Goal: Transaction & Acquisition: Register for event/course

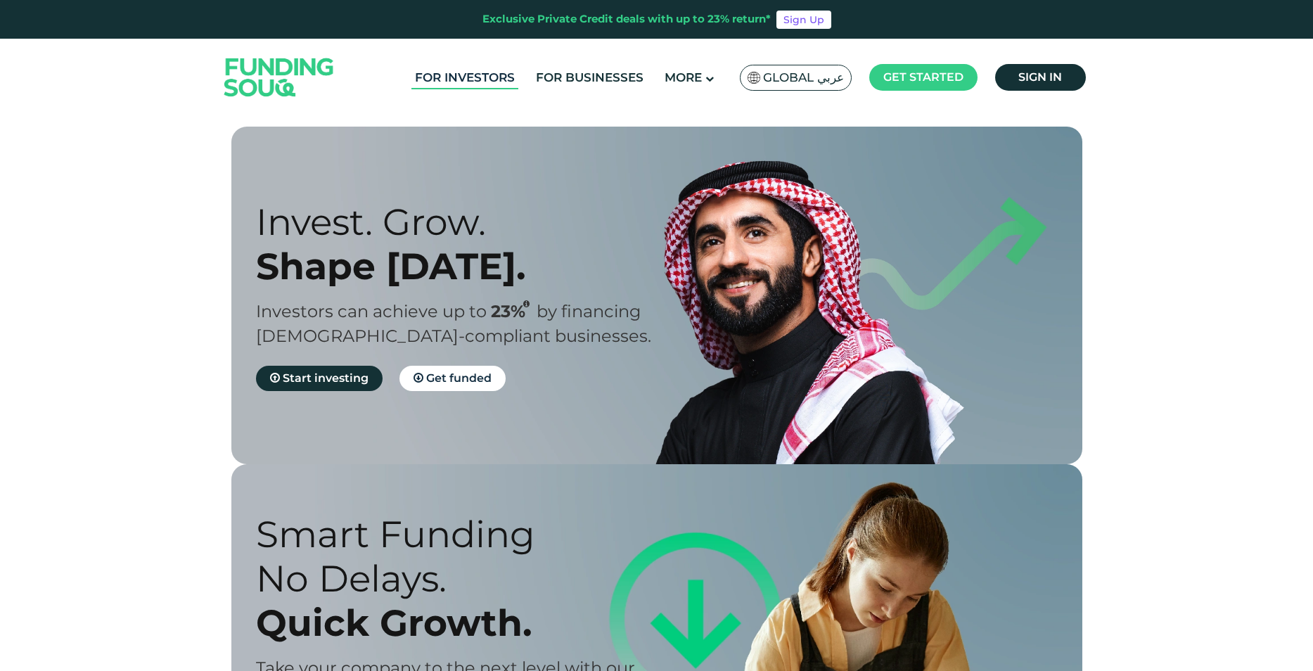
click at [471, 75] on link "For Investors" at bounding box center [464, 77] width 107 height 23
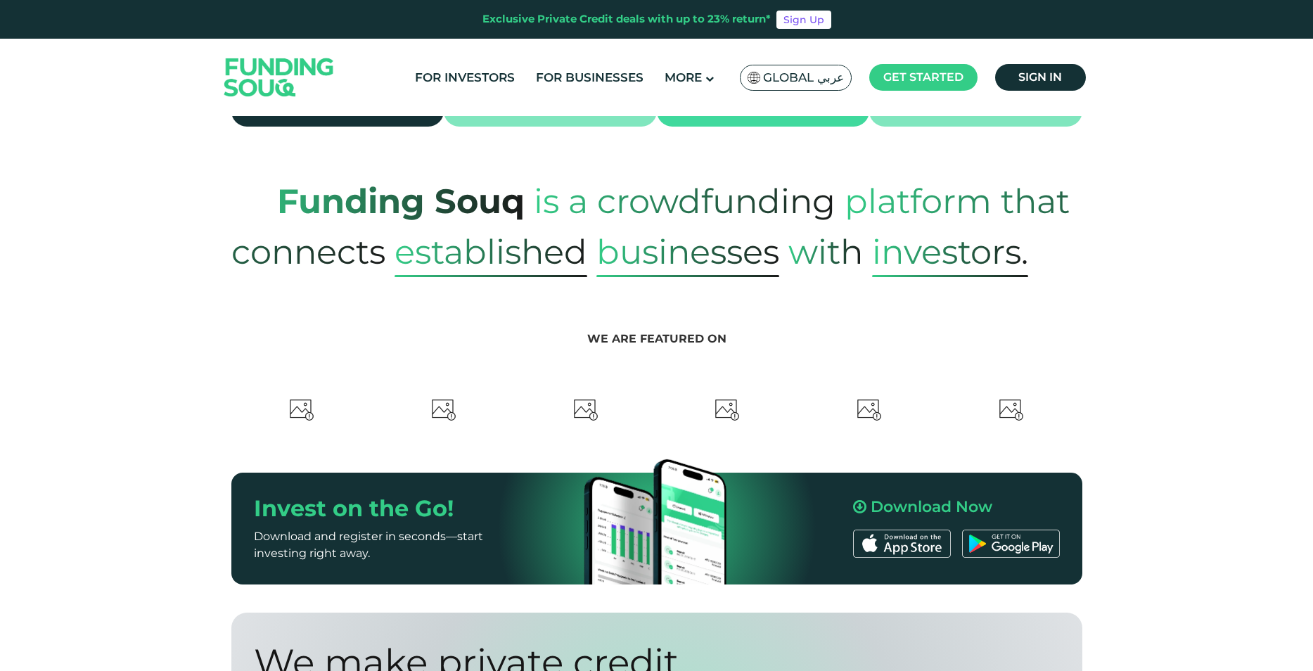
scroll to position [562, 0]
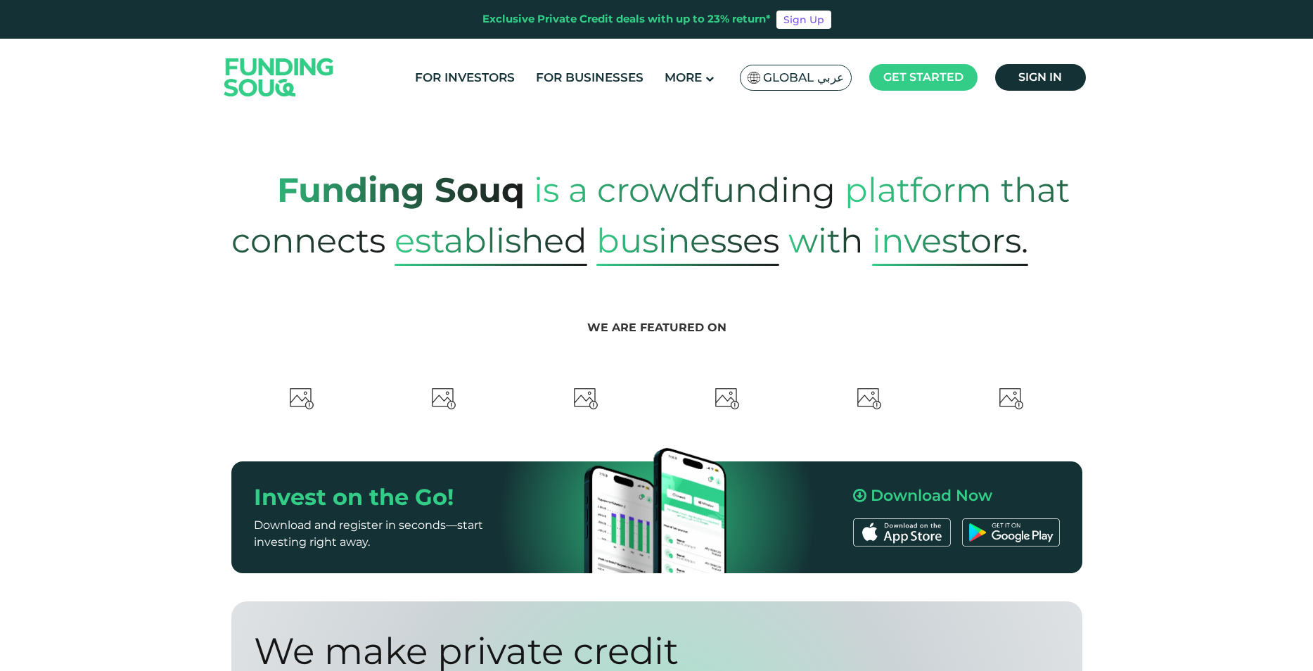
type tc-range-slider "4"
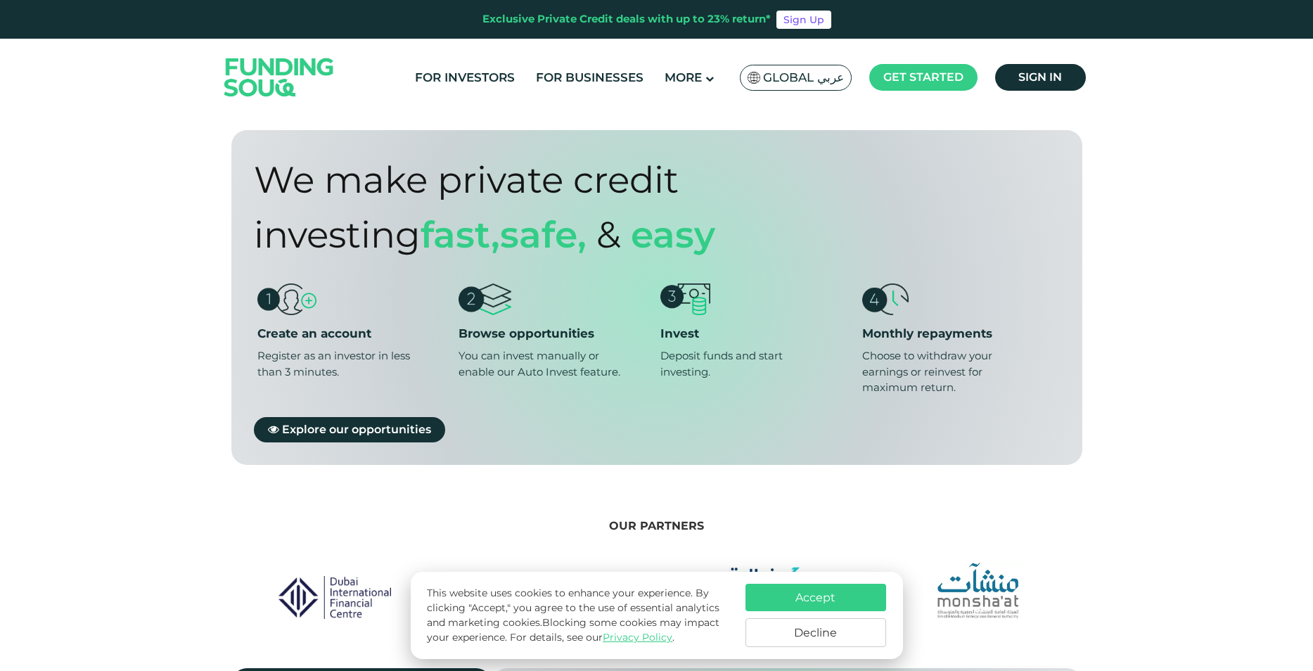
scroll to position [1055, 0]
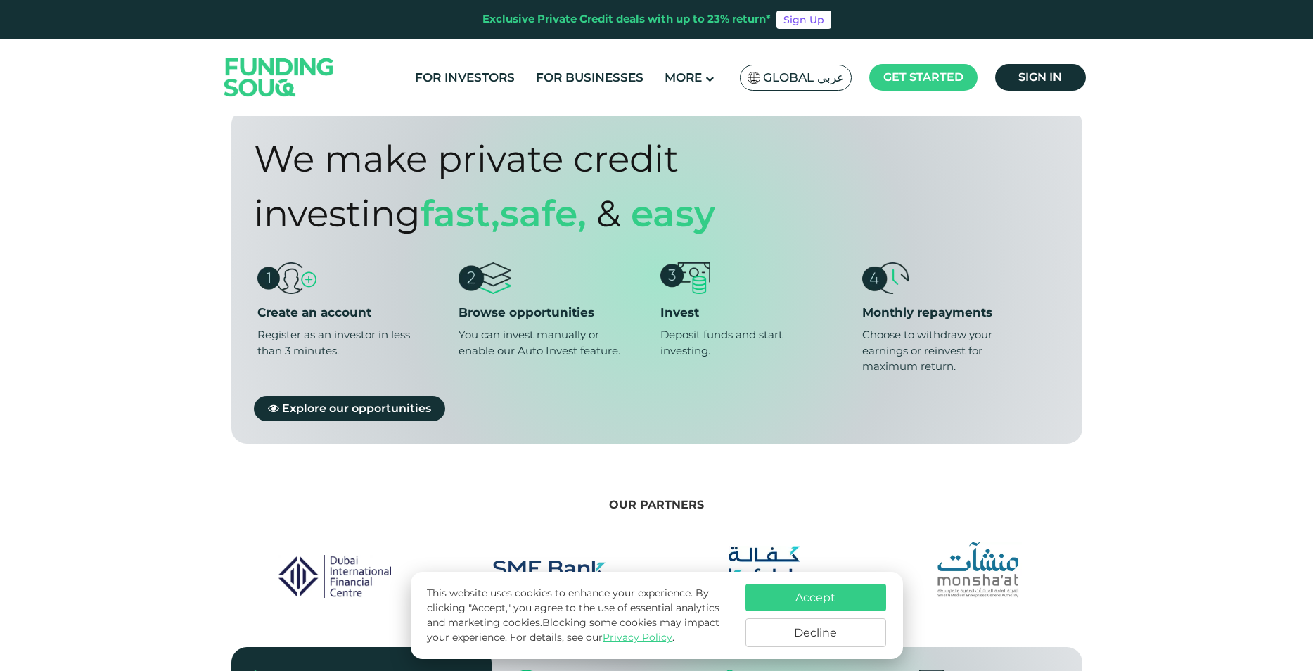
click at [801, 593] on button "Accept" at bounding box center [815, 597] width 141 height 27
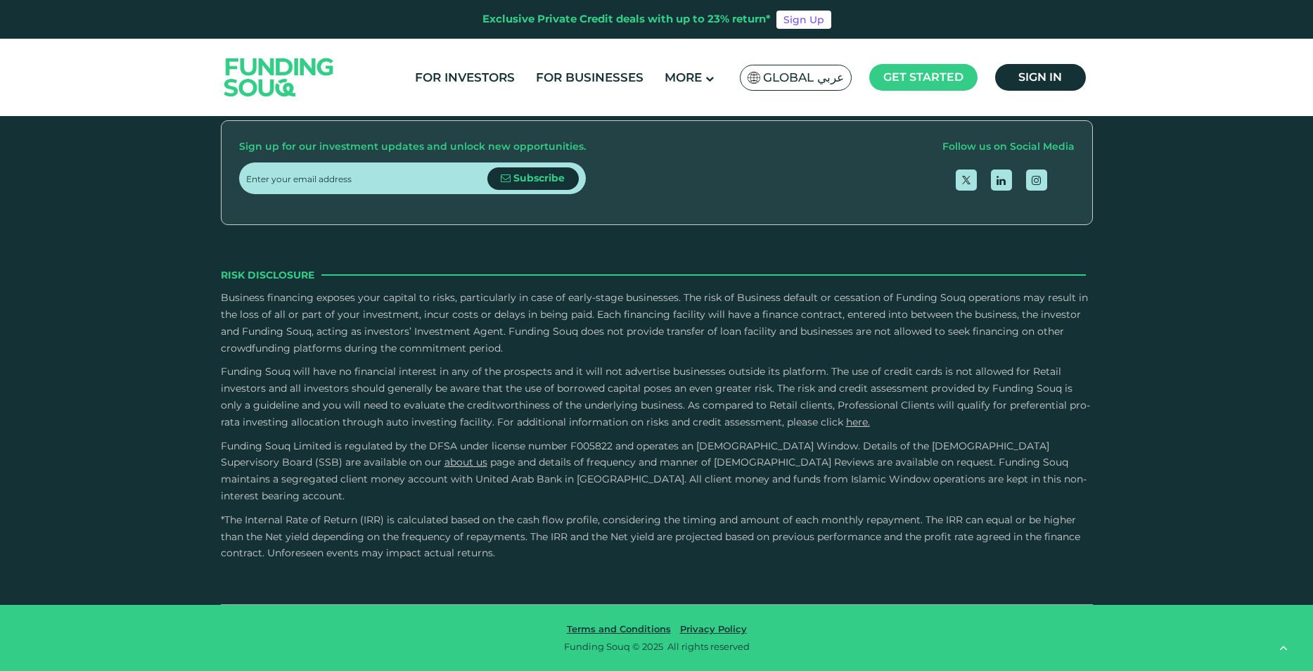
scroll to position [4235, 0]
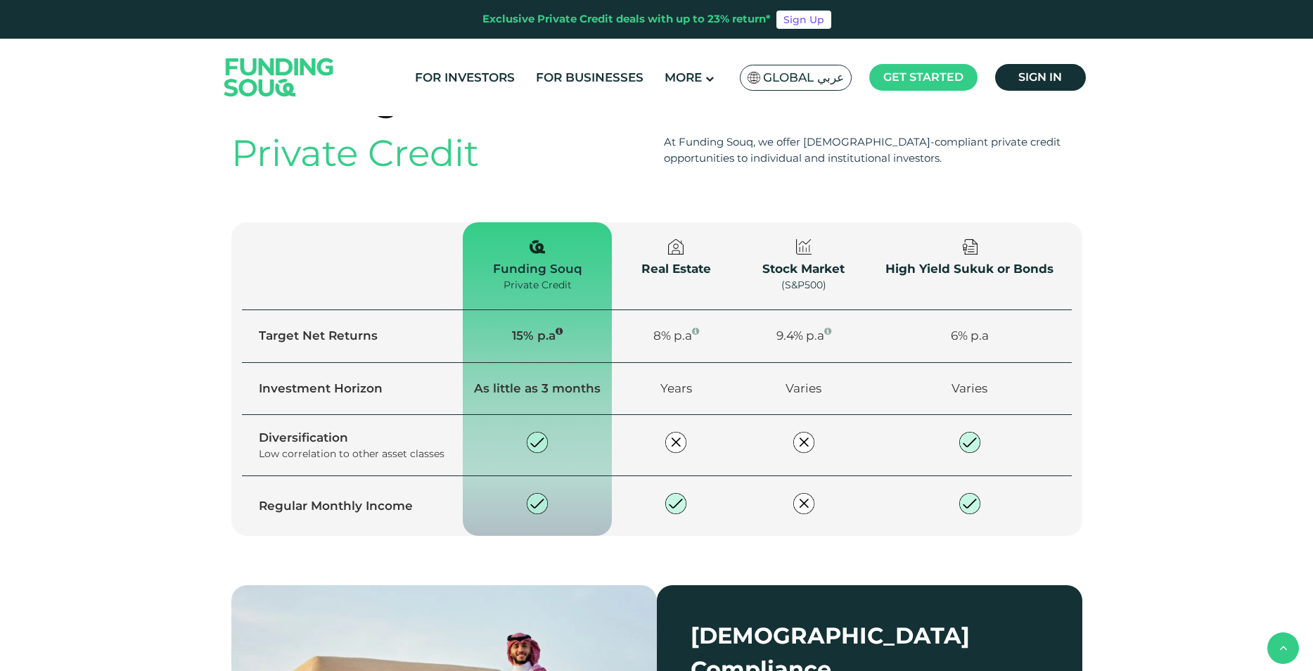
scroll to position [1845, 0]
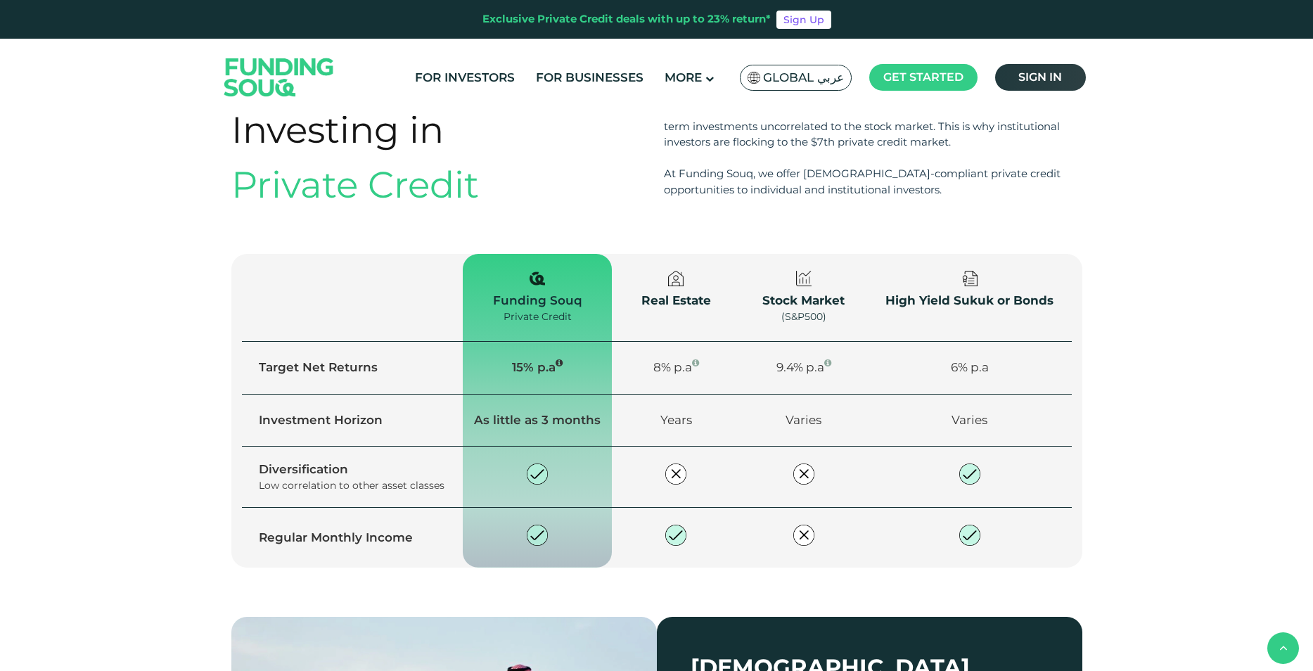
click at [1034, 71] on span "Sign in" at bounding box center [1040, 76] width 44 height 13
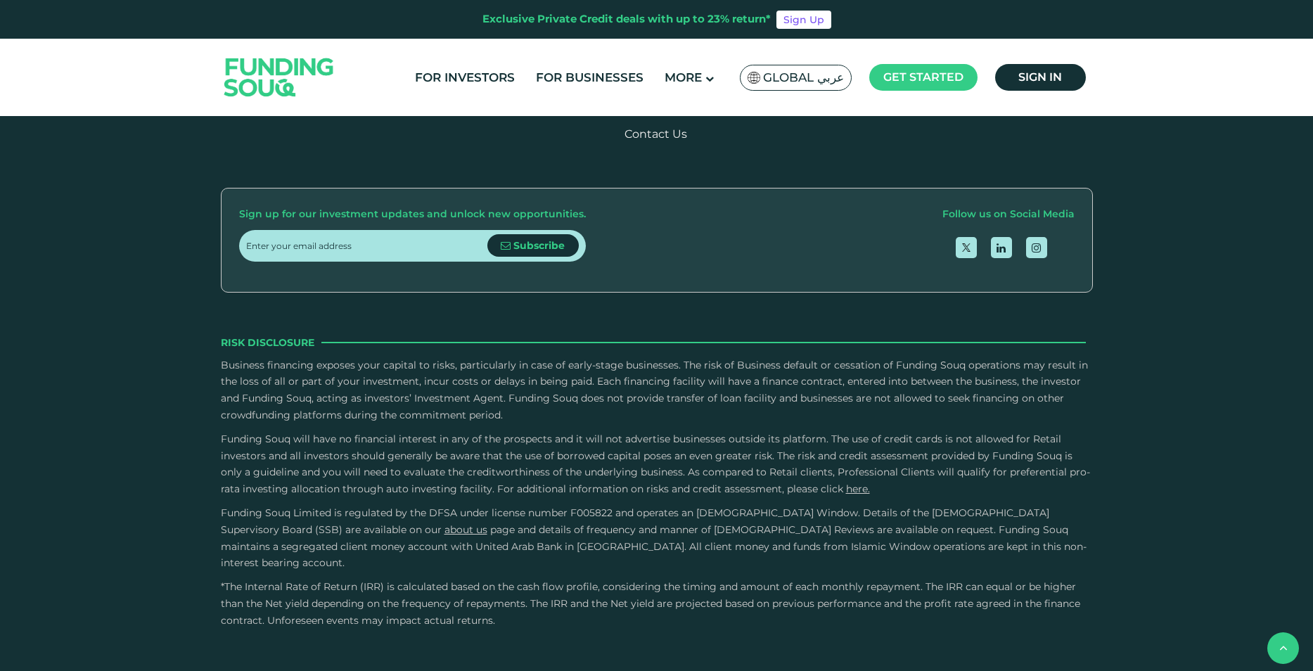
scroll to position [1770, 0]
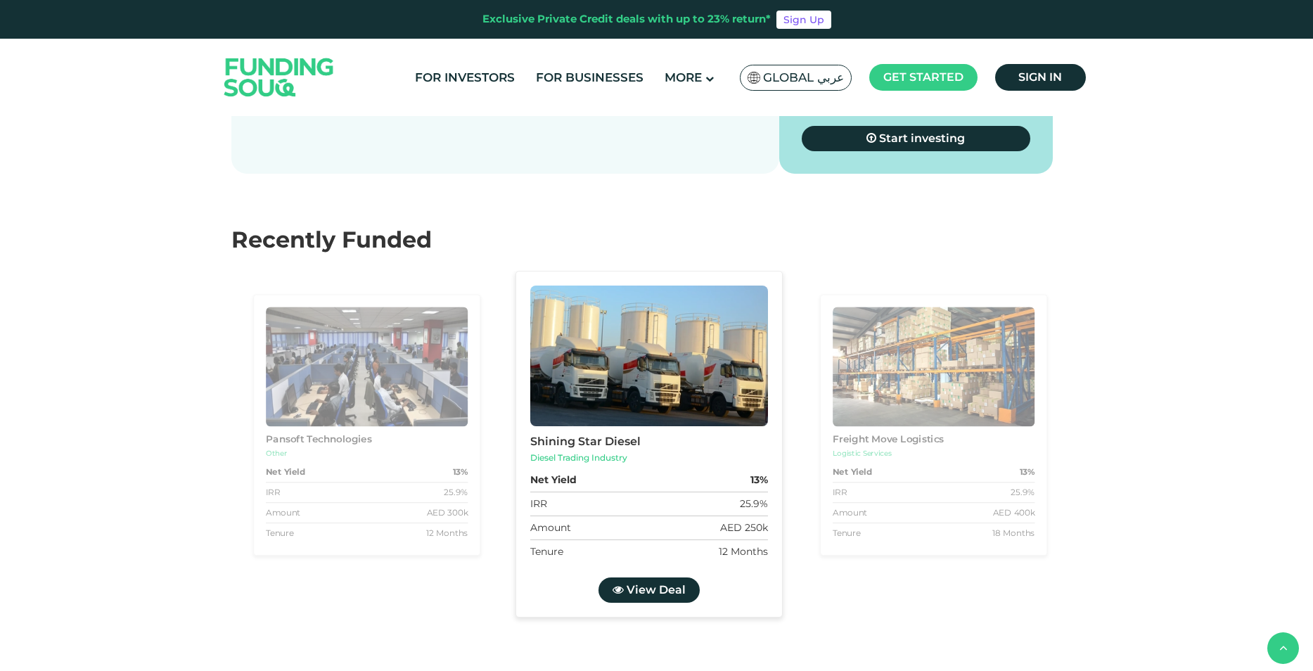
type tc-range-slider "4"
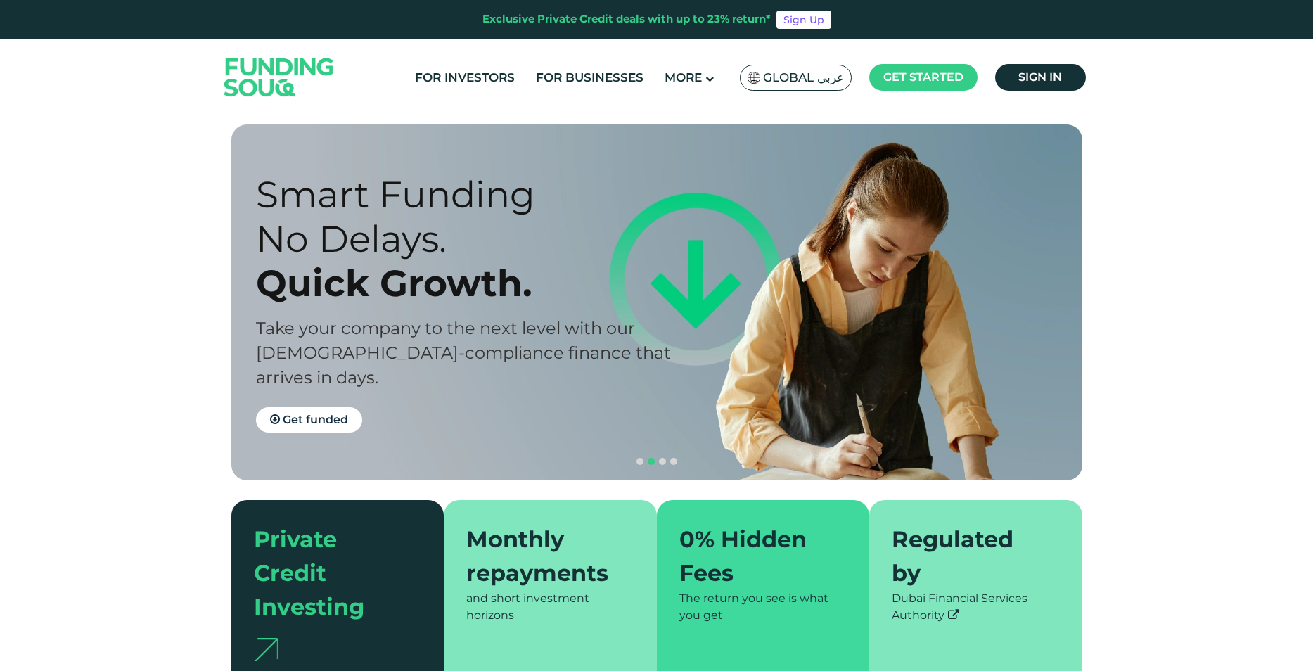
scroll to position [0, 0]
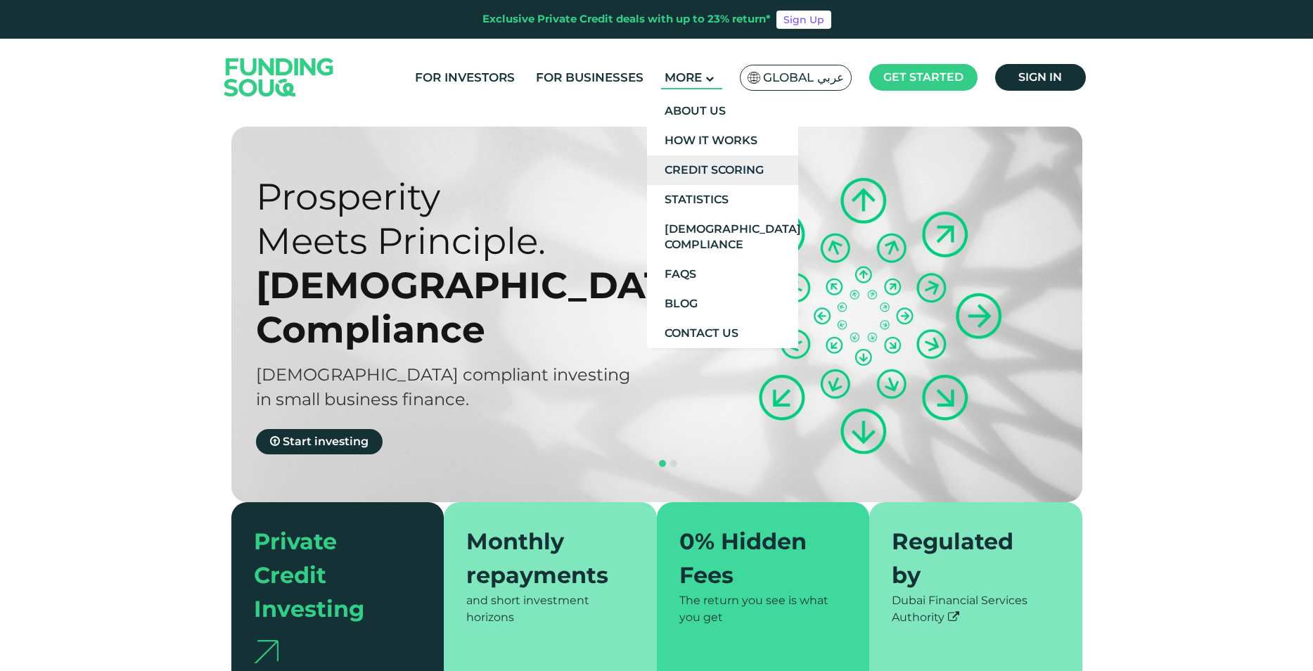
click at [710, 169] on link "Credit Scoring" at bounding box center [722, 170] width 151 height 30
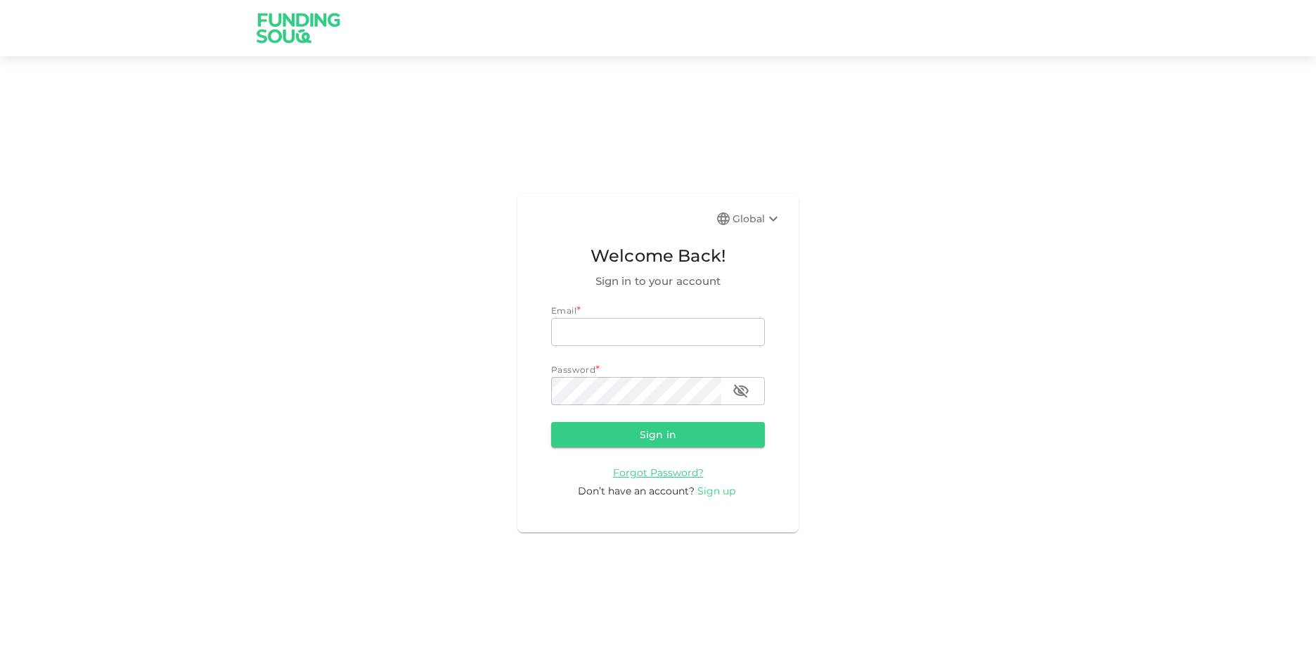
click at [723, 493] on span "Sign up" at bounding box center [716, 490] width 38 height 13
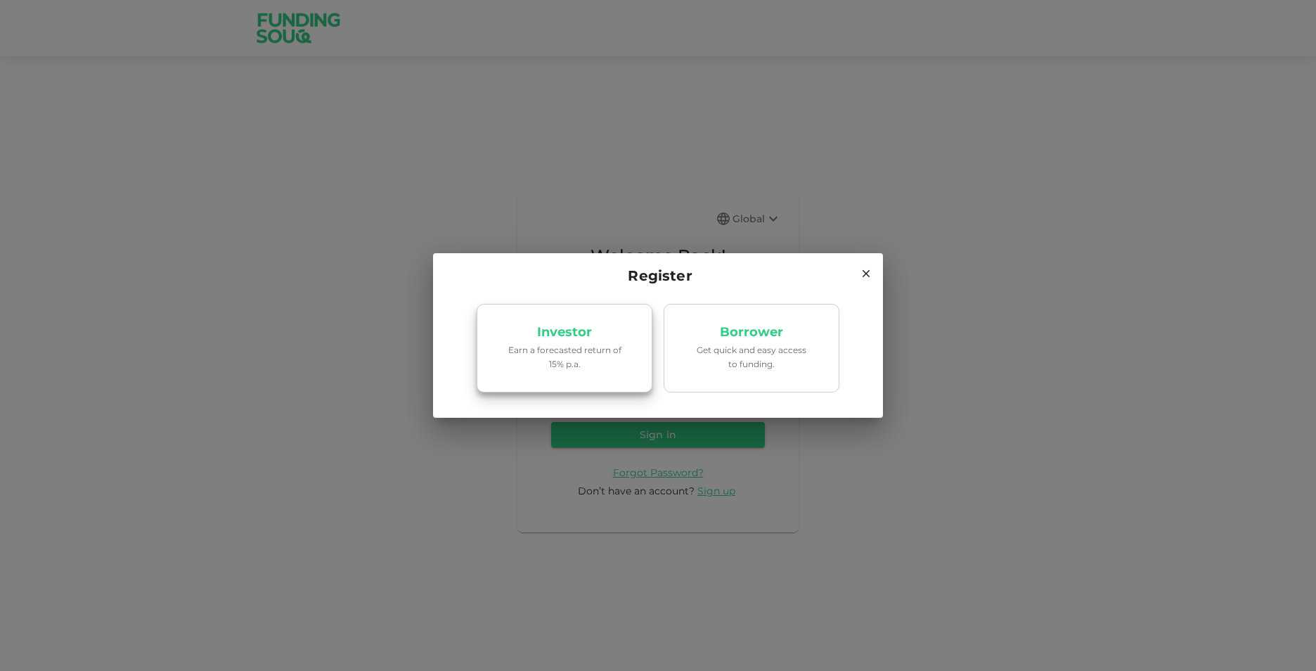
click at [587, 353] on p "Earn a forecasted return of 15% p.a." at bounding box center [565, 356] width 120 height 27
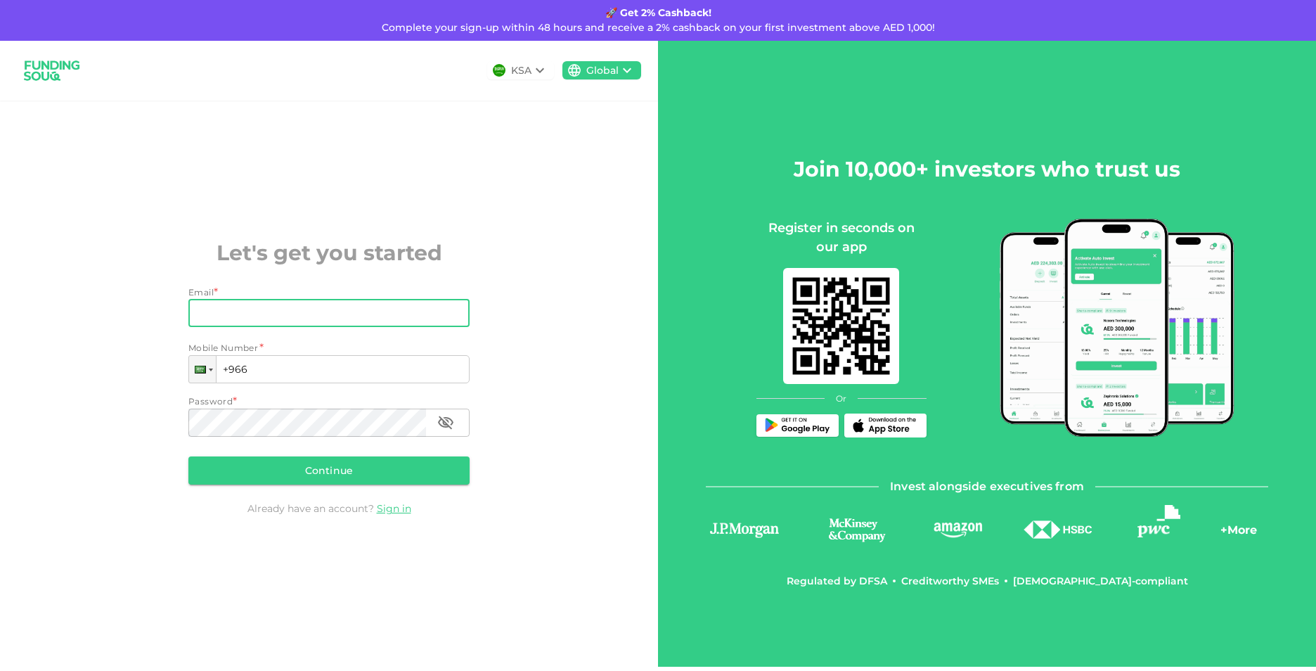
click at [248, 313] on input "Email" at bounding box center [321, 313] width 266 height 28
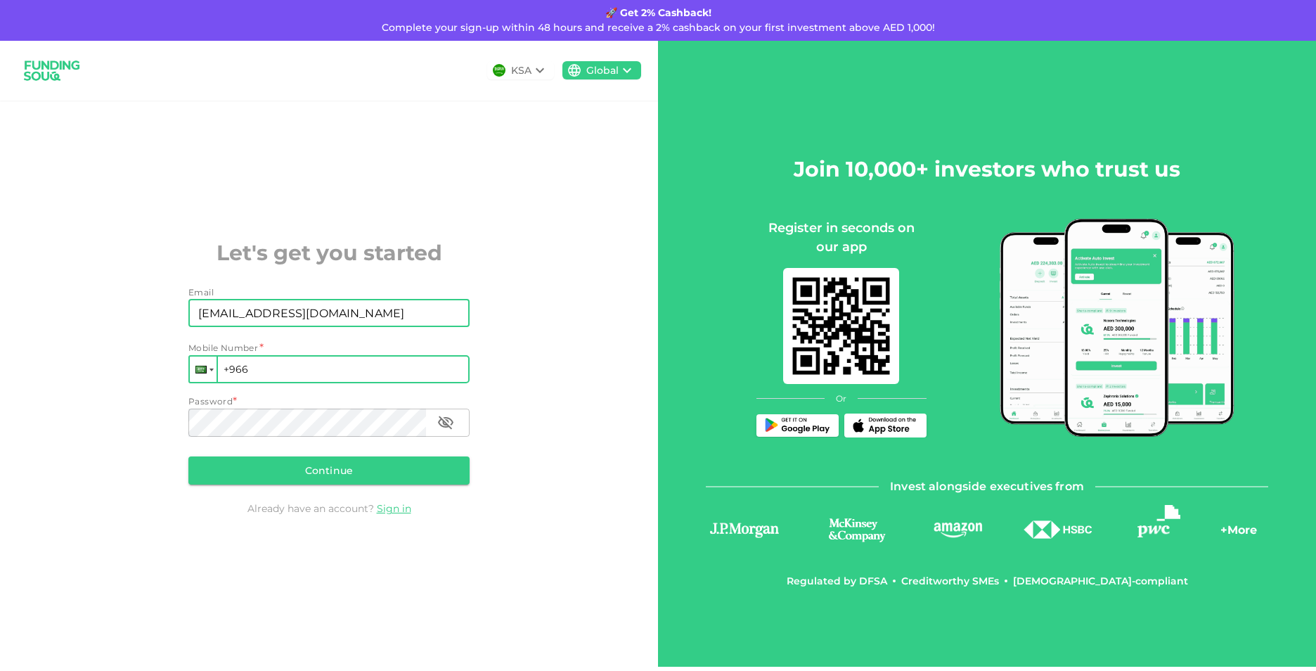
type input "[EMAIL_ADDRESS][DOMAIN_NAME]"
click at [215, 373] on div at bounding box center [203, 368] width 27 height 25
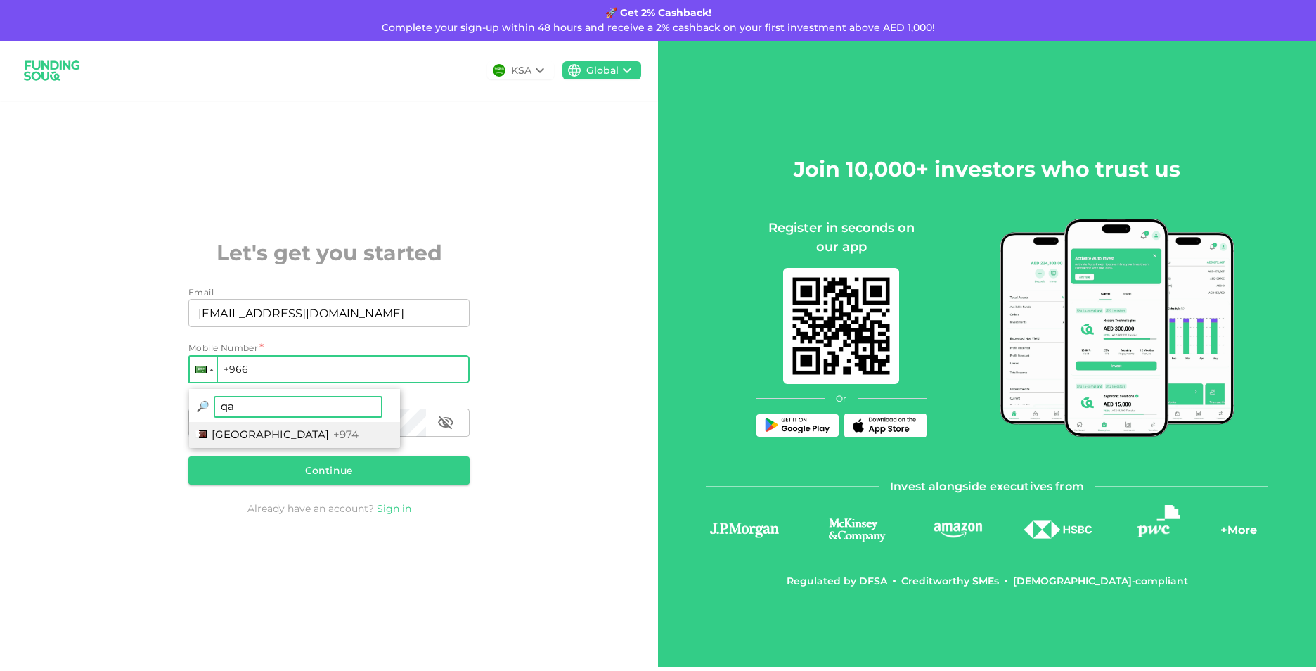
type input "qa"
click at [333, 430] on span "+974" at bounding box center [345, 433] width 25 height 13
click at [309, 375] on input "+974" at bounding box center [328, 369] width 281 height 28
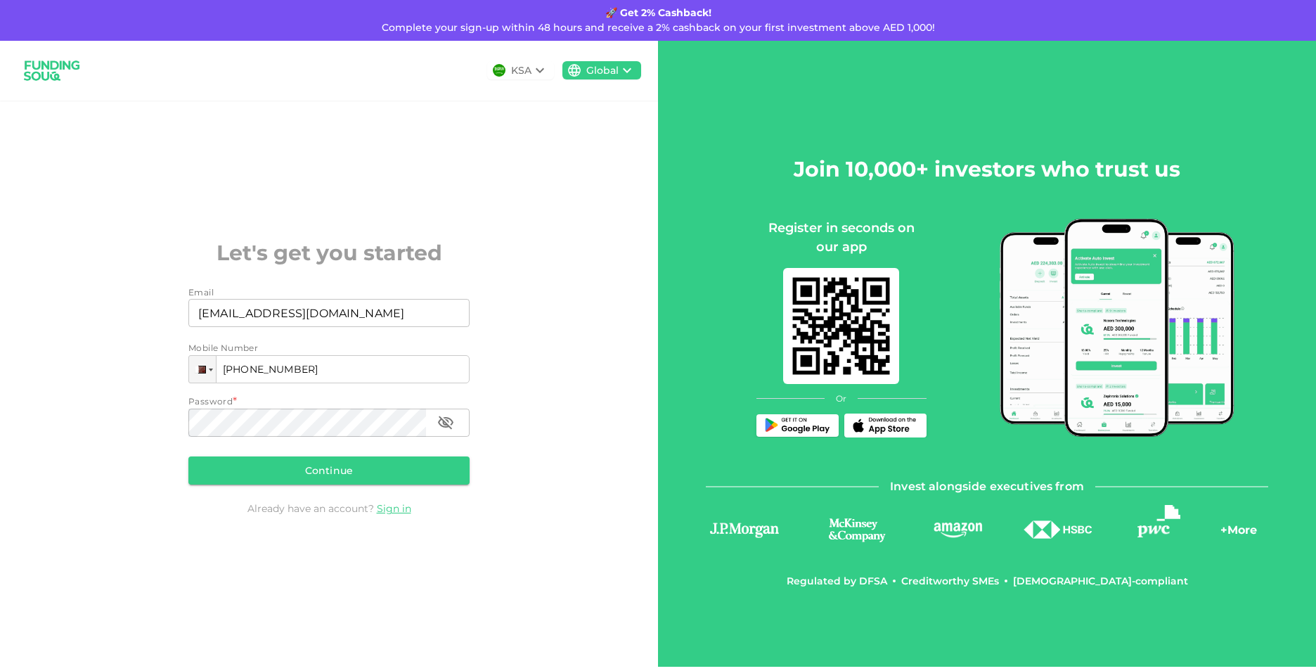
type input "[PHONE_NUMBER]"
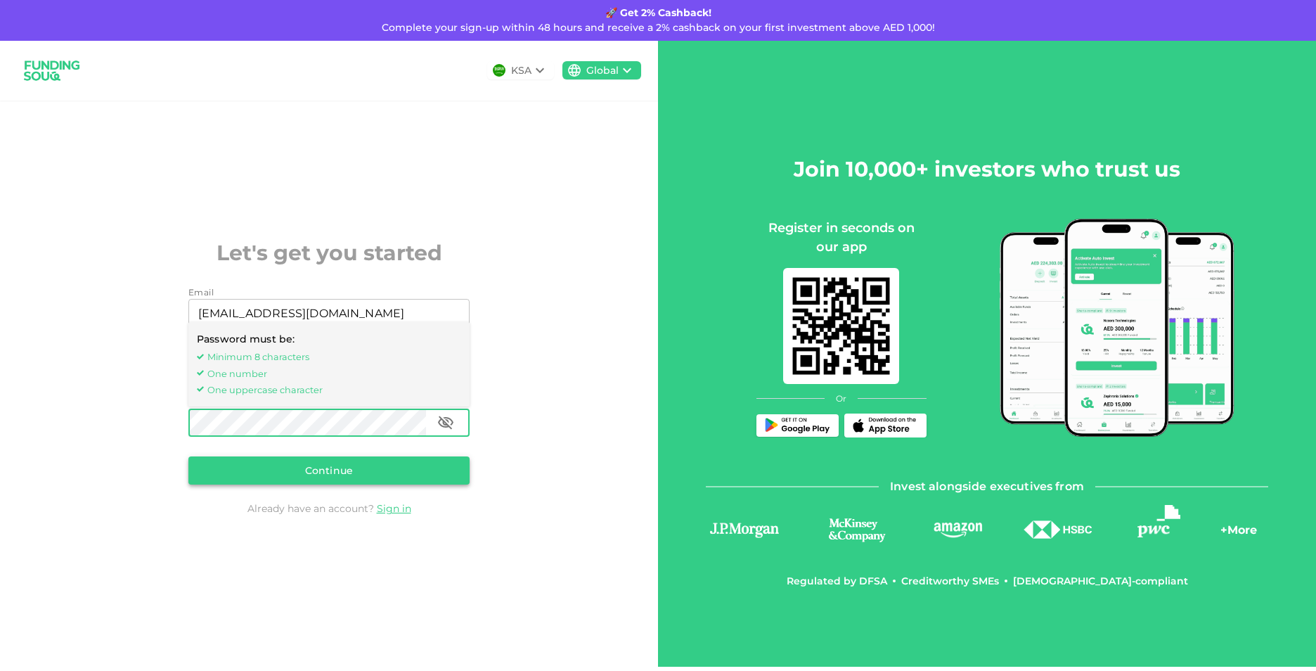
click at [398, 475] on button "Continue" at bounding box center [328, 470] width 281 height 28
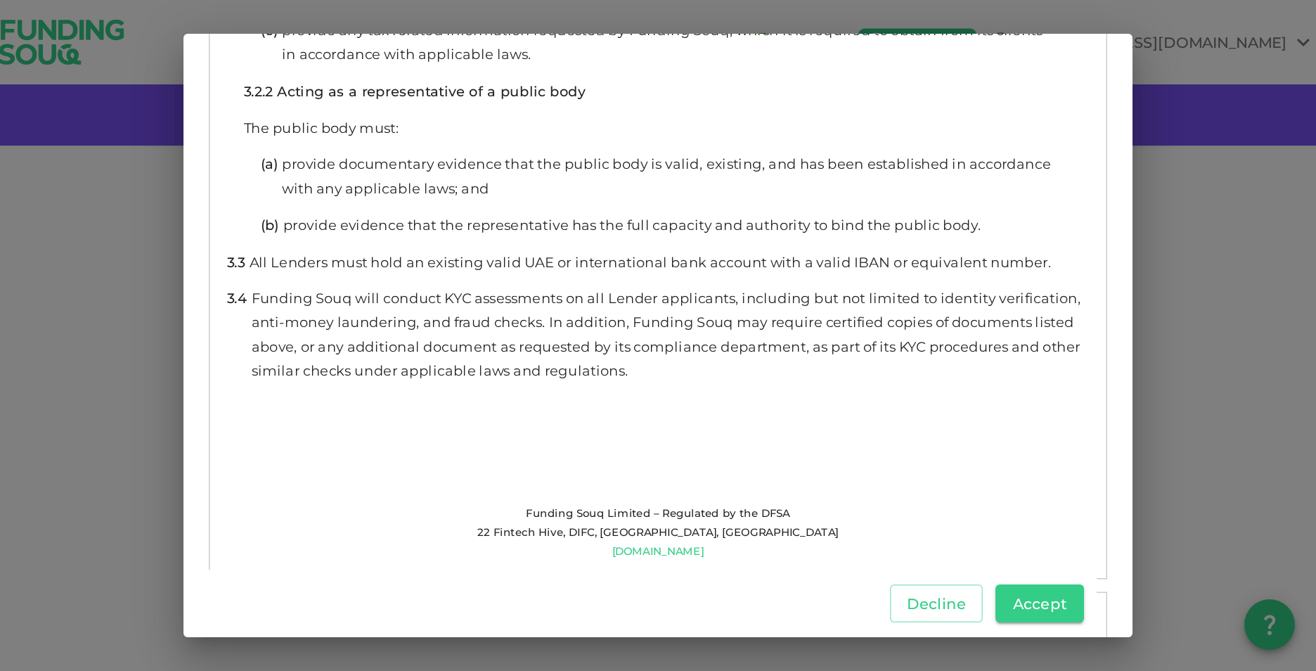
scroll to position [2343, 0]
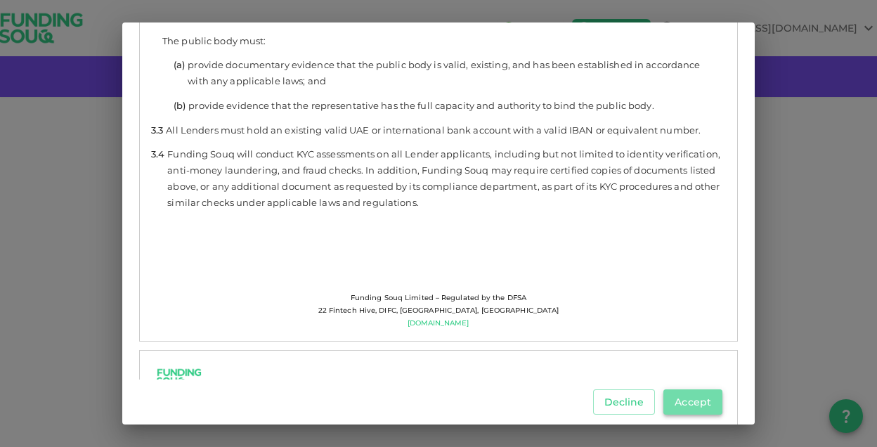
click at [696, 401] on button "Accept" at bounding box center [693, 401] width 59 height 25
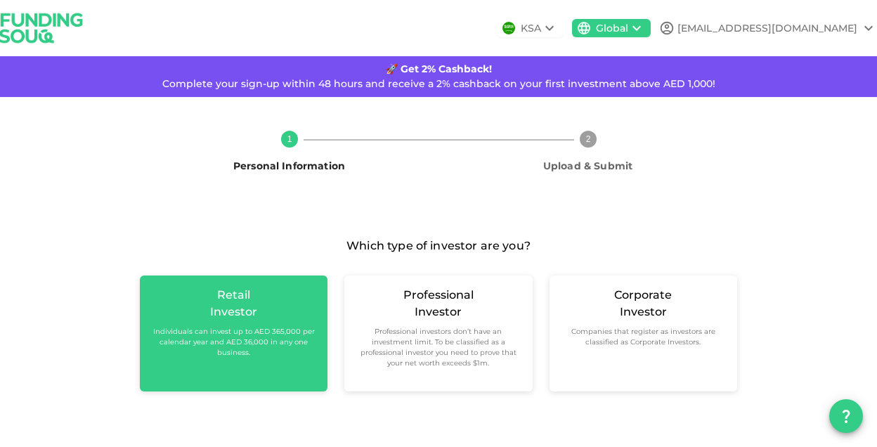
click at [223, 314] on div "Investor" at bounding box center [233, 312] width 47 height 17
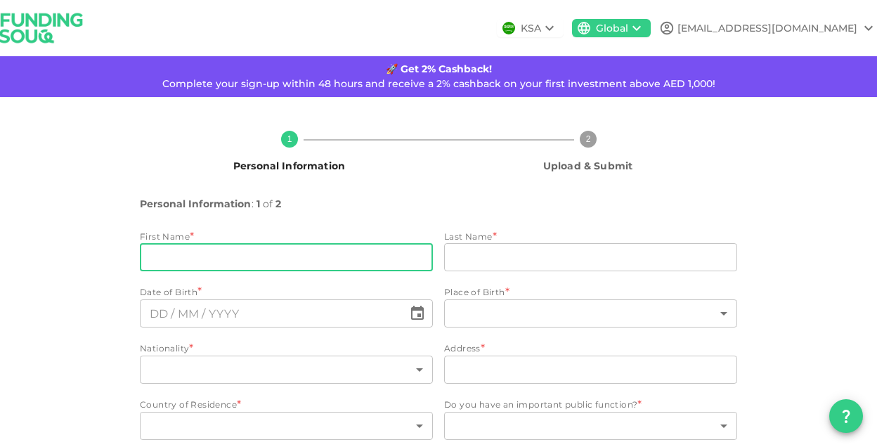
click at [236, 253] on input "firstName" at bounding box center [286, 257] width 293 height 28
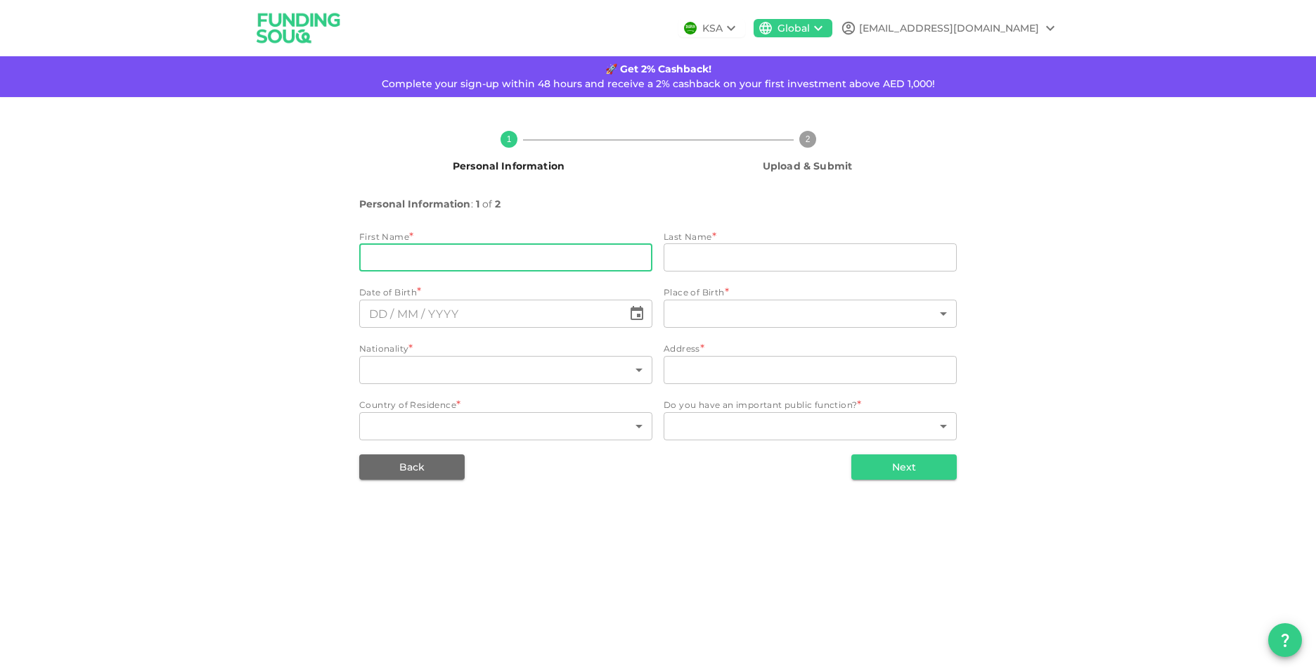
click at [492, 262] on input "firstName" at bounding box center [505, 257] width 293 height 28
type input "[PERSON_NAME]"
type input "L"
type input "l"
type input "a"
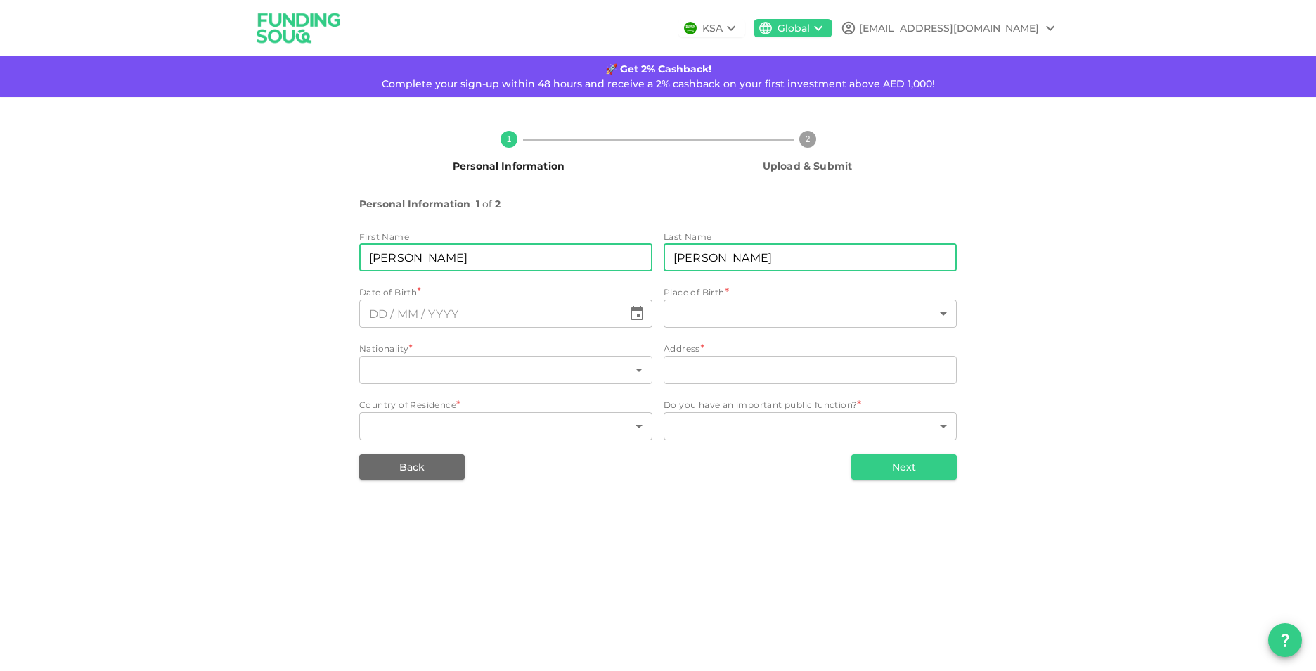
type input "[PERSON_NAME]"
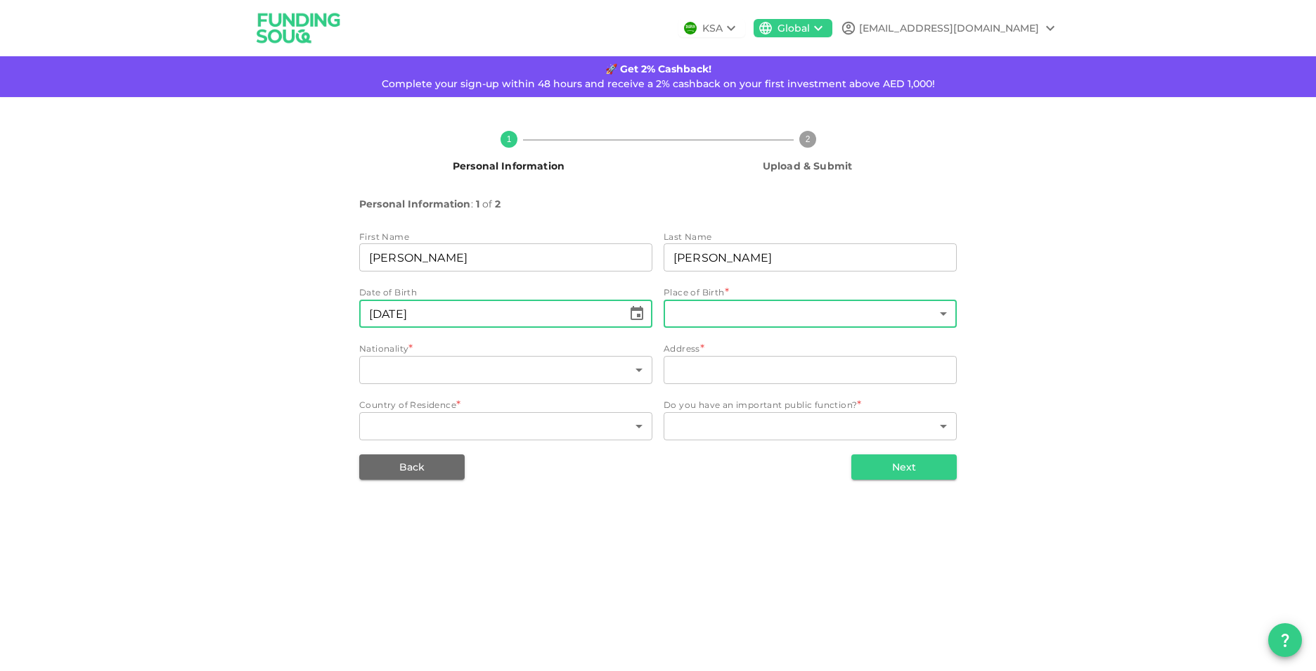
type input "⁦⁨[DATE]⁩⁩"
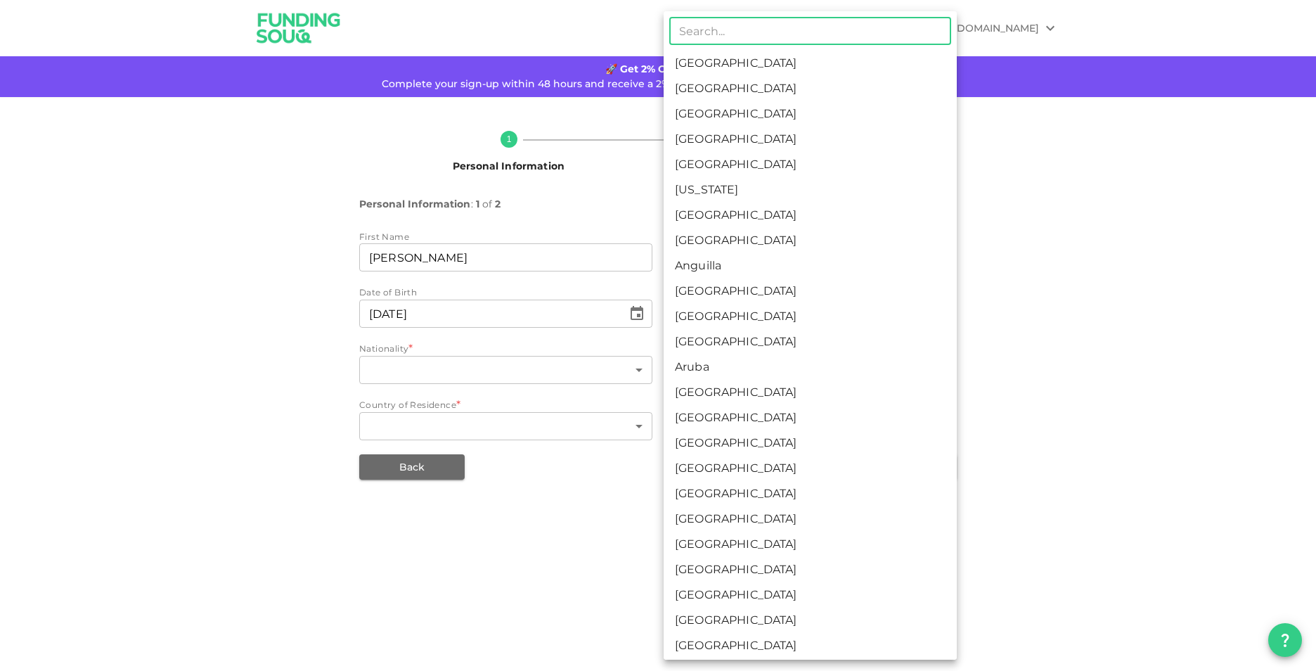
click at [792, 316] on body "KSA Global [EMAIL_ADDRESS][DOMAIN_NAME] 🚀 Get 2% Cashback! Complete your sign-u…" at bounding box center [658, 335] width 1316 height 671
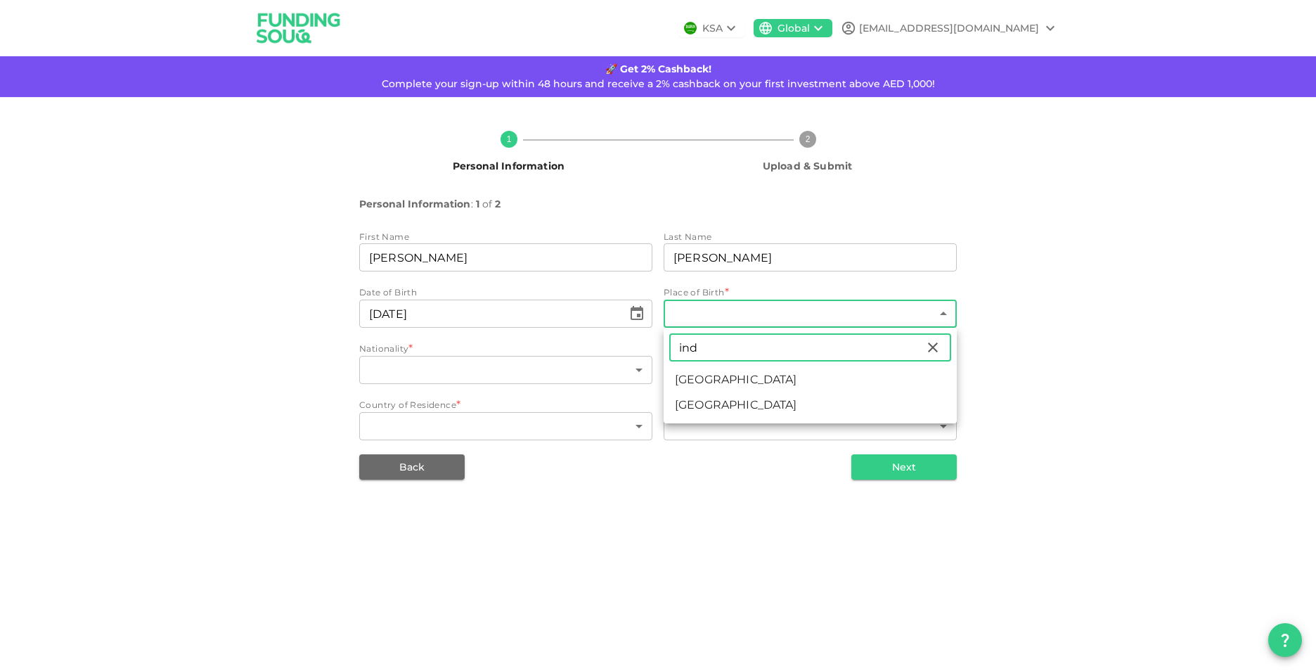
type input "ind"
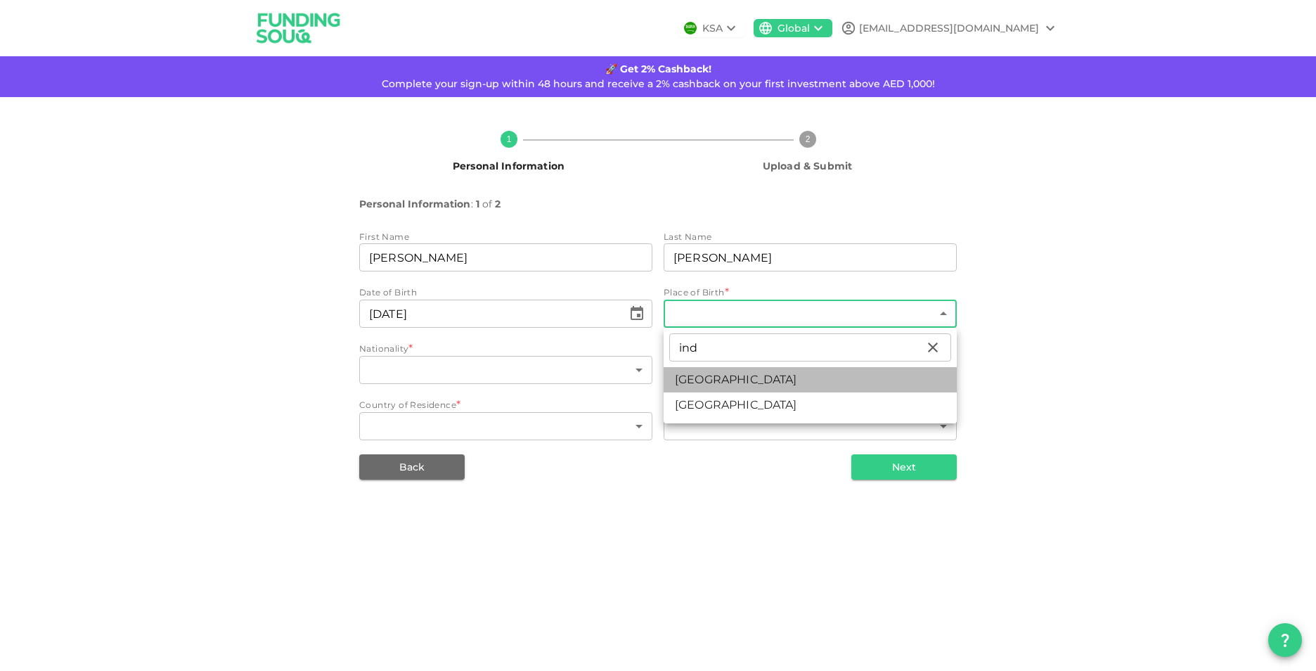
click at [756, 385] on li "[GEOGRAPHIC_DATA]" at bounding box center [810, 379] width 293 height 25
type input "88"
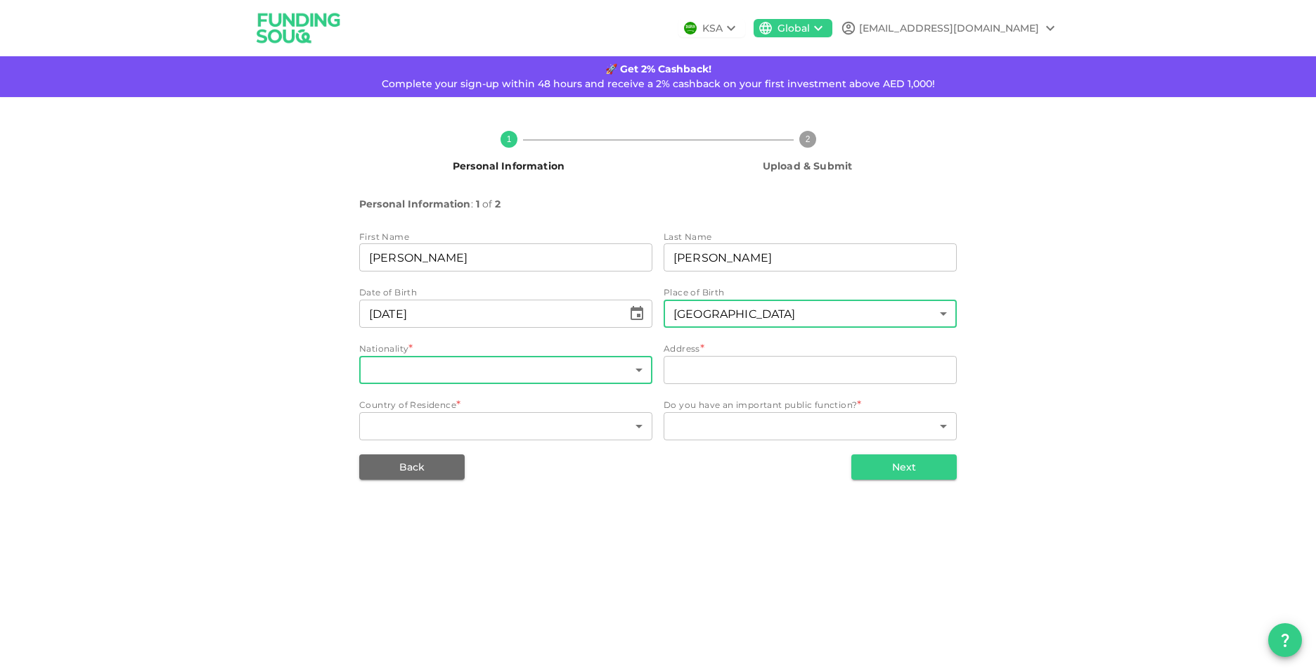
click at [487, 366] on body "KSA Global [EMAIL_ADDRESS][DOMAIN_NAME] 🚀 Get 2% Cashback! Complete your sign-u…" at bounding box center [658, 335] width 1316 height 671
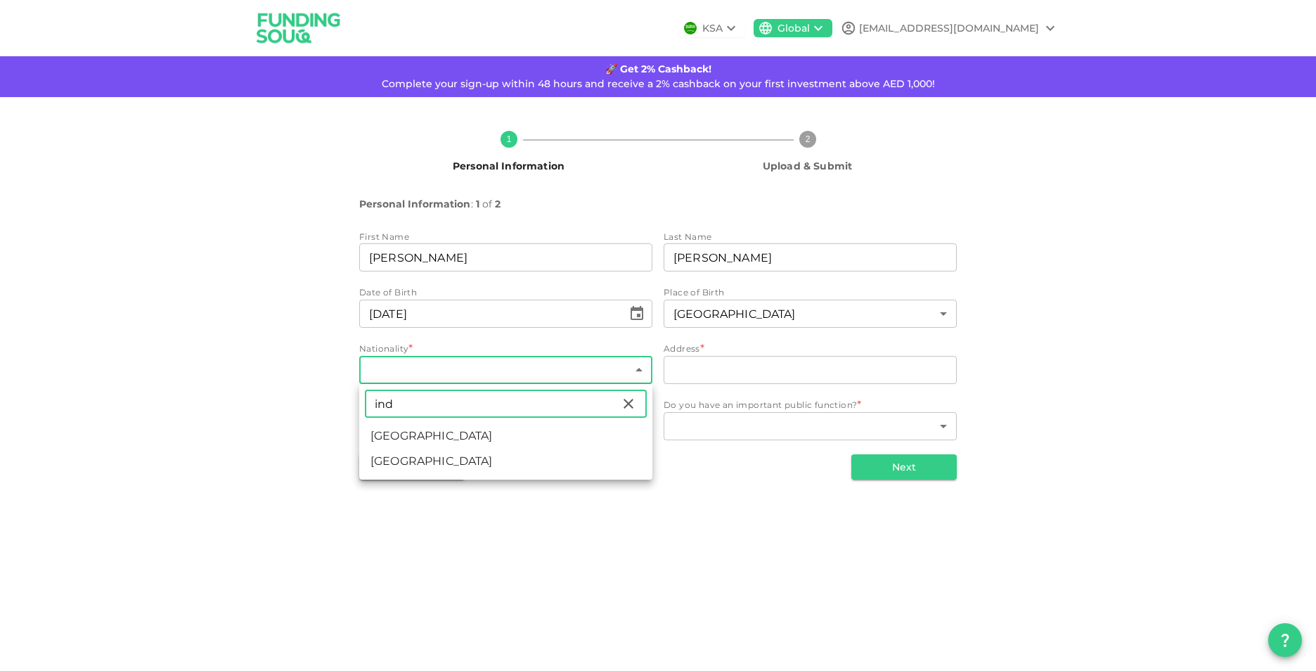
type input "ind"
click at [478, 437] on li "[GEOGRAPHIC_DATA]" at bounding box center [505, 435] width 293 height 25
type input "88"
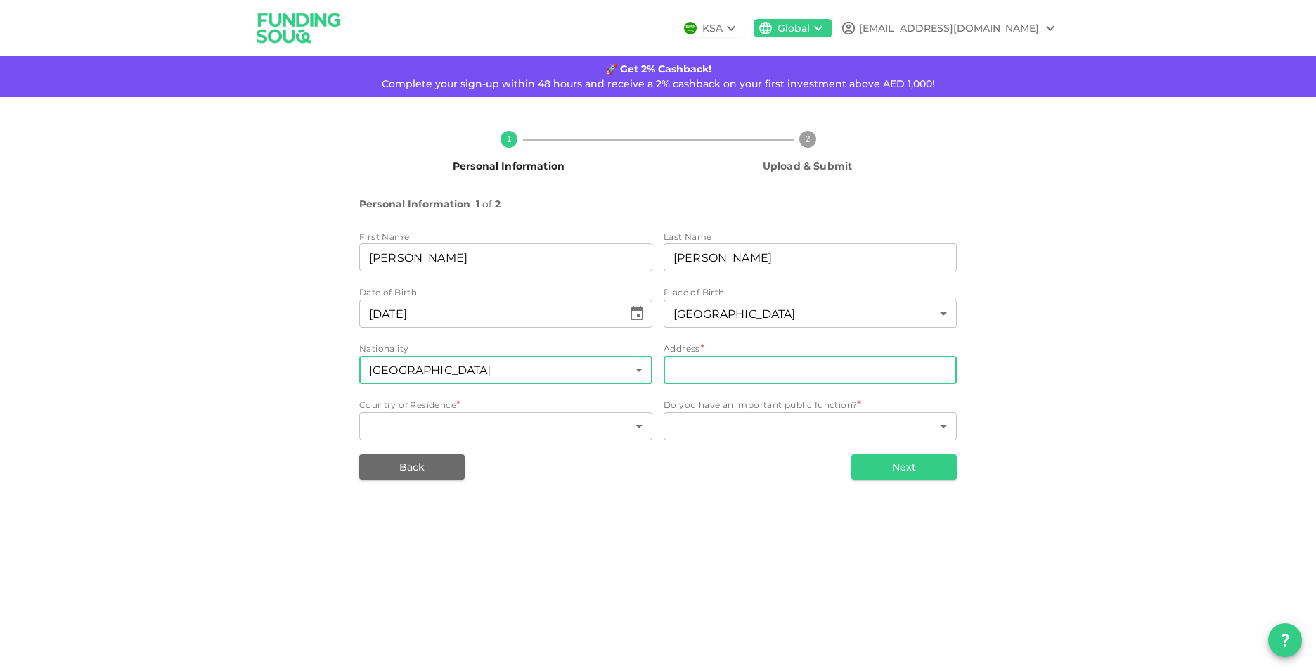
click at [766, 380] on input "address" at bounding box center [810, 370] width 293 height 28
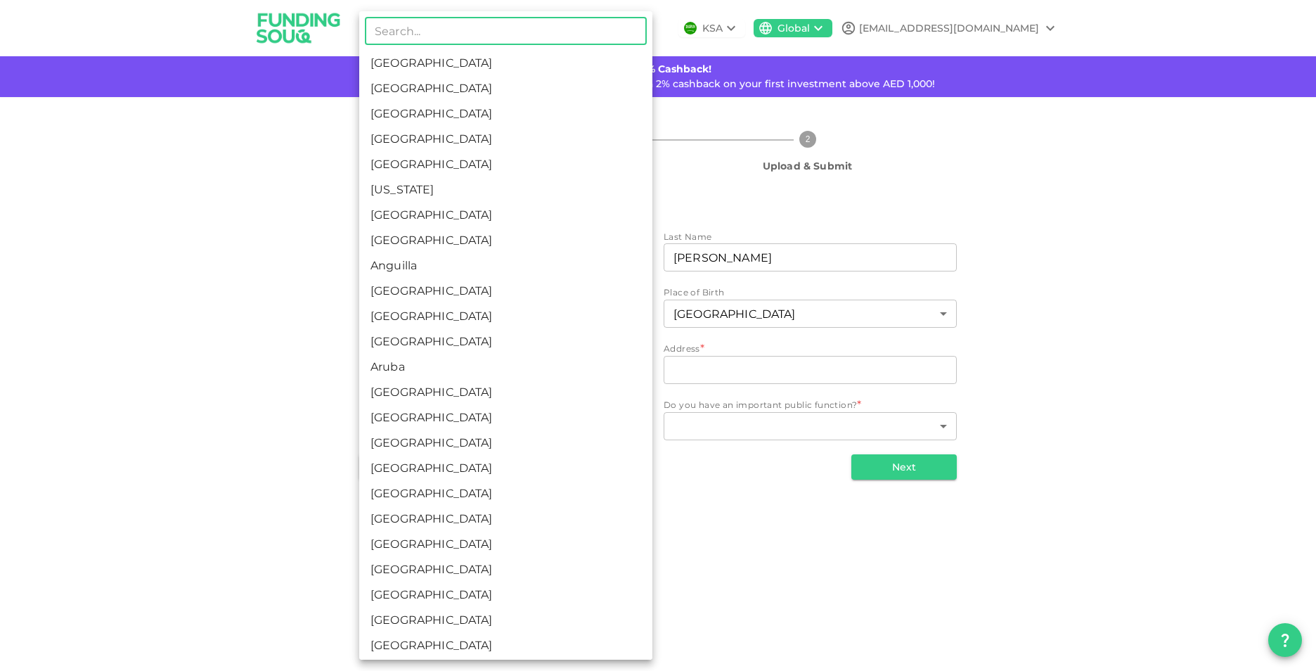
click at [464, 423] on body "KSA Global [EMAIL_ADDRESS][DOMAIN_NAME] 🚀 Get 2% Cashback! Complete your sign-u…" at bounding box center [658, 335] width 1316 height 671
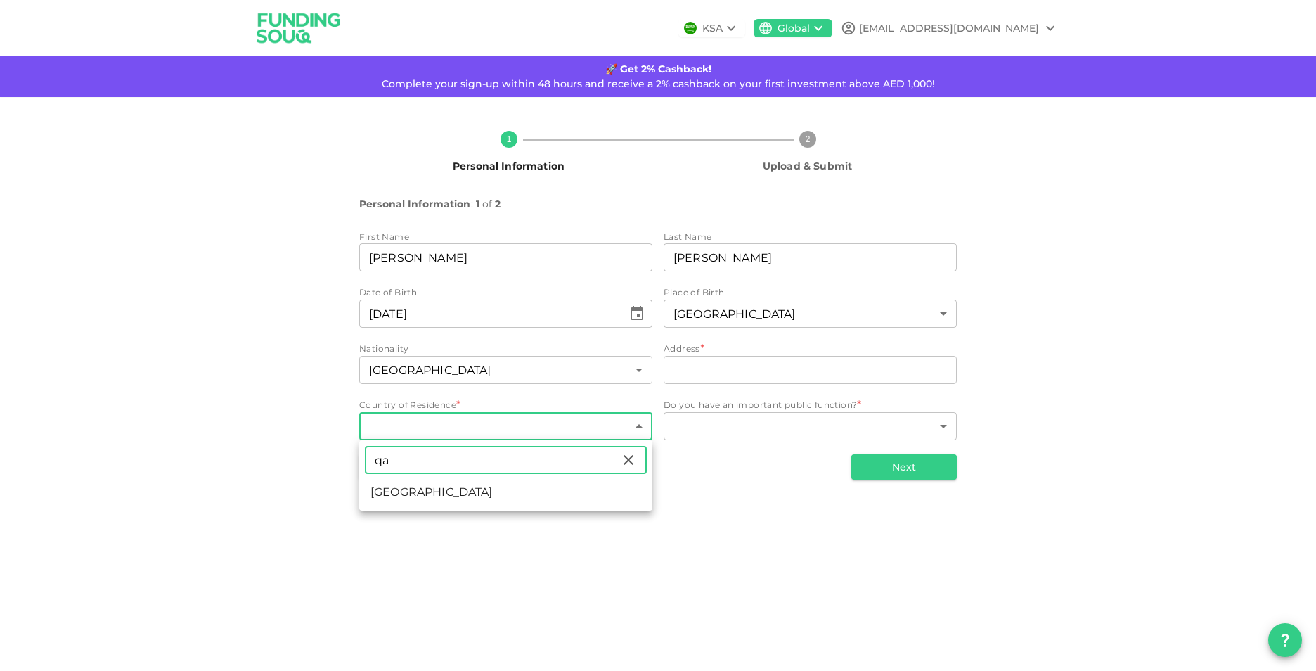
type input "qa"
click at [445, 492] on li "[GEOGRAPHIC_DATA]" at bounding box center [505, 491] width 293 height 25
type input "159"
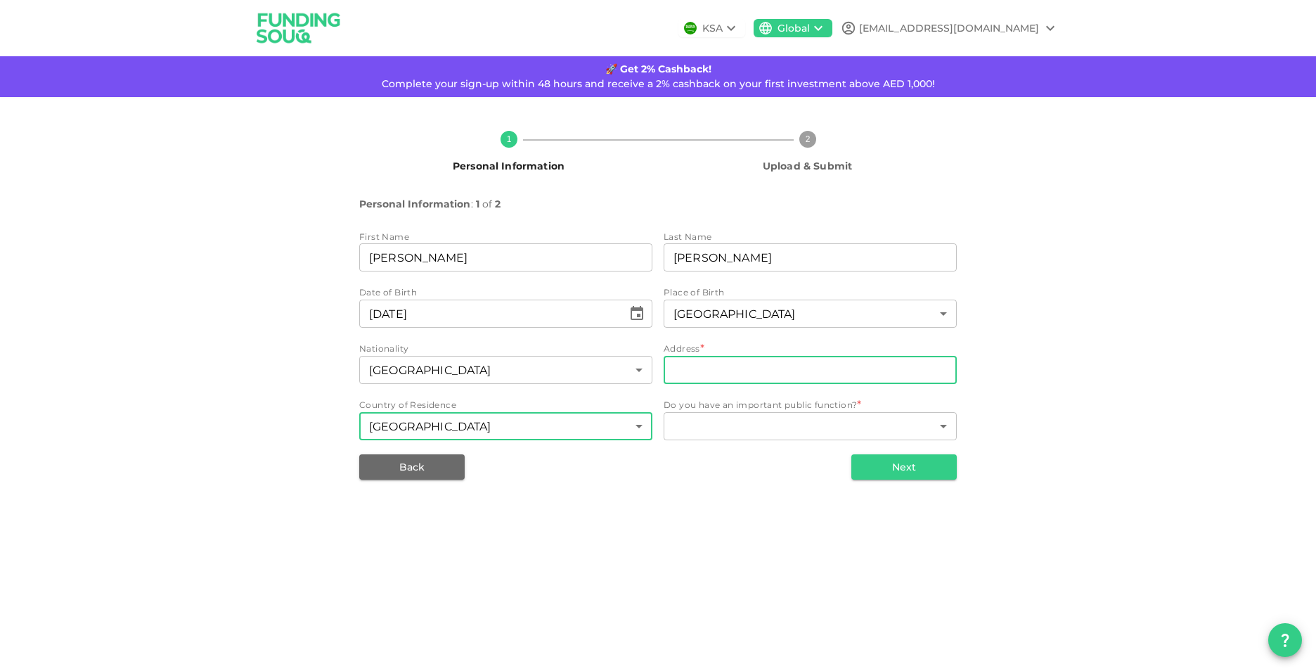
click at [730, 361] on input "address" at bounding box center [810, 370] width 293 height 28
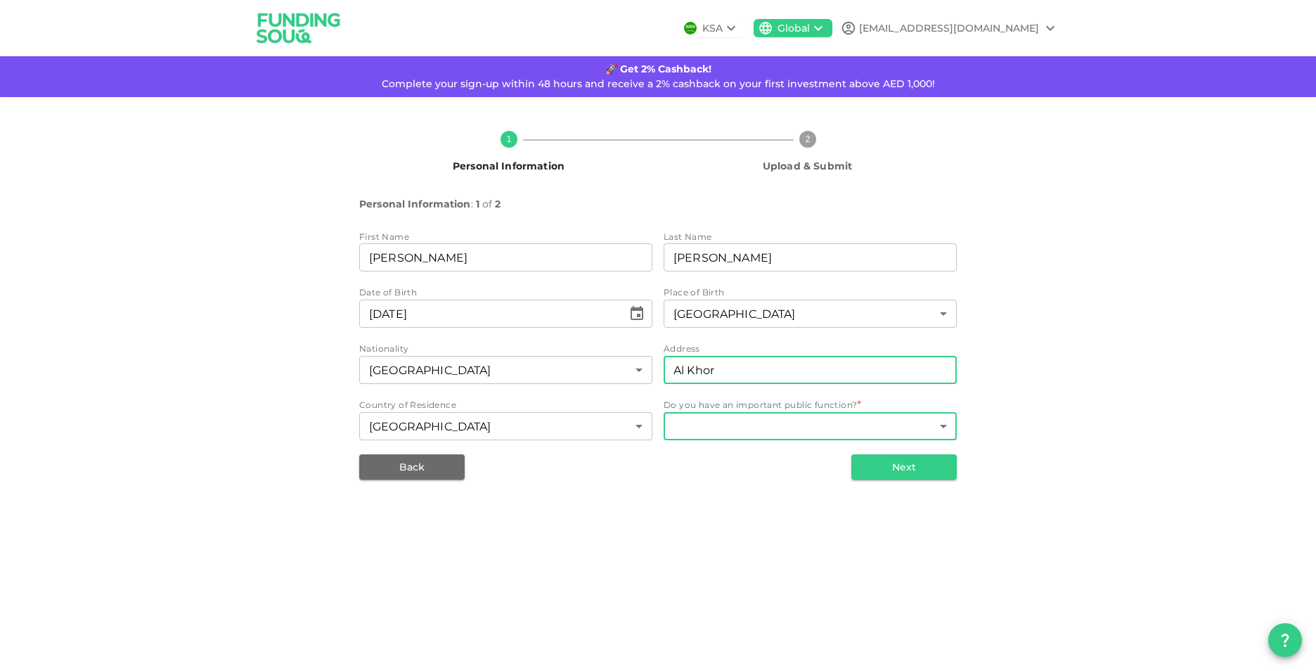
type input "Al Khor"
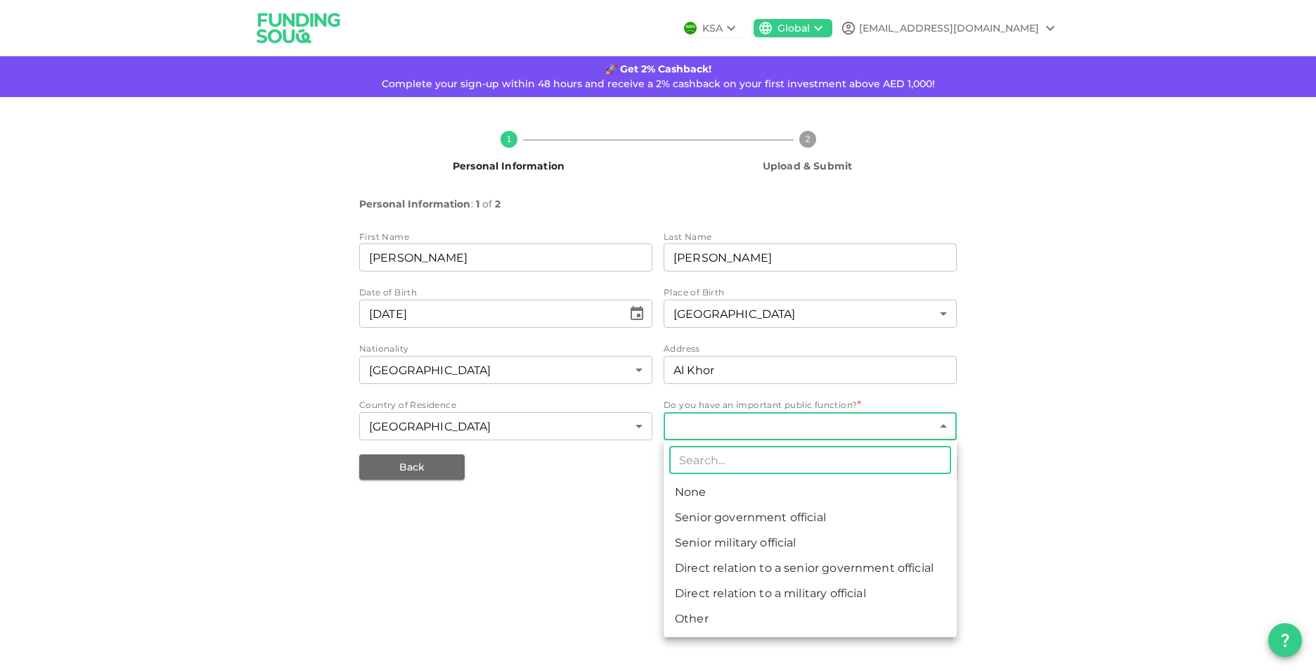
click at [786, 424] on body "KSA Global [EMAIL_ADDRESS][DOMAIN_NAME] 🚀 Get 2% Cashback! Complete your sign-u…" at bounding box center [658, 335] width 1316 height 671
click at [752, 488] on li "None" at bounding box center [810, 491] width 293 height 25
type input "1"
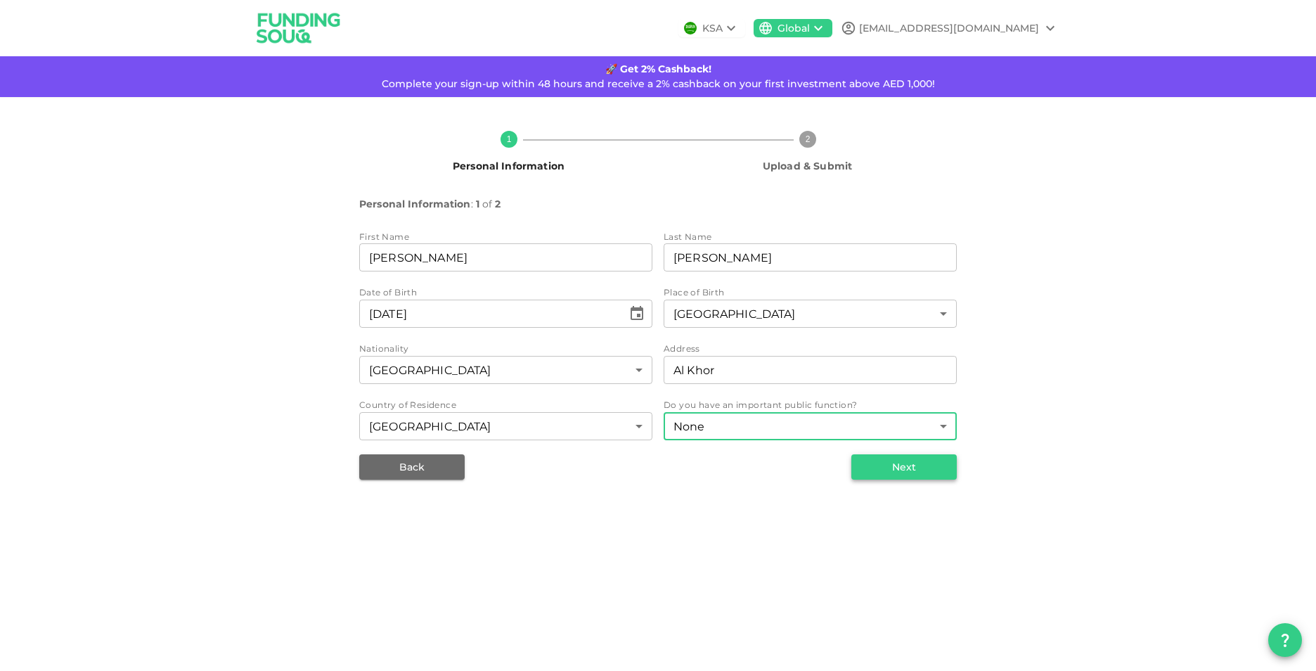
click at [927, 477] on button "Next" at bounding box center [903, 466] width 105 height 25
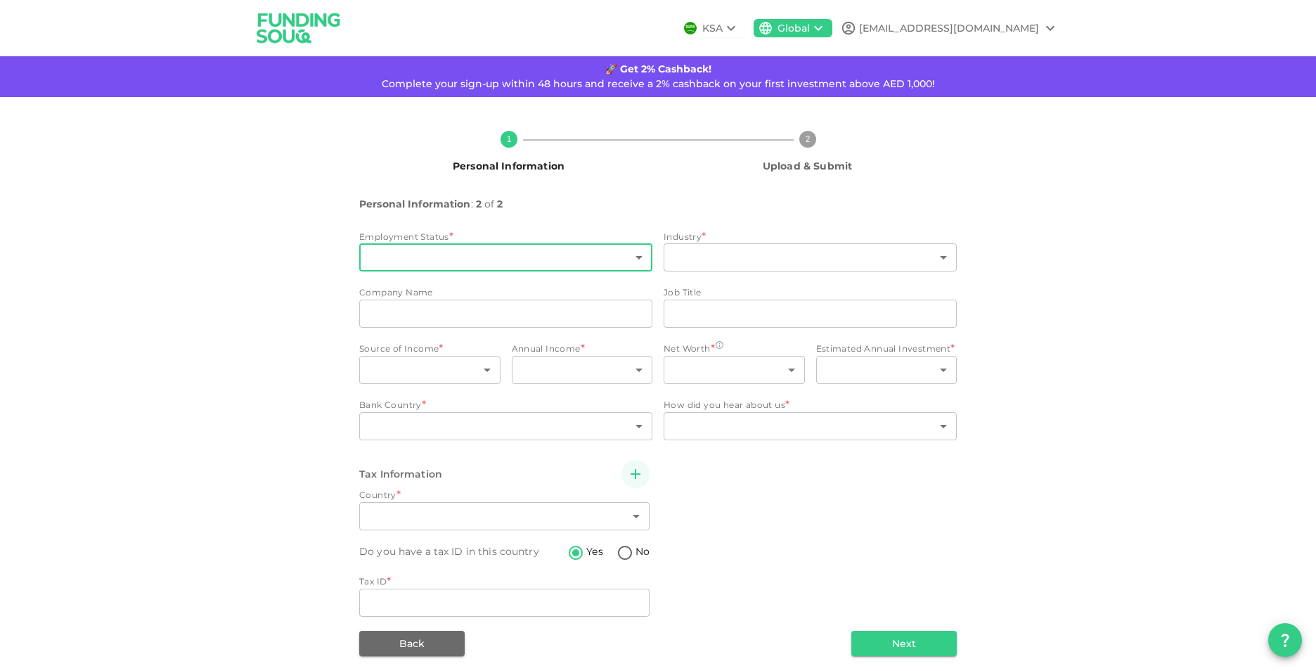
click at [527, 255] on body "KSA Global [EMAIL_ADDRESS][DOMAIN_NAME] 🚀 Get 2% Cashback! Complete your sign-u…" at bounding box center [658, 335] width 1316 height 671
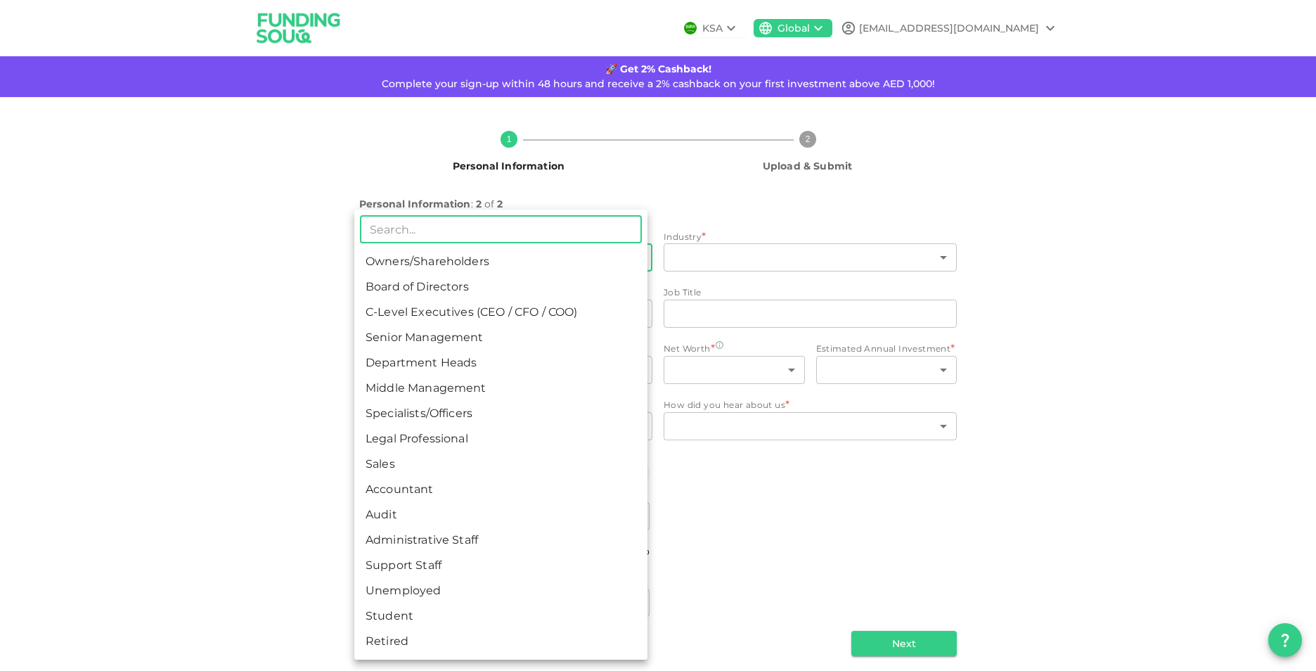
click at [476, 420] on li "Specialists/Officers" at bounding box center [500, 413] width 293 height 25
type input "7"
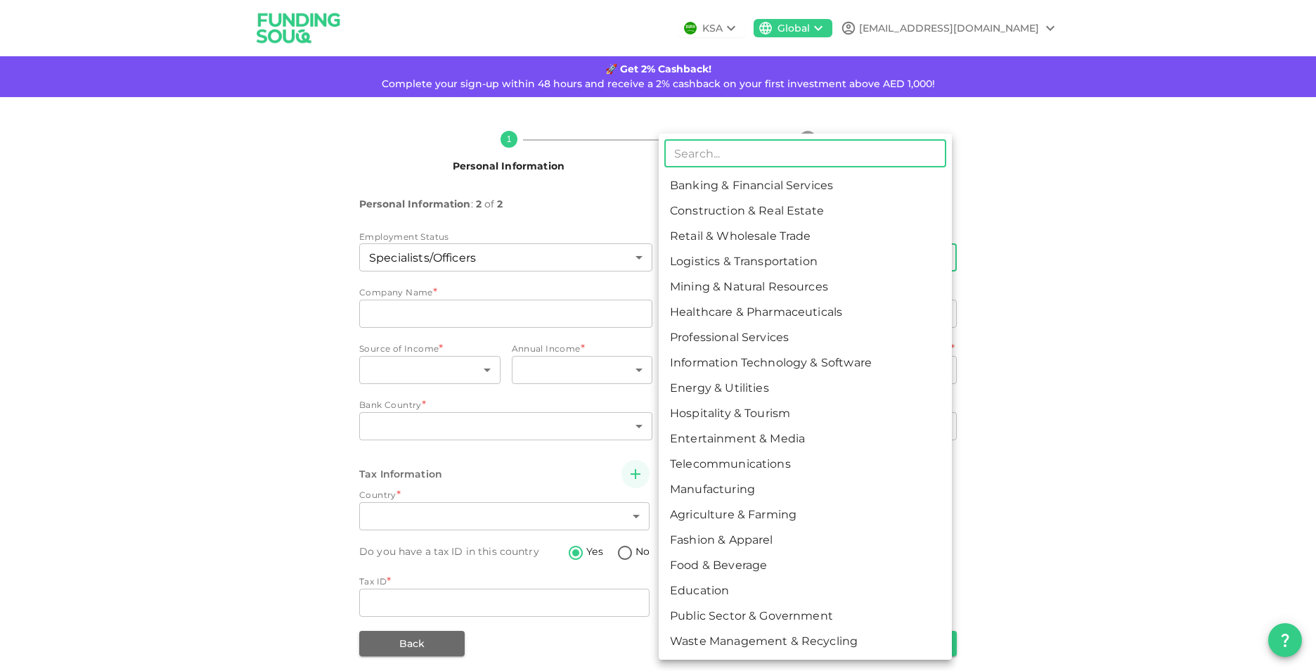
click at [755, 250] on body "KSA Global [EMAIL_ADDRESS][DOMAIN_NAME] 🚀 Get 2% Cashback! Complete your sign-u…" at bounding box center [658, 335] width 1316 height 671
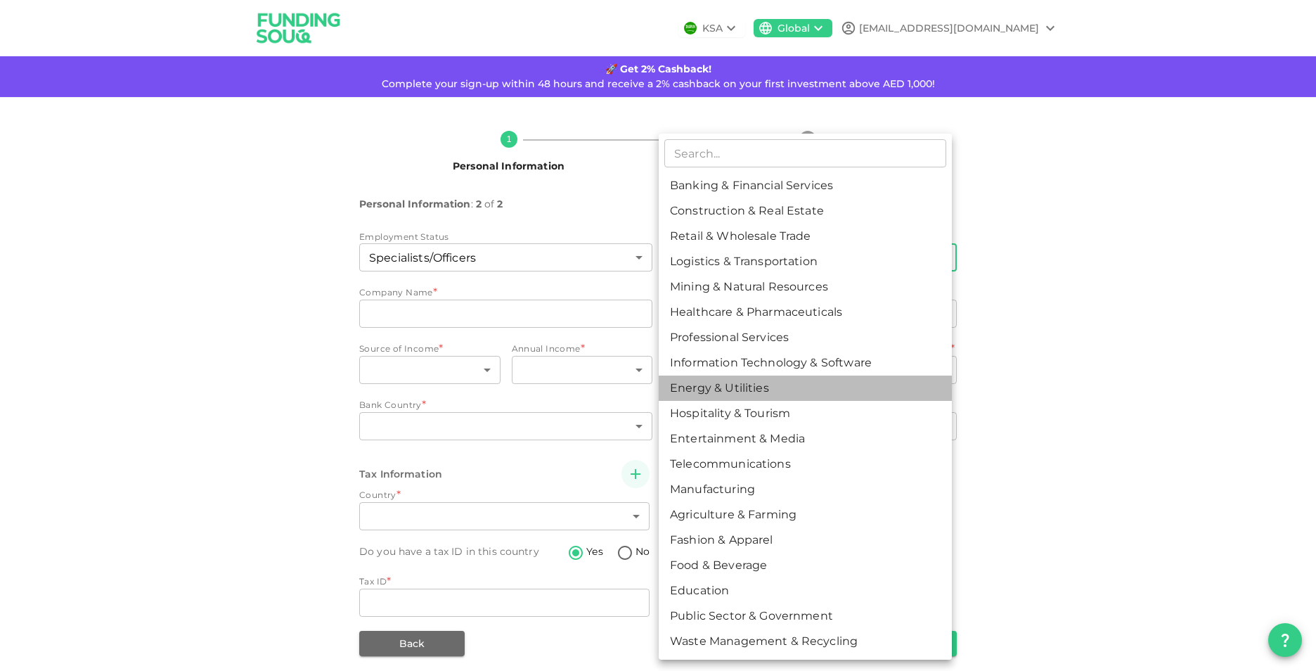
click at [758, 386] on li "Energy & Utilities" at bounding box center [805, 387] width 293 height 25
type input "9"
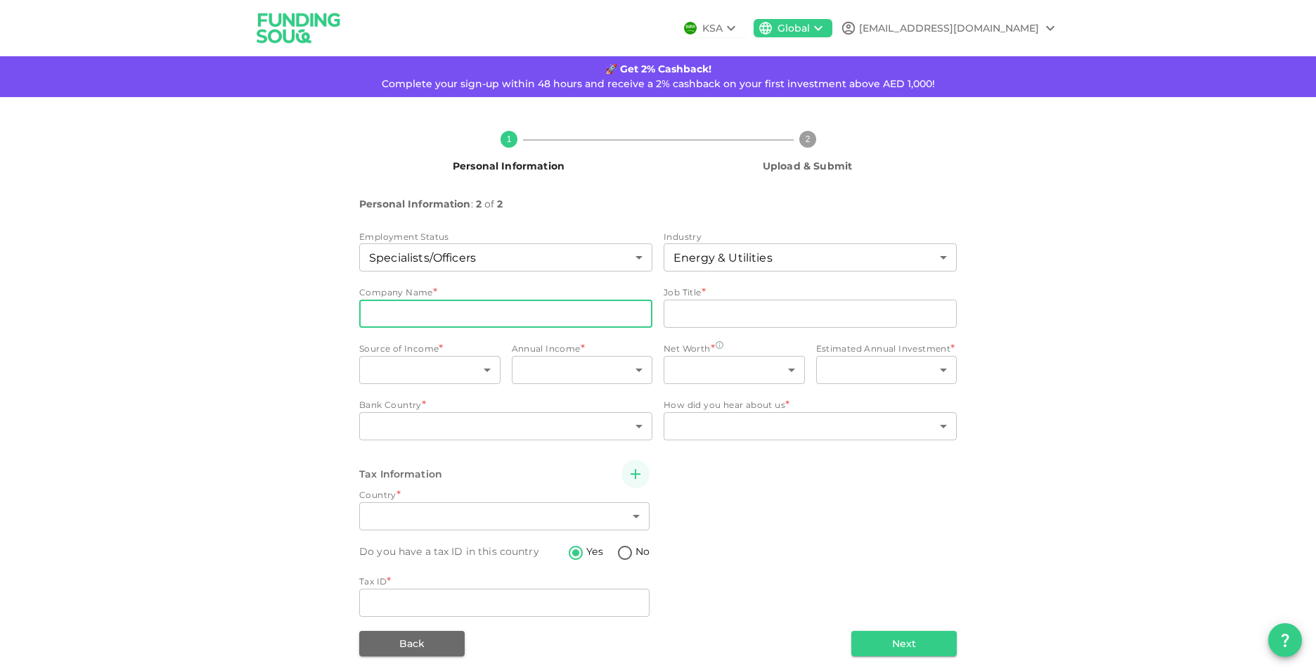
click at [483, 311] on input "companyName" at bounding box center [505, 313] width 293 height 28
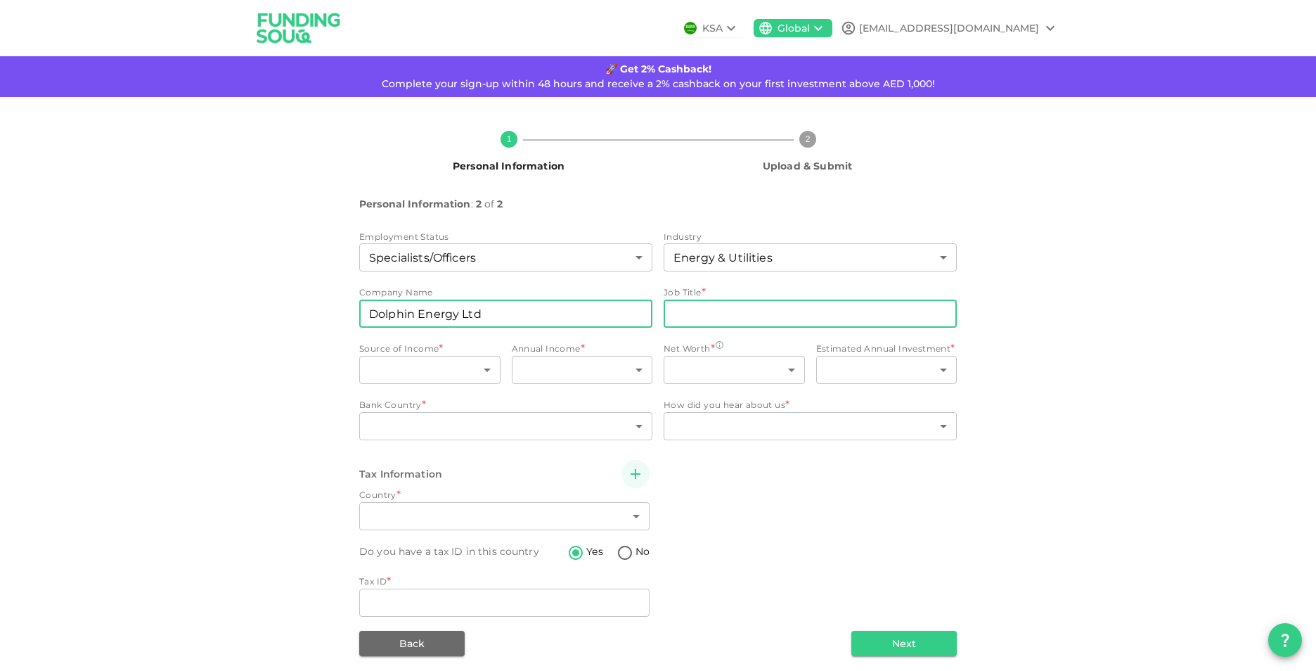
type input "Dolphin Energy Ltd"
click at [743, 324] on input "jobTitle" at bounding box center [810, 313] width 293 height 28
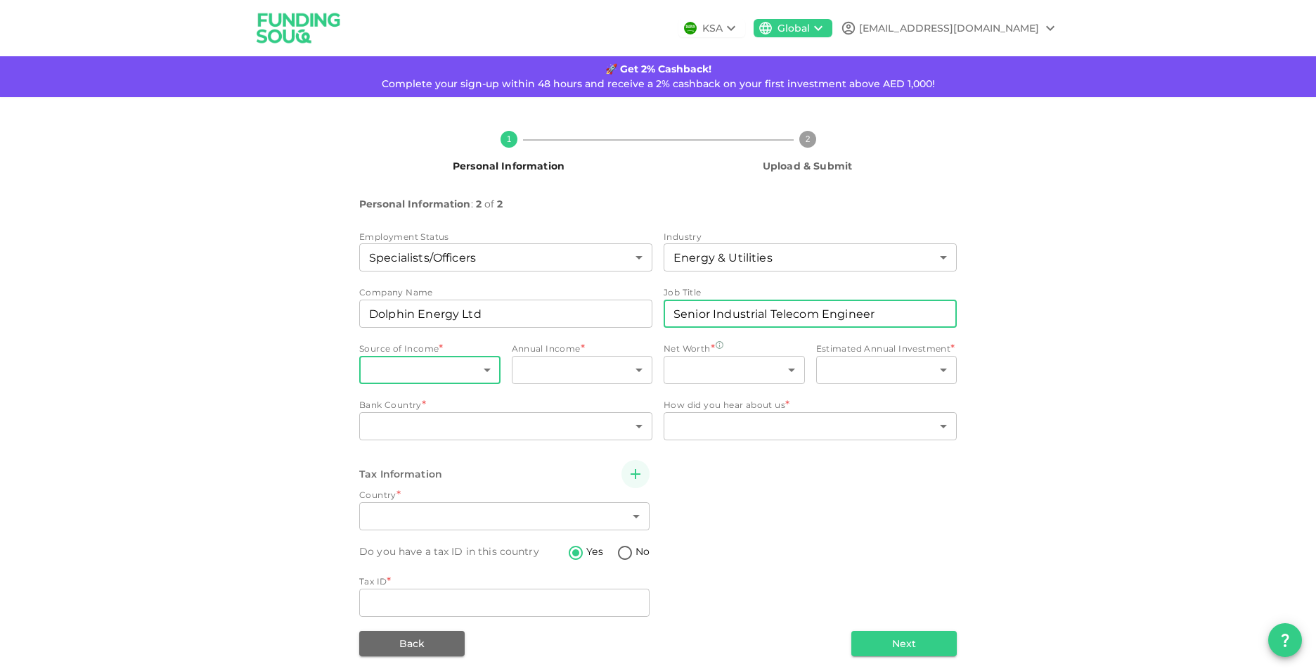
type input "Senior Industrial Telecom Engineer"
click at [412, 370] on body "KSA Global [EMAIL_ADDRESS][DOMAIN_NAME] 🚀 Get 2% Cashback! Complete your sign-u…" at bounding box center [658, 335] width 1316 height 671
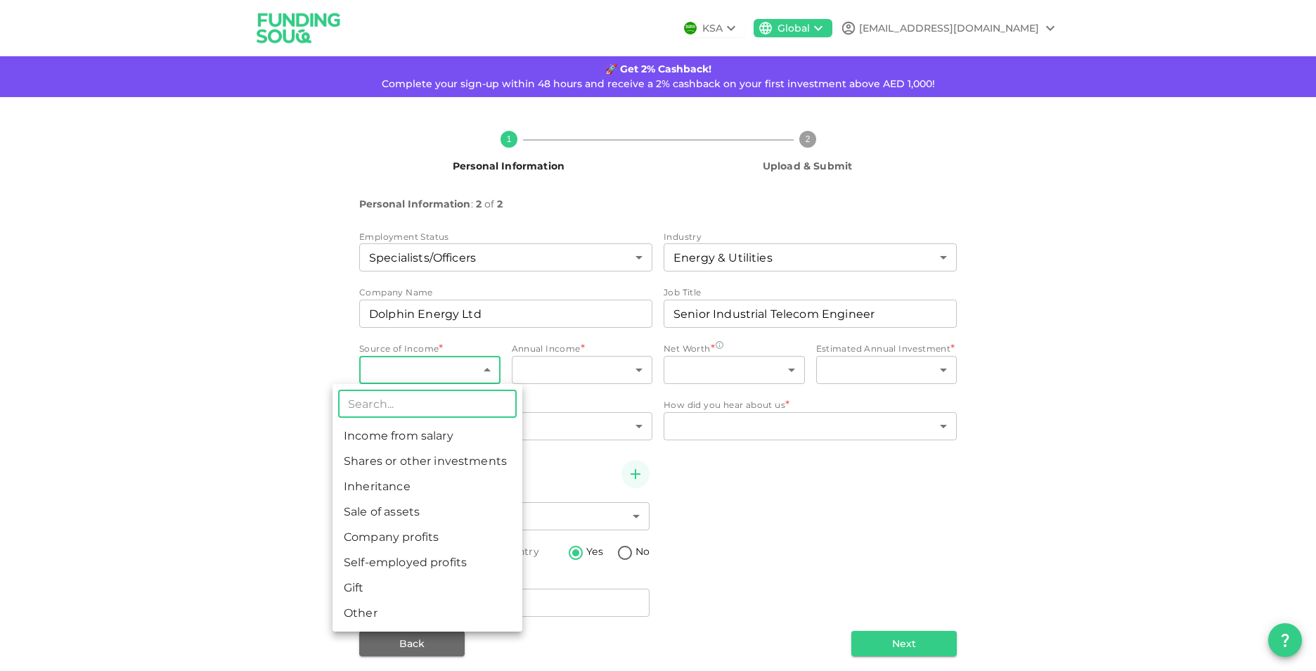
click at [387, 430] on li "Income from salary" at bounding box center [428, 435] width 190 height 25
type input "1"
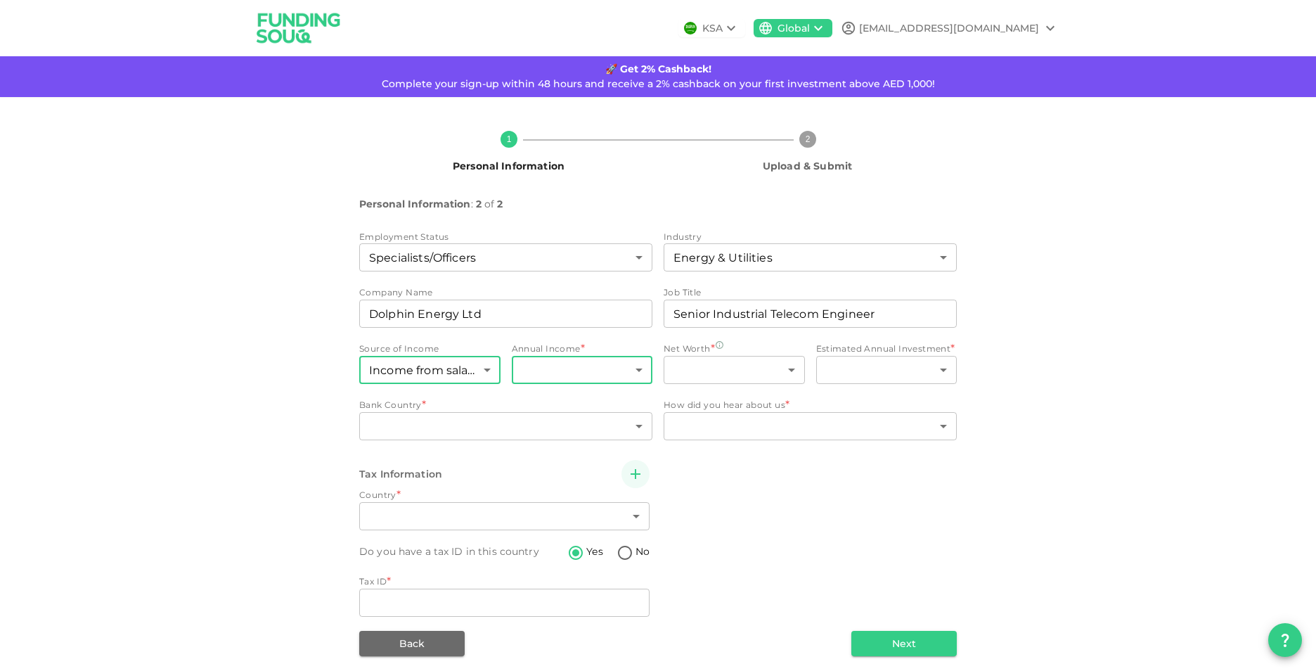
click at [607, 372] on body "KSA Global [EMAIL_ADDRESS][DOMAIN_NAME] 🚀 Get 2% Cashback! Complete your sign-u…" at bounding box center [658, 335] width 1316 height 671
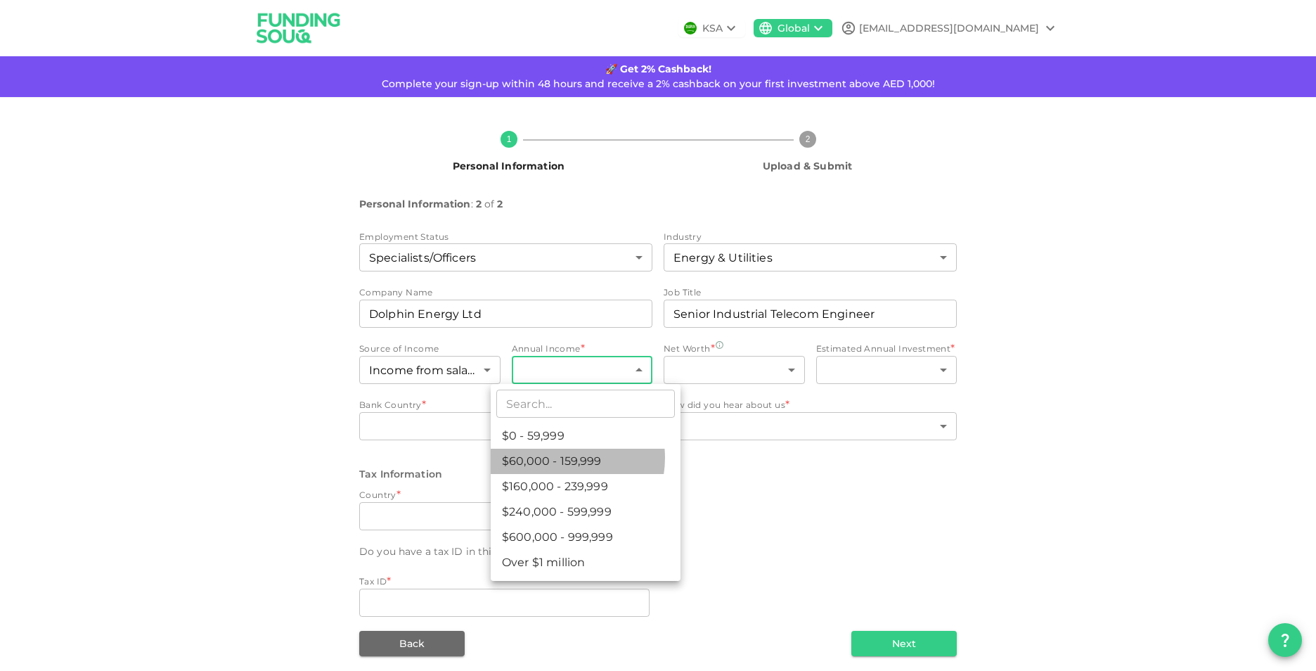
click at [562, 458] on li "$60,000 - 159,999" at bounding box center [586, 461] width 190 height 25
type input "2"
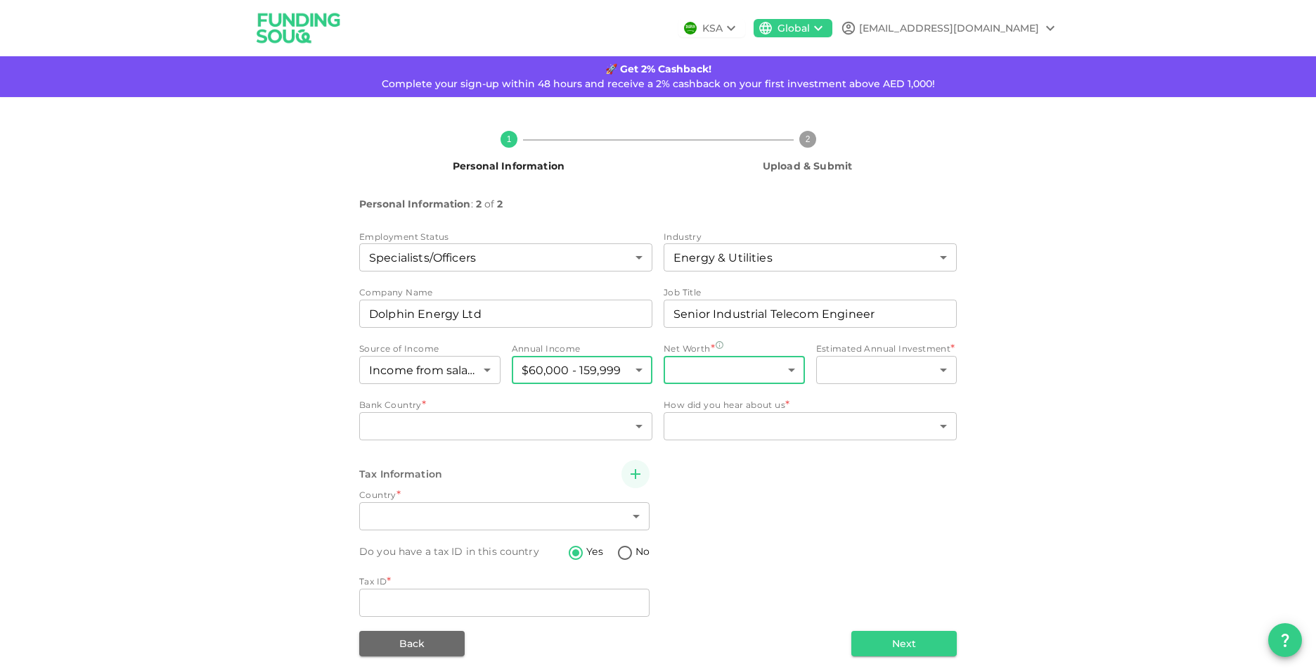
click at [773, 373] on body "KSA Global [EMAIL_ADDRESS][DOMAIN_NAME] 🚀 Get 2% Cashback! Complete your sign-u…" at bounding box center [658, 335] width 1316 height 671
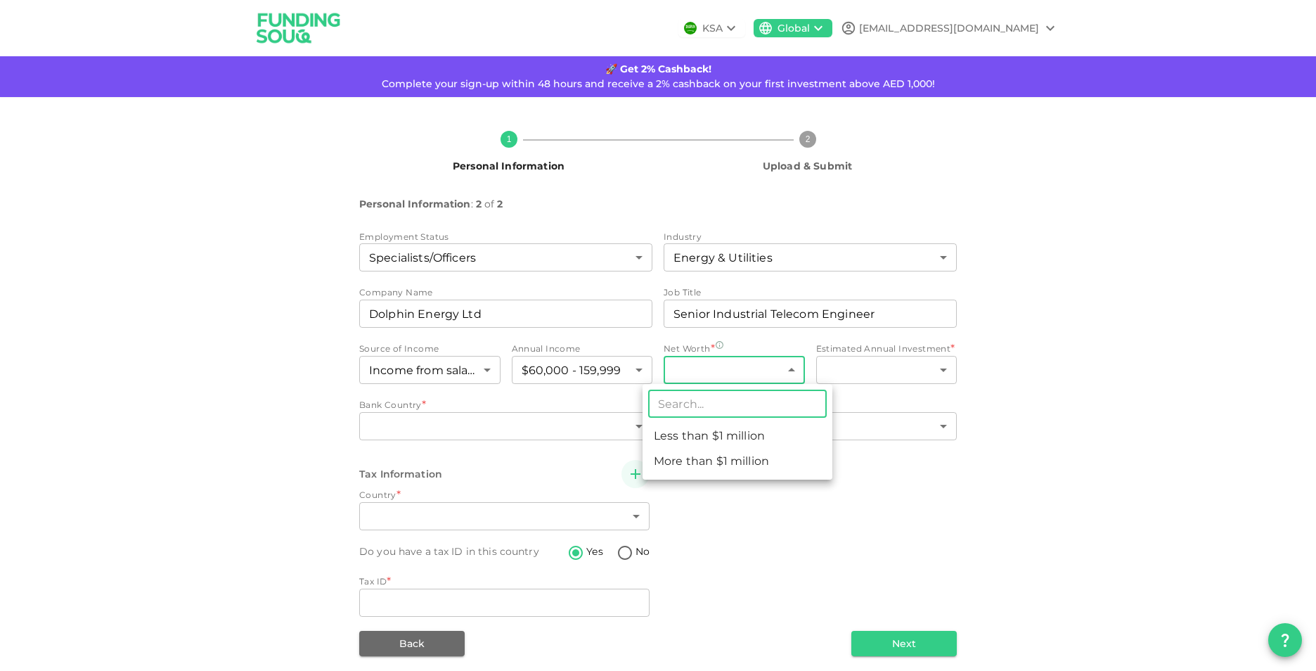
click at [735, 437] on li "Less than $1 million" at bounding box center [738, 435] width 190 height 25
type input "1"
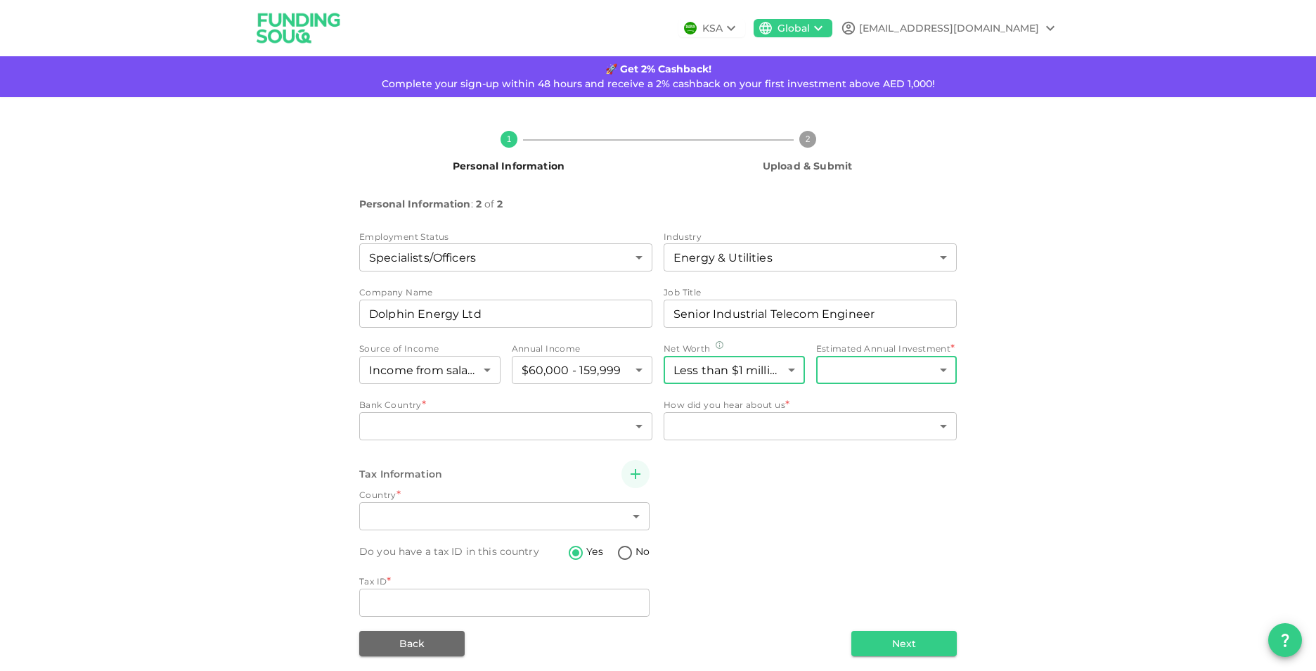
click at [909, 380] on body "KSA Global [EMAIL_ADDRESS][DOMAIN_NAME] 🚀 Get 2% Cashback! Complete your sign-u…" at bounding box center [658, 335] width 1316 height 671
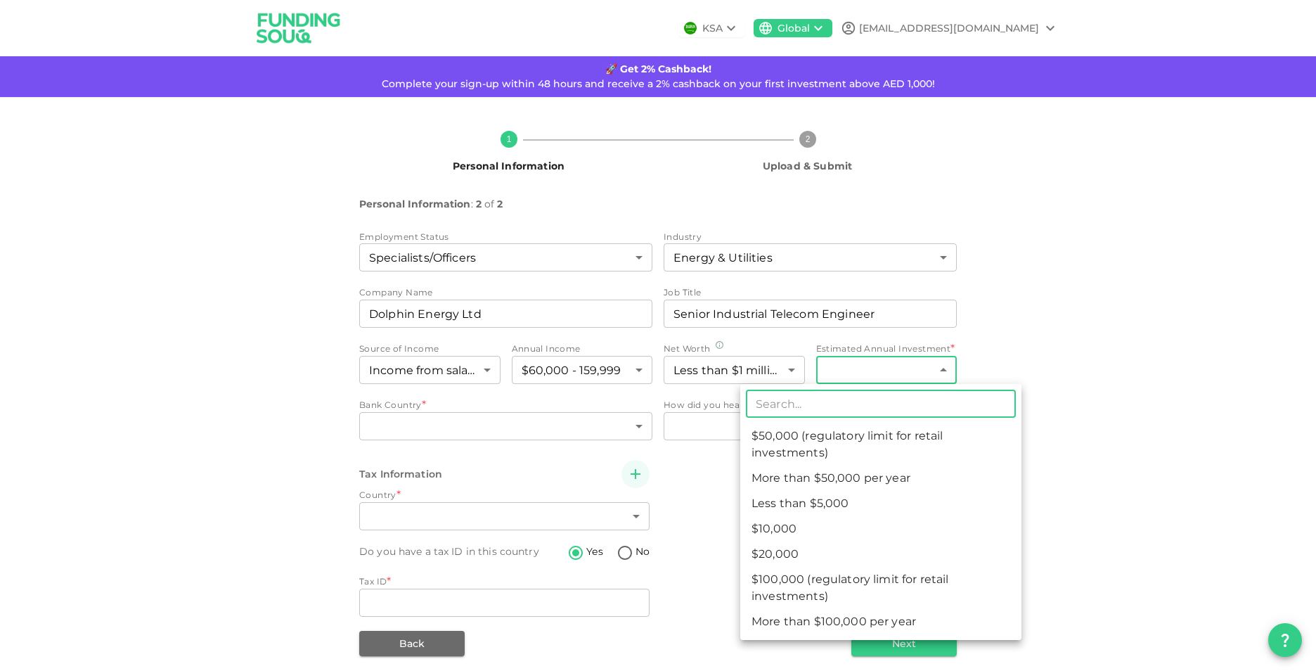
click at [889, 444] on li "$50,000 (regulatory limit for retail investments)" at bounding box center [880, 444] width 281 height 42
type input "4"
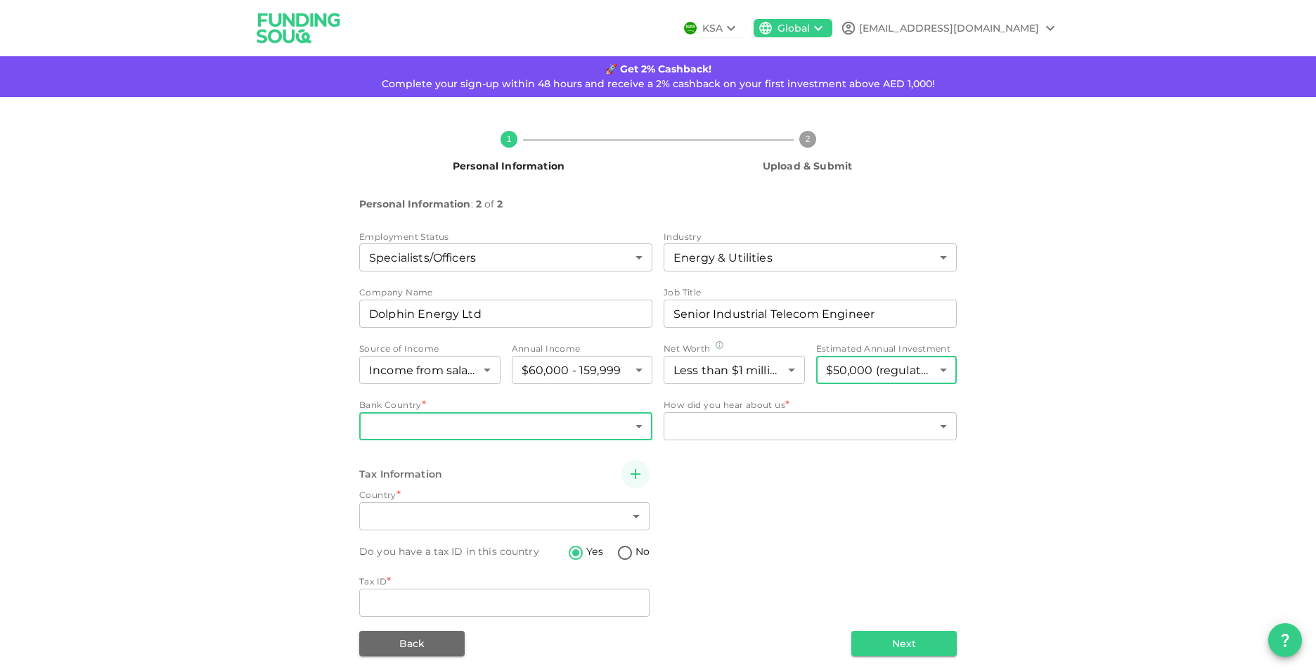
click at [470, 428] on body "KSA Global [EMAIL_ADDRESS][DOMAIN_NAME] 🚀 Get 2% Cashback! Complete your sign-u…" at bounding box center [658, 335] width 1316 height 671
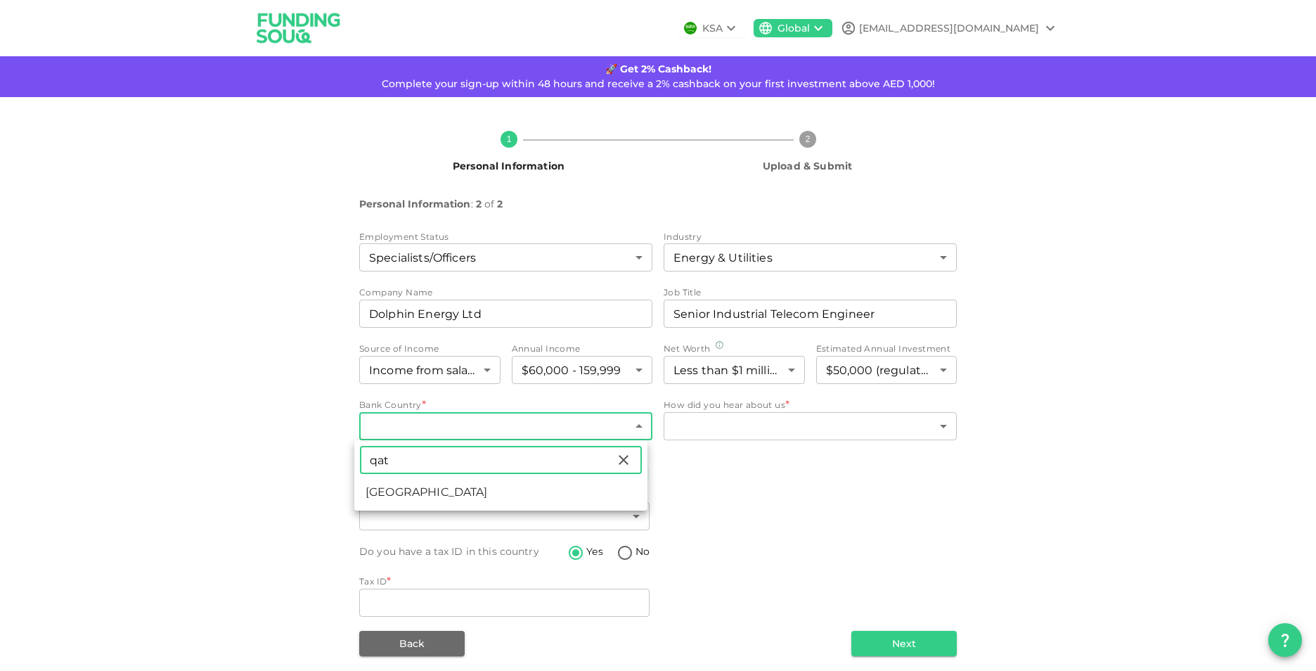
type input "qat"
click at [476, 496] on li "[GEOGRAPHIC_DATA]" at bounding box center [500, 491] width 293 height 25
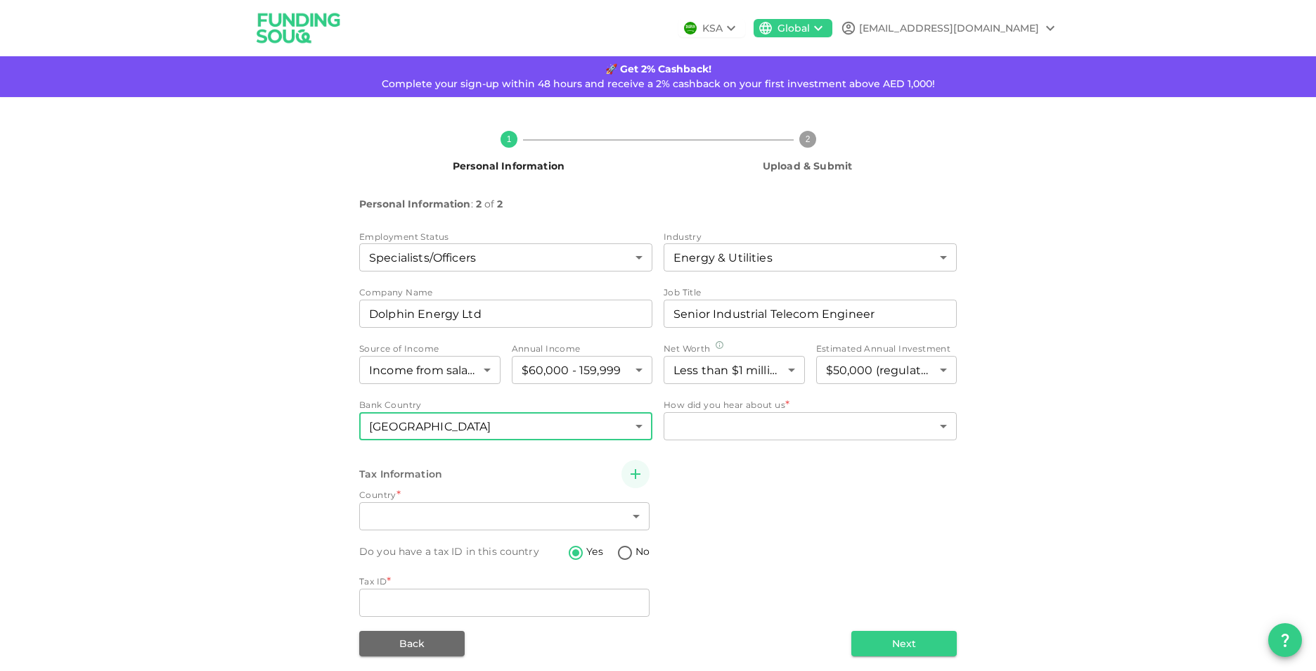
type input "159"
click at [795, 418] on body "KSA Global [EMAIL_ADDRESS][DOMAIN_NAME] 🚀 Get 2% Cashback! Complete your sign-u…" at bounding box center [658, 335] width 1316 height 671
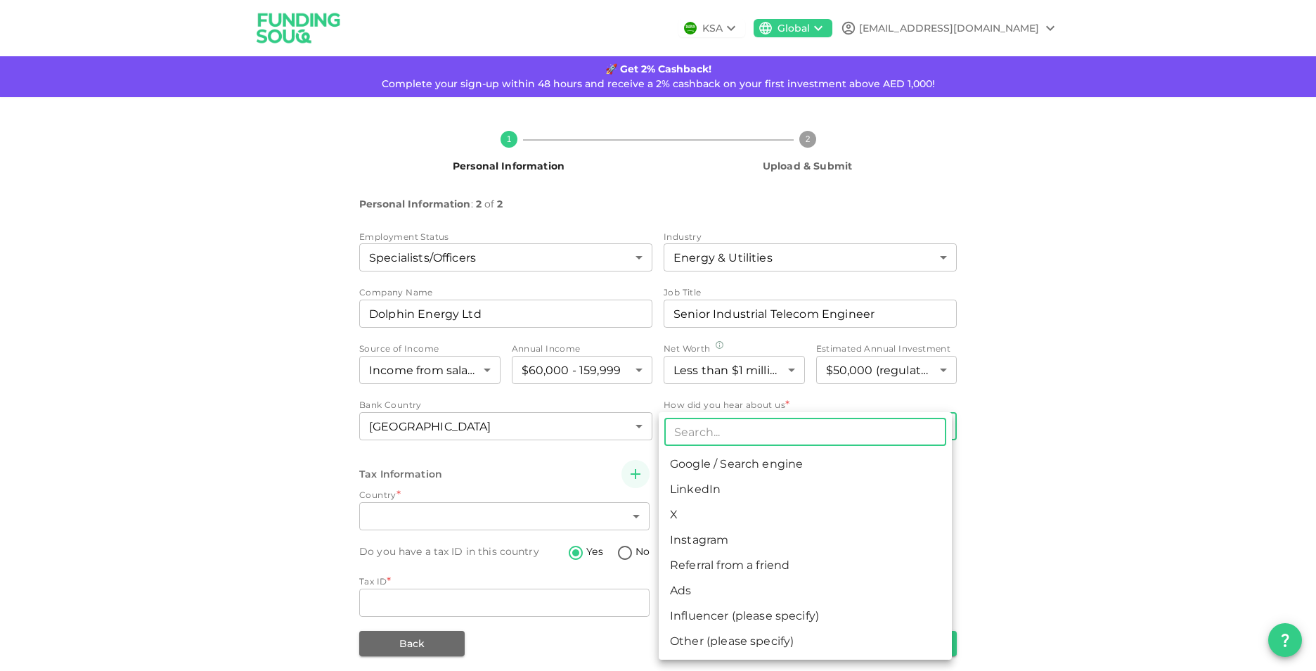
click at [802, 639] on li "Other (please specify)" at bounding box center [805, 641] width 293 height 25
type input "8"
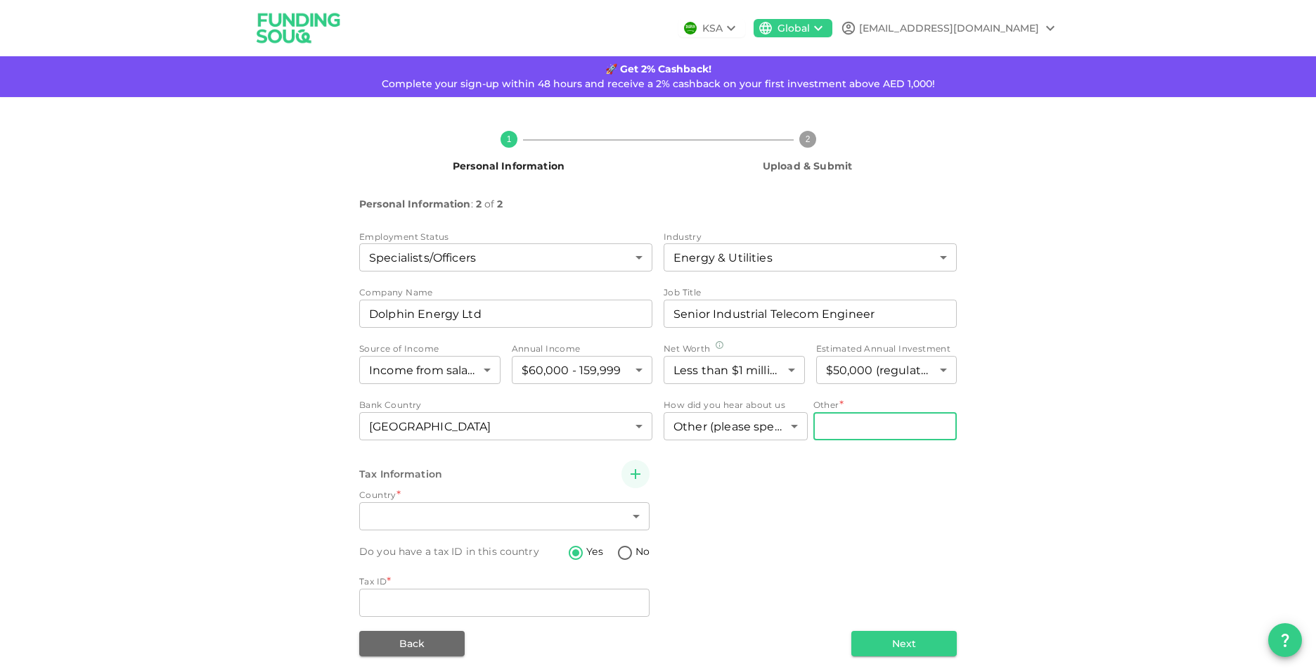
click at [863, 421] on input "Other" at bounding box center [885, 426] width 144 height 28
type input "Youtube"
click at [858, 529] on div "Tax Information Country * ​ ​ Do you have a tax ID in this country Yes No Tax I…" at bounding box center [658, 540] width 598 height 160
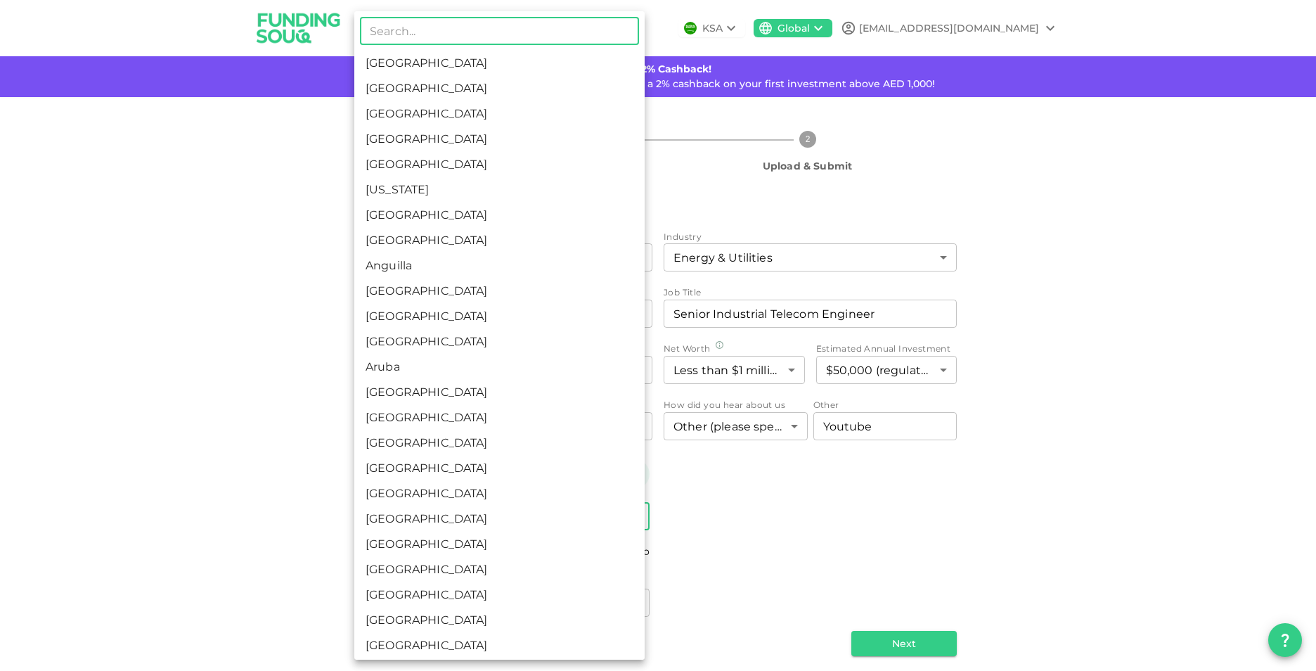
click at [404, 513] on body "KSA Global [EMAIL_ADDRESS][DOMAIN_NAME] 🚀 Get 2% Cashback! Complete your sign-u…" at bounding box center [658, 335] width 1316 height 671
click at [812, 529] on div at bounding box center [658, 335] width 1316 height 671
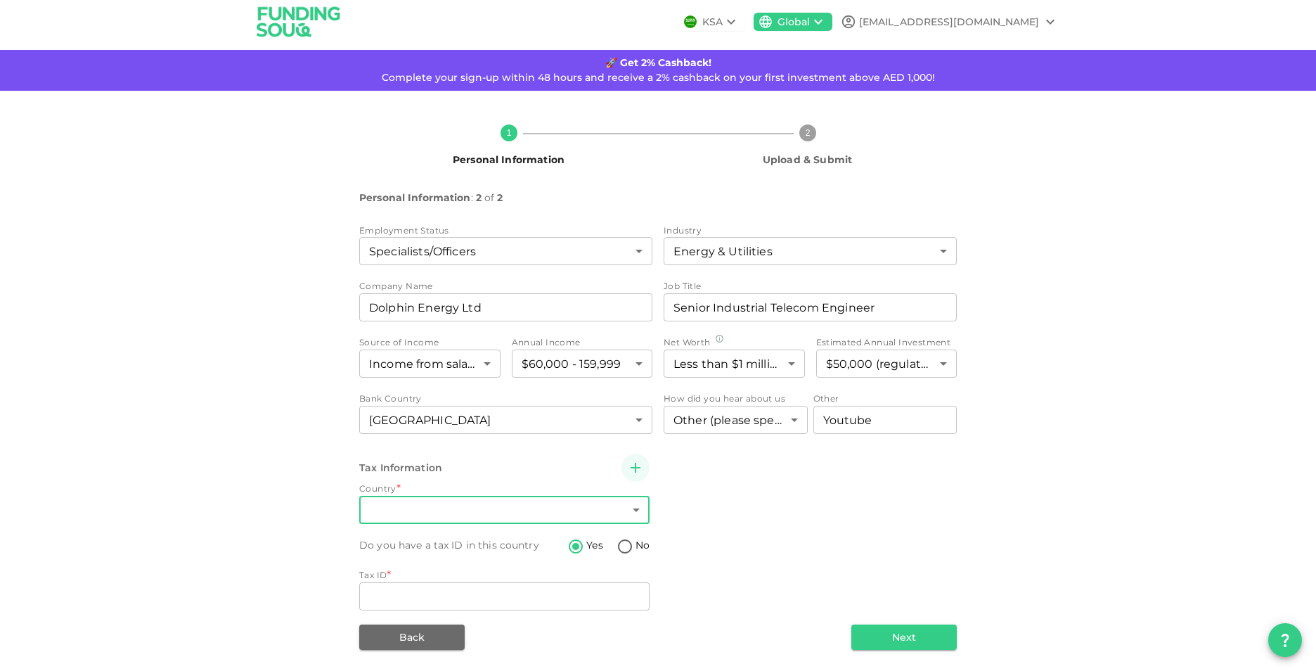
scroll to position [8, 0]
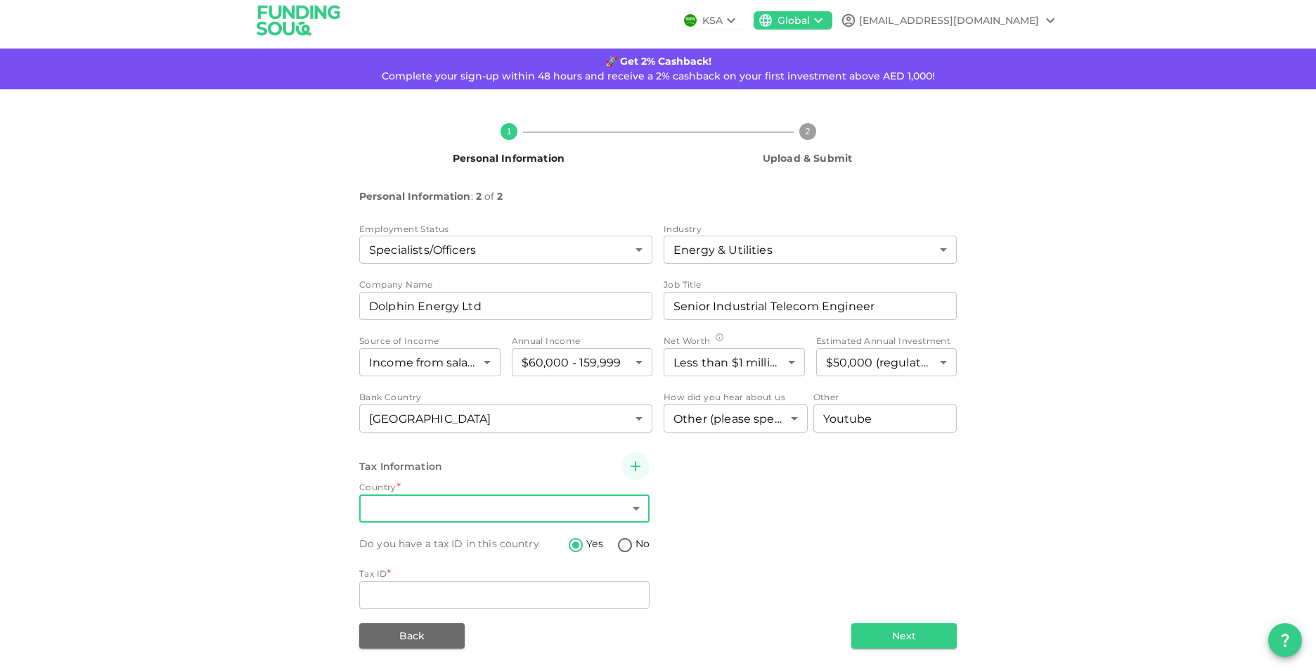
click at [617, 543] on input "No" at bounding box center [624, 545] width 21 height 19
radio input "true"
click at [549, 510] on body "KSA Global [EMAIL_ADDRESS][DOMAIN_NAME] 🚀 Get 2% Cashback! Complete your sign-u…" at bounding box center [658, 335] width 1316 height 671
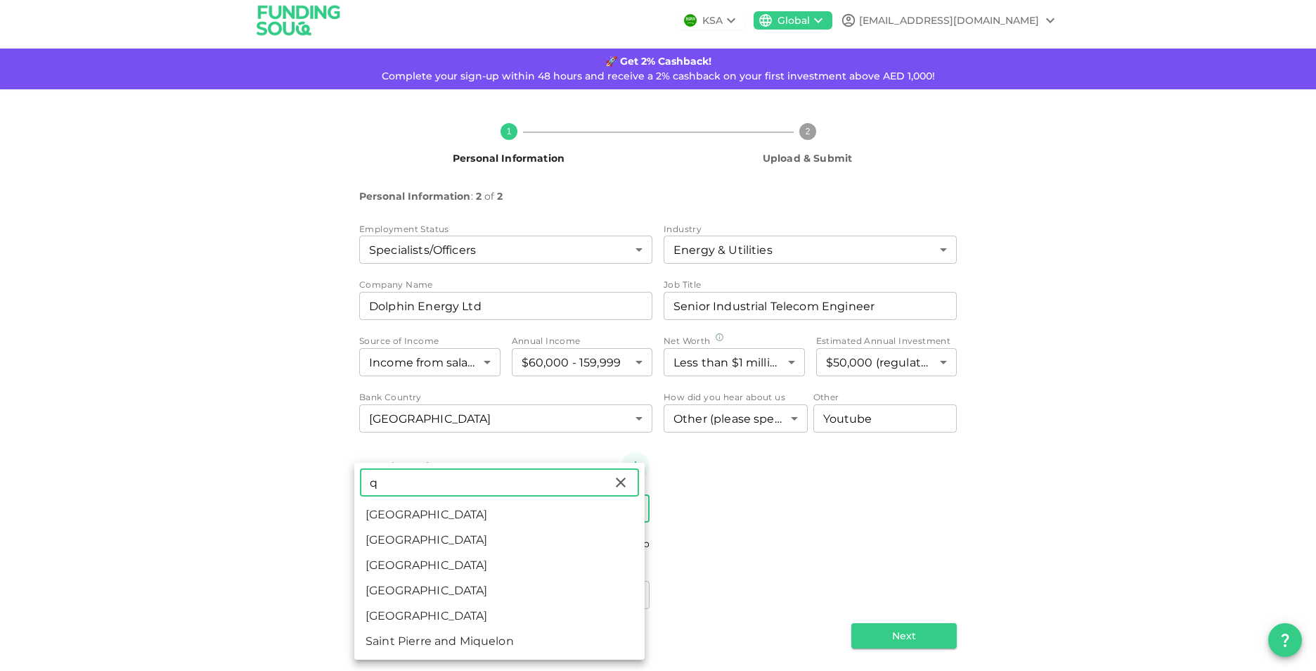
type input "q"
click at [411, 614] on li "[GEOGRAPHIC_DATA]" at bounding box center [499, 615] width 290 height 25
type input "159"
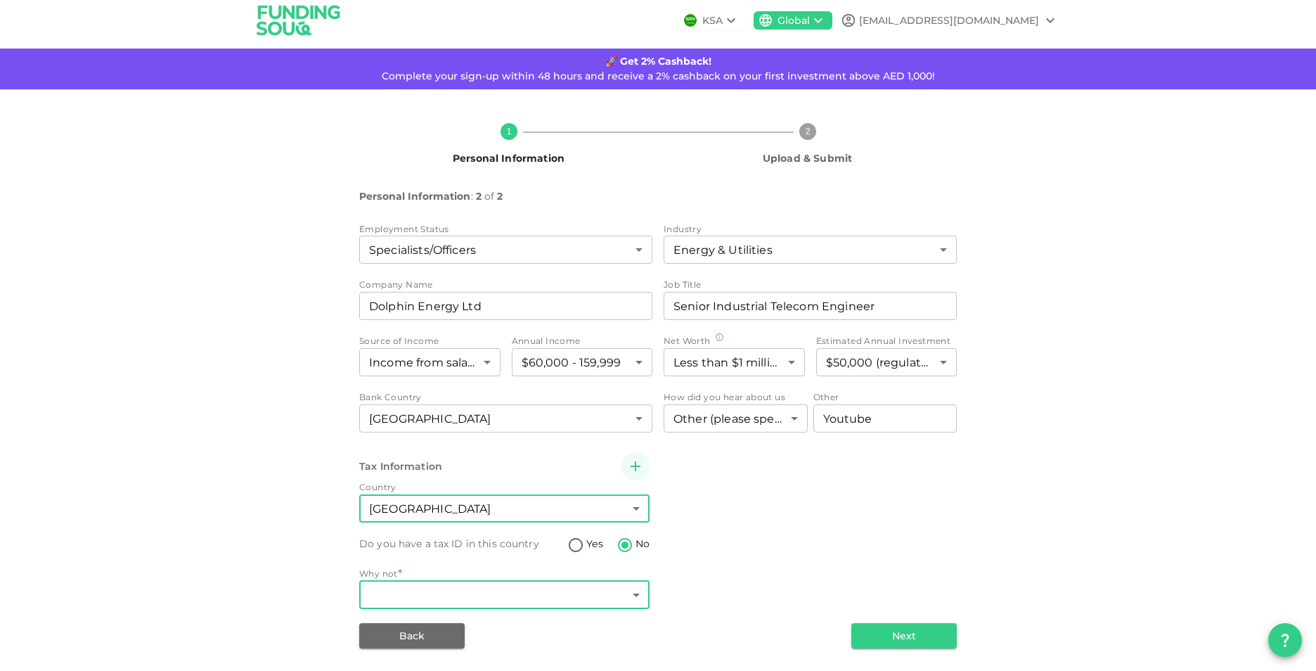
click at [447, 593] on body "KSA Global [EMAIL_ADDRESS][DOMAIN_NAME] 🚀 Get 2% Cashback! Complete your sign-u…" at bounding box center [658, 335] width 1316 height 671
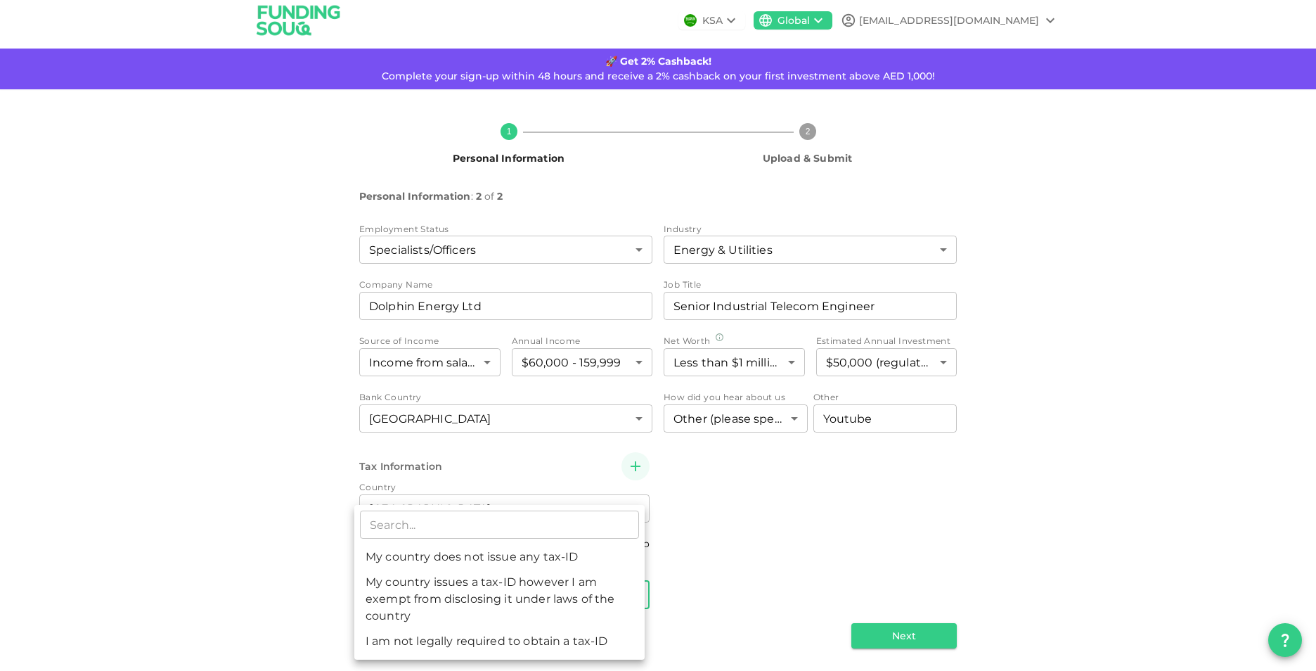
click at [740, 532] on div at bounding box center [658, 335] width 1316 height 671
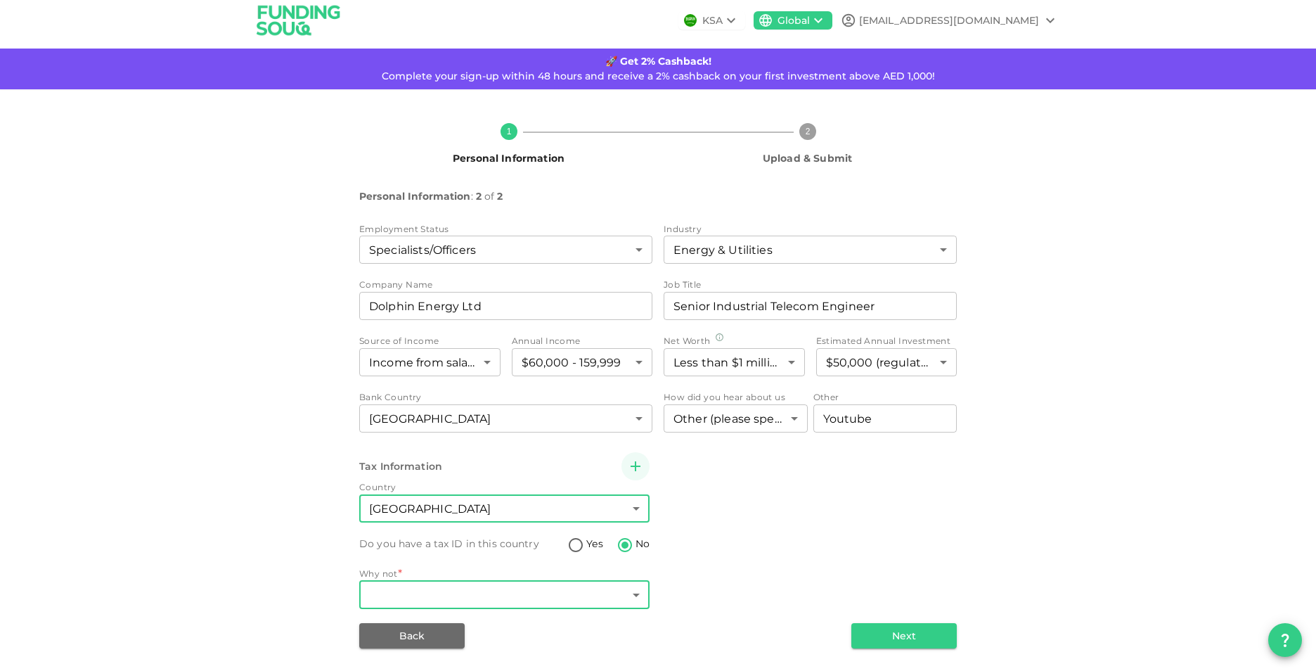
click at [482, 510] on body "KSA Global [EMAIL_ADDRESS][DOMAIN_NAME] 🚀 Get 2% Cashback! Complete your sign-u…" at bounding box center [658, 335] width 1316 height 671
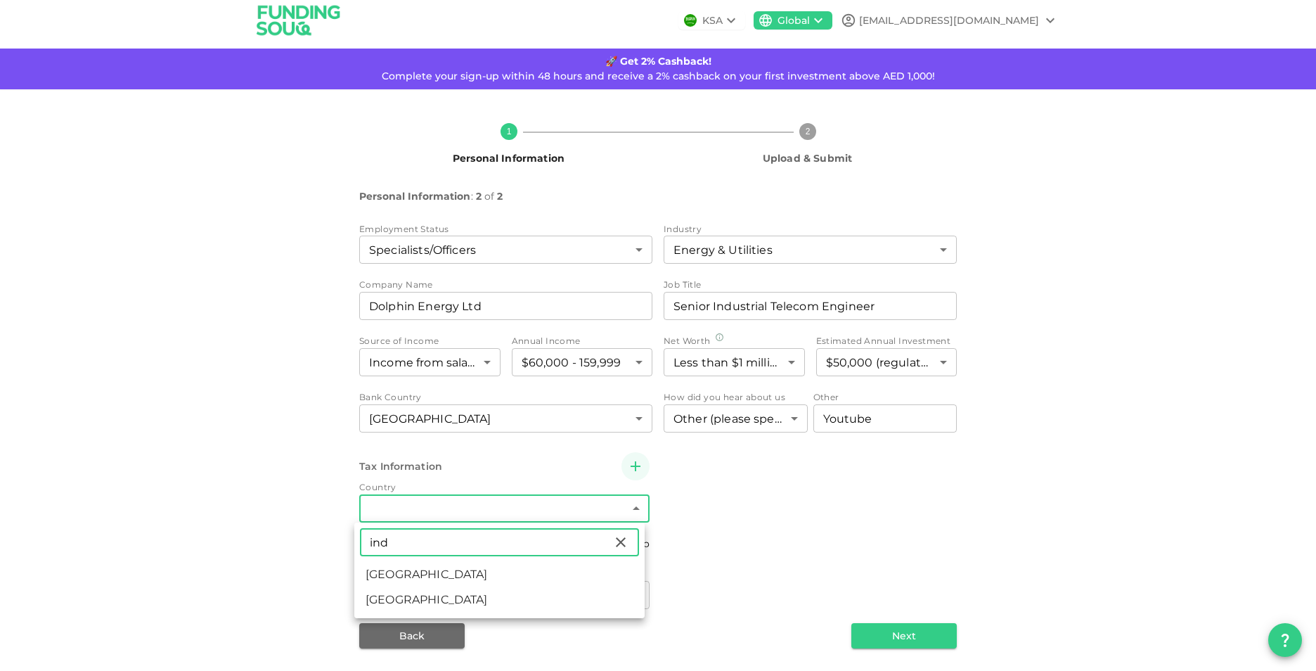
type input "ind"
click at [420, 574] on li "[GEOGRAPHIC_DATA]" at bounding box center [499, 574] width 290 height 25
type input "88"
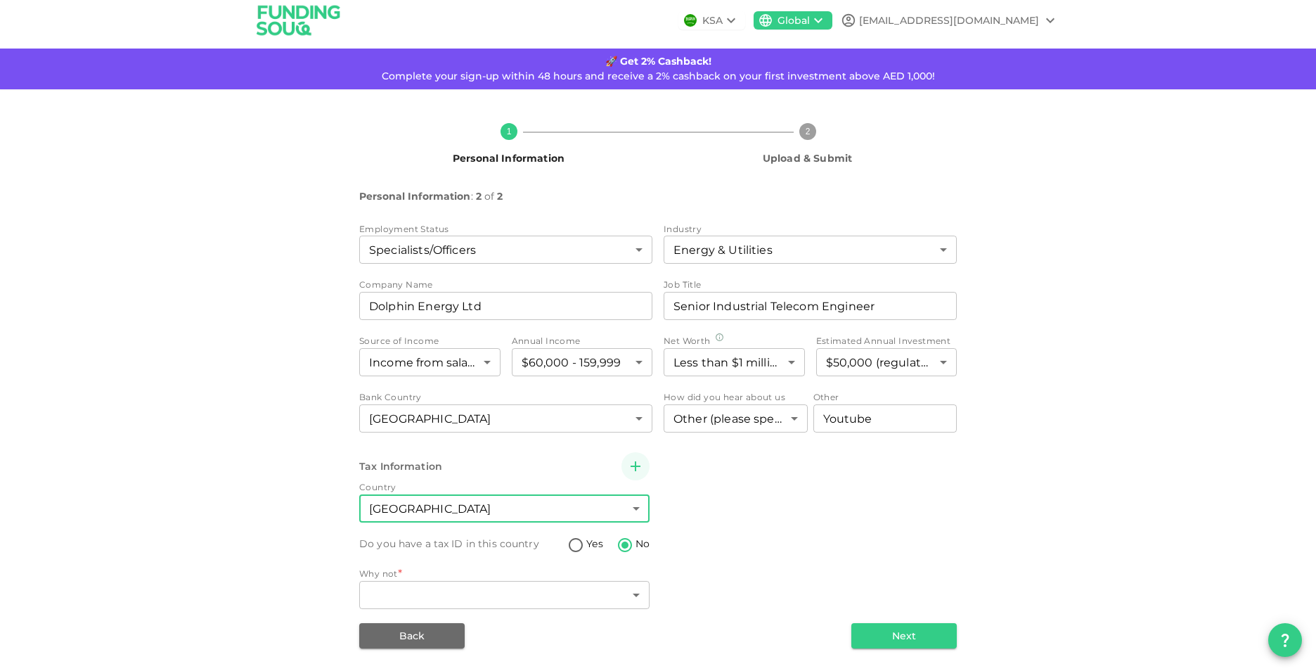
click at [574, 545] on input "Yes" at bounding box center [575, 545] width 21 height 19
radio input "true"
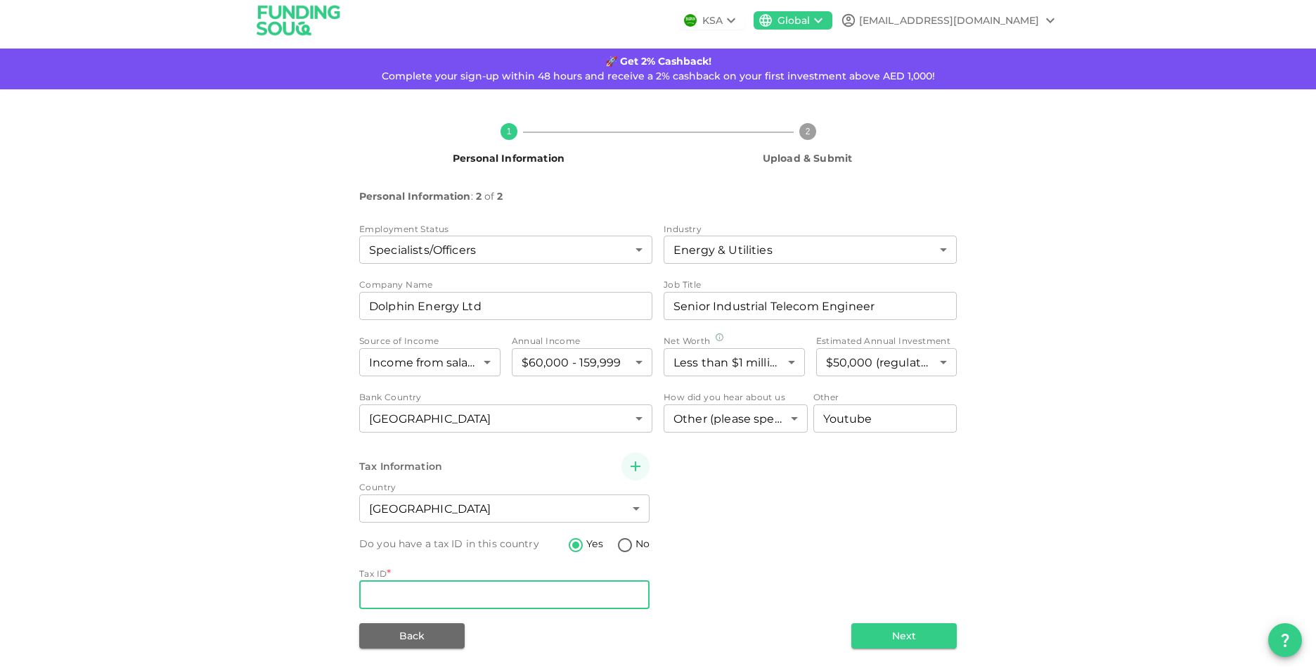
click at [482, 598] on input "Tax ID" at bounding box center [504, 595] width 290 height 28
type input "ATIPA0501H"
click at [631, 466] on icon "button" at bounding box center [636, 466] width 10 height 10
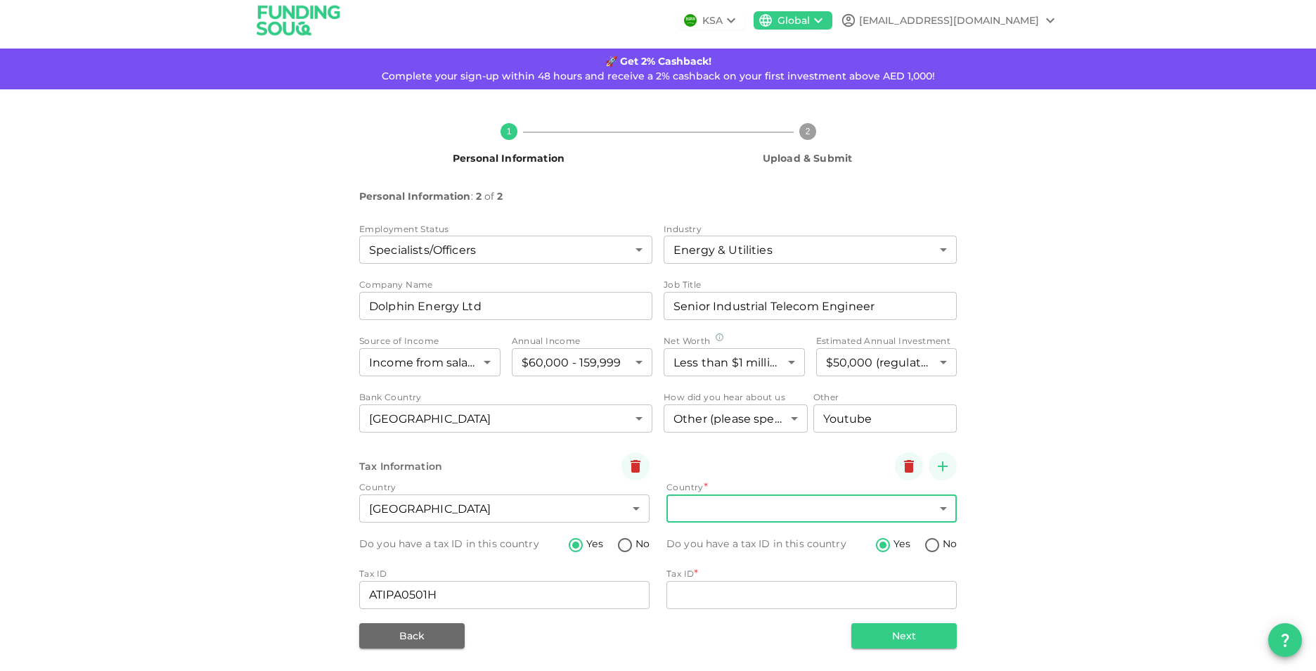
click at [803, 506] on body "KSA Global [EMAIL_ADDRESS][DOMAIN_NAME] 🚀 Get 2% Cashback! Complete your sign-u…" at bounding box center [658, 335] width 1316 height 671
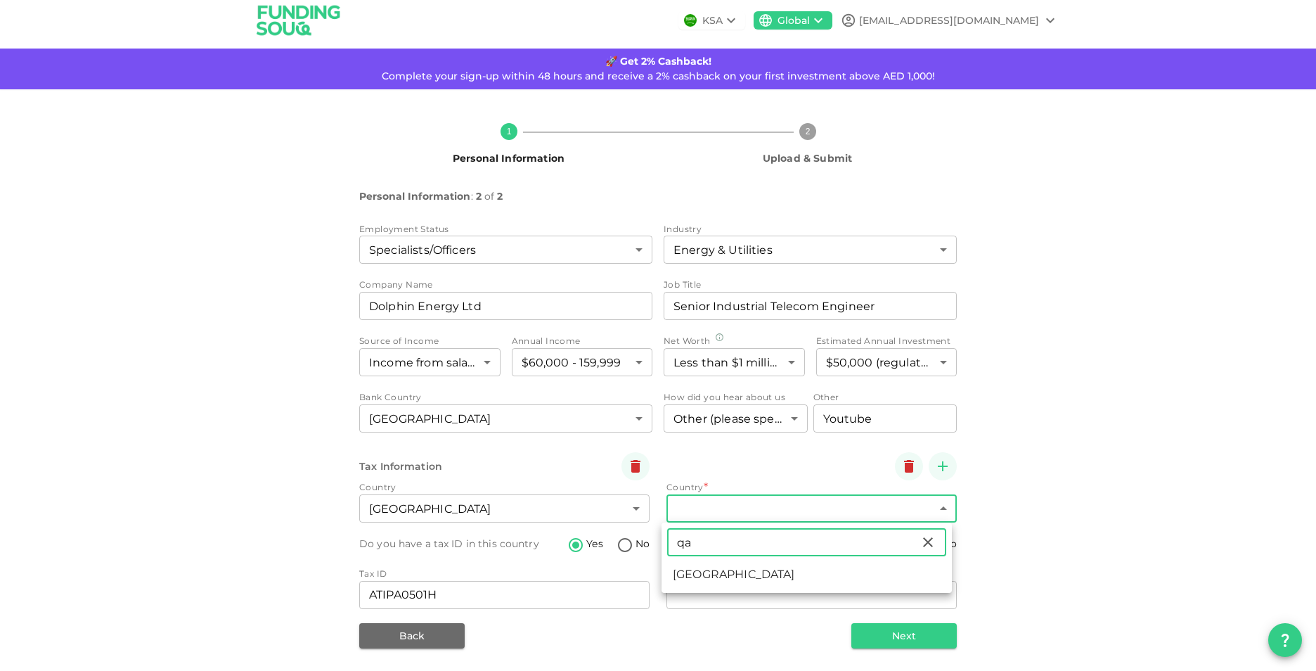
type input "qa"
click at [731, 574] on li "[GEOGRAPHIC_DATA]" at bounding box center [807, 574] width 290 height 25
type input "159"
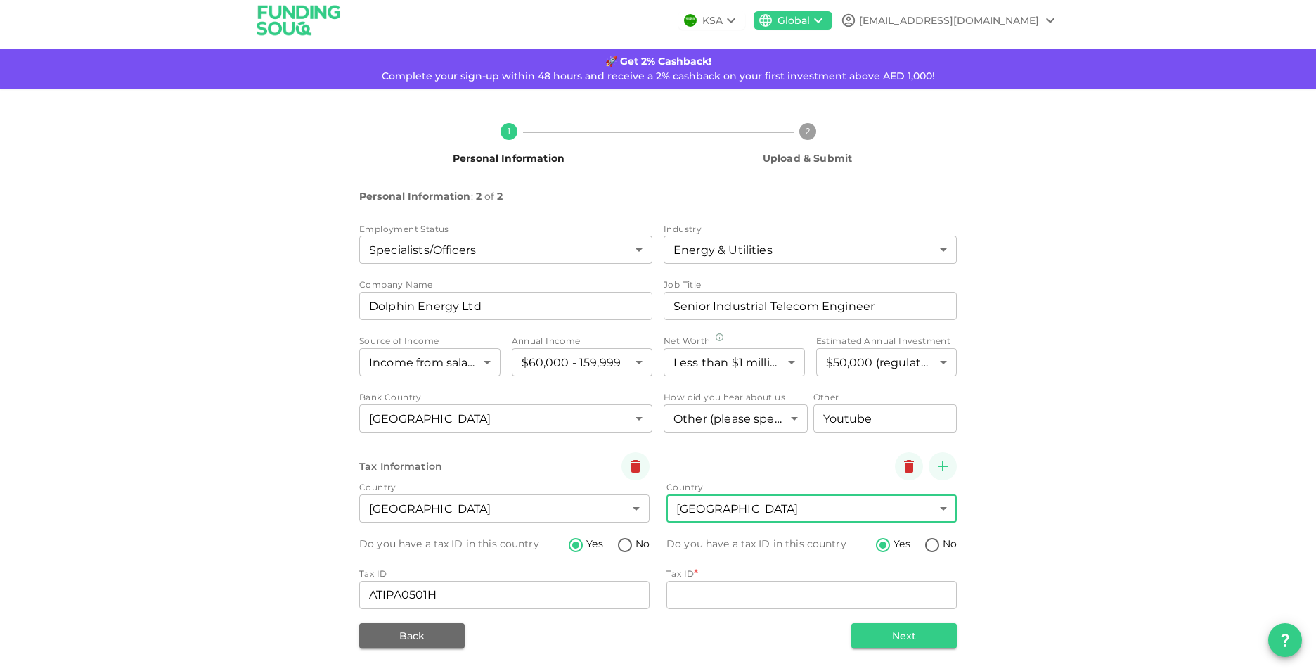
click at [925, 546] on input "No" at bounding box center [932, 545] width 21 height 19
radio input "true"
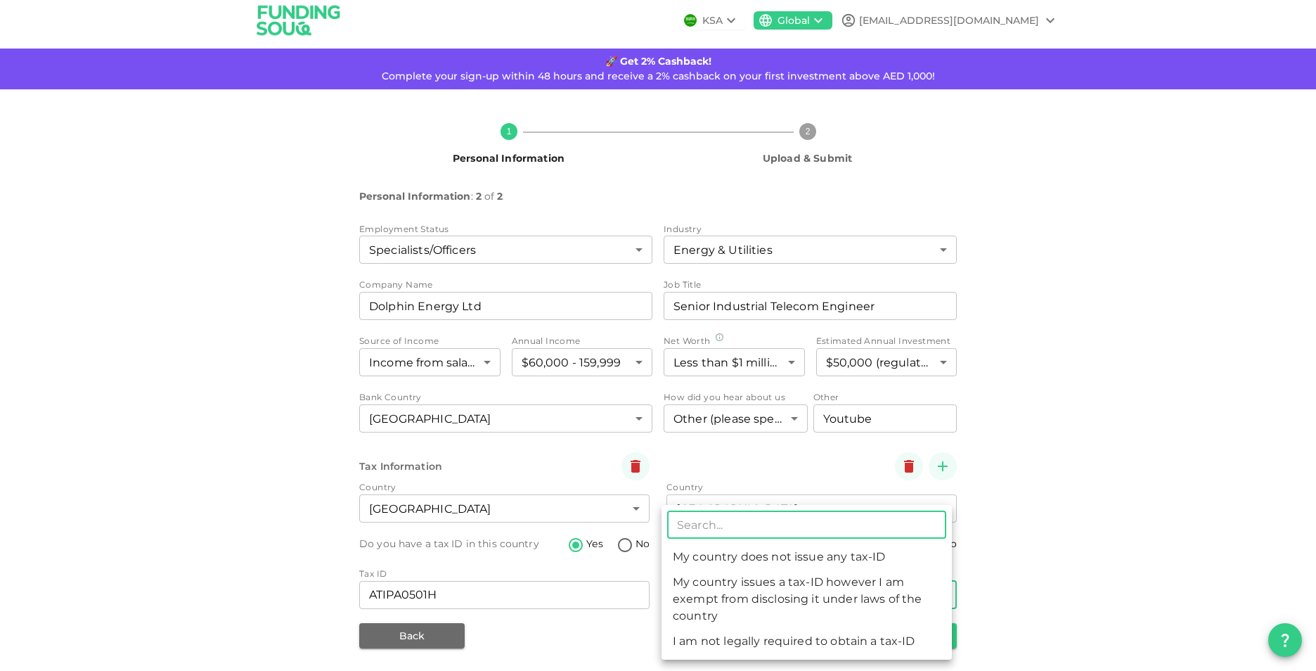
click at [809, 586] on body "KSA Global [EMAIL_ADDRESS][DOMAIN_NAME] 🚀 Get 2% Cashback! Complete your sign-u…" at bounding box center [658, 335] width 1316 height 671
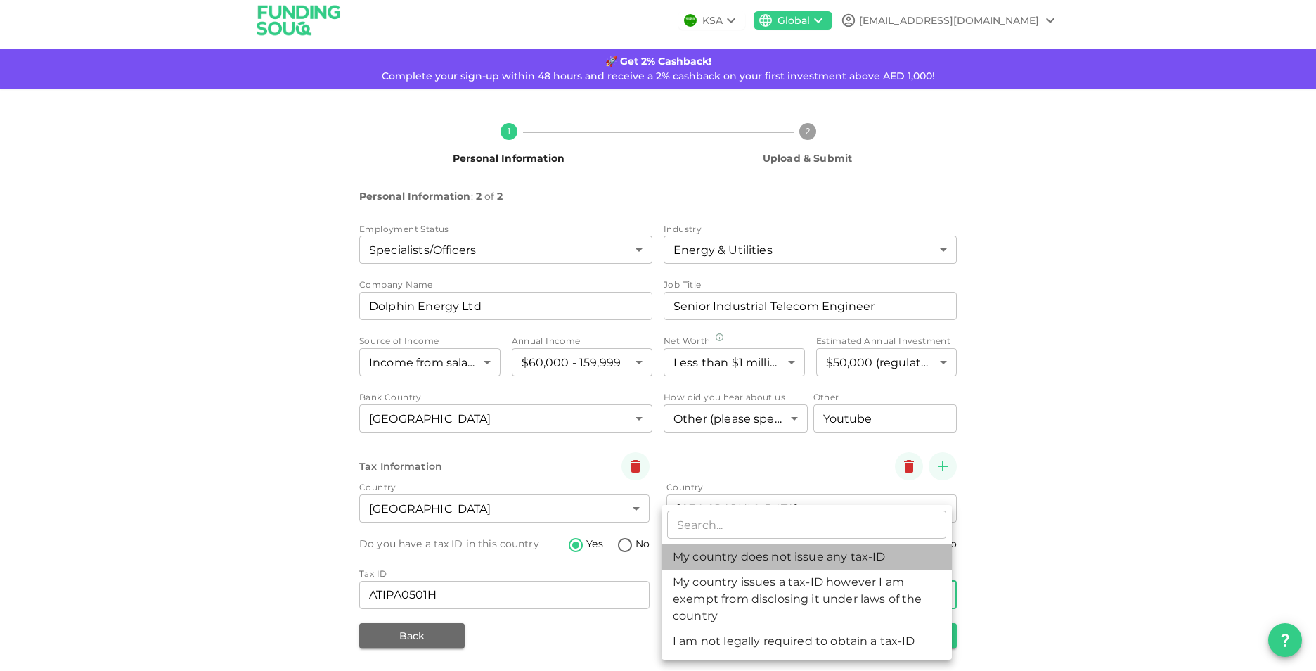
click at [797, 555] on li "My country does not issue any tax-ID" at bounding box center [807, 556] width 290 height 25
type input "1"
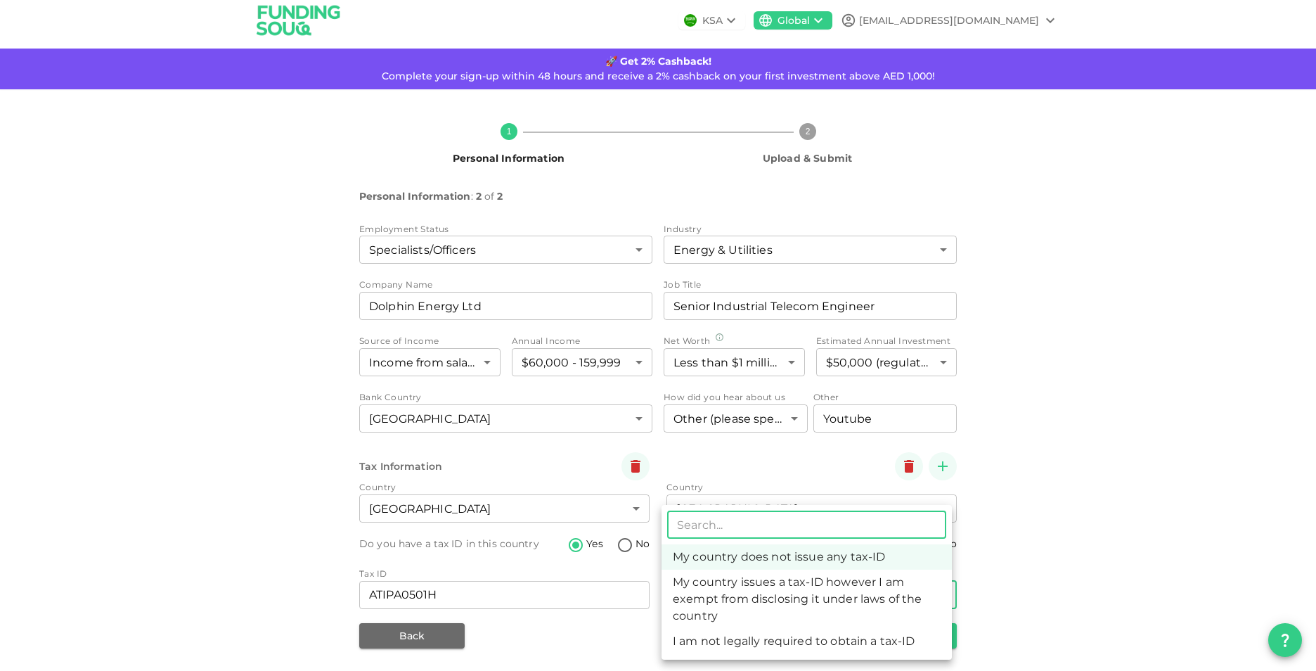
click at [891, 593] on body "KSA Global [EMAIL_ADDRESS][DOMAIN_NAME] 🚀 Get 2% Cashback! Complete your sign-u…" at bounding box center [658, 335] width 1316 height 671
click at [1090, 559] on div at bounding box center [658, 335] width 1316 height 671
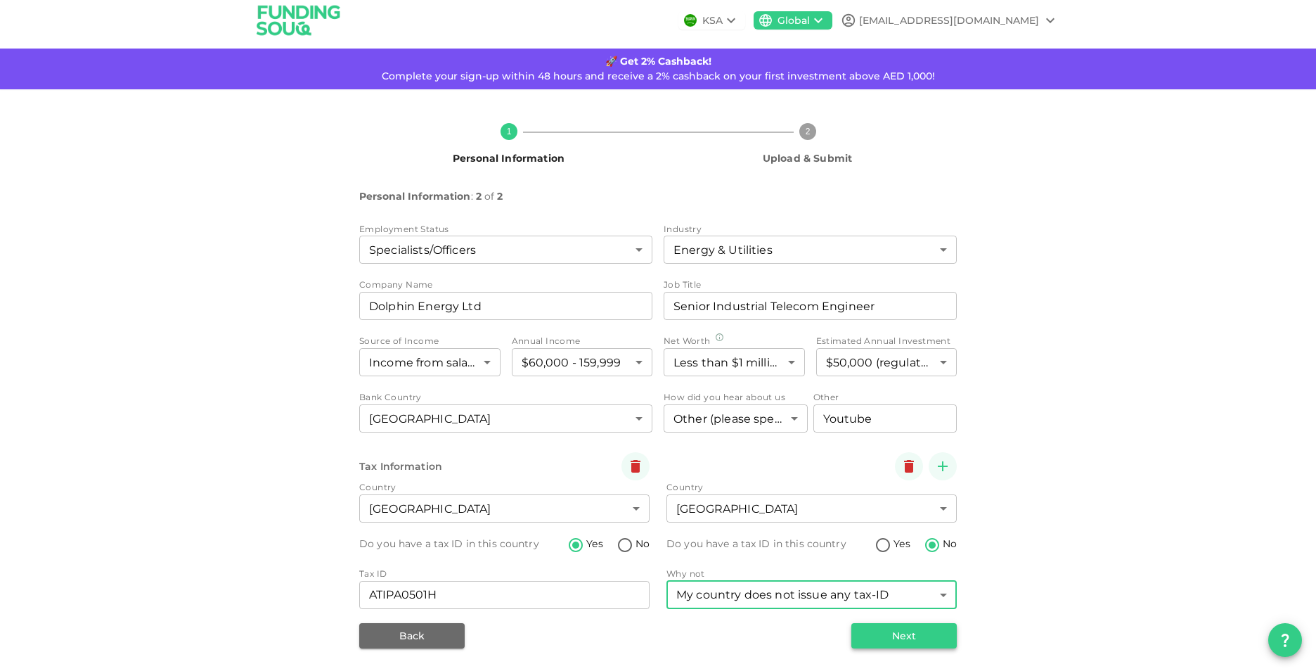
click at [897, 631] on button "Next" at bounding box center [903, 635] width 105 height 25
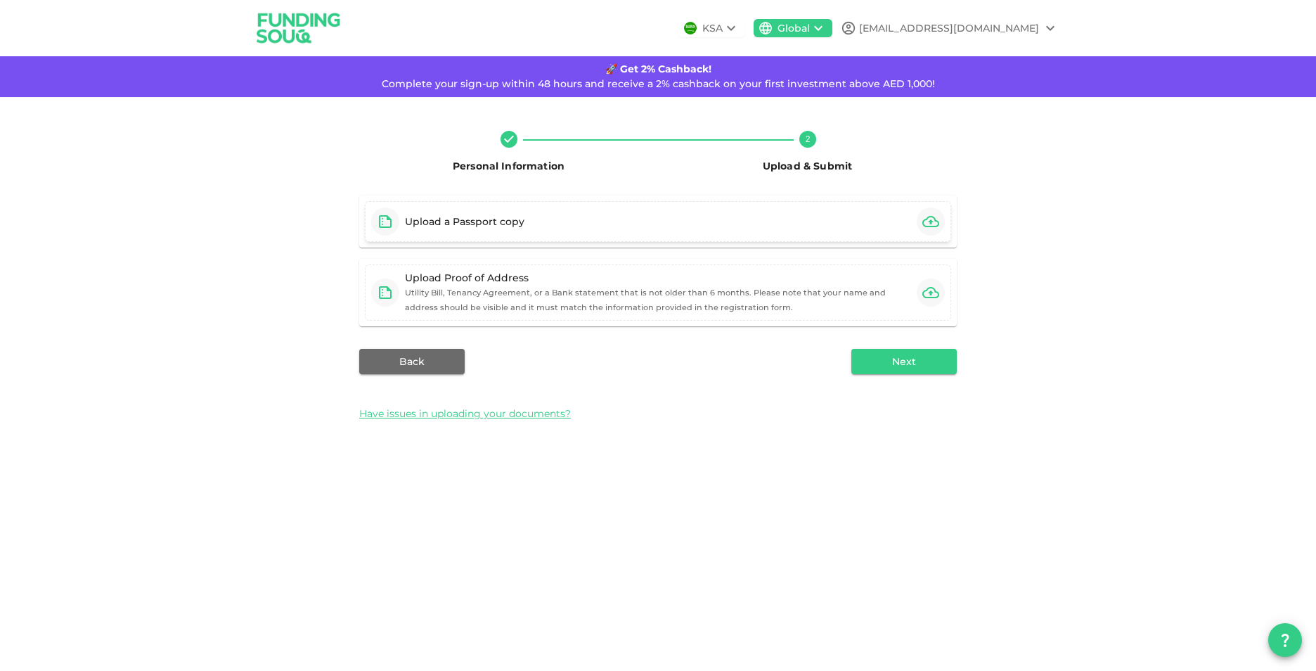
click at [647, 221] on div "Upload a Passport copy" at bounding box center [658, 221] width 586 height 41
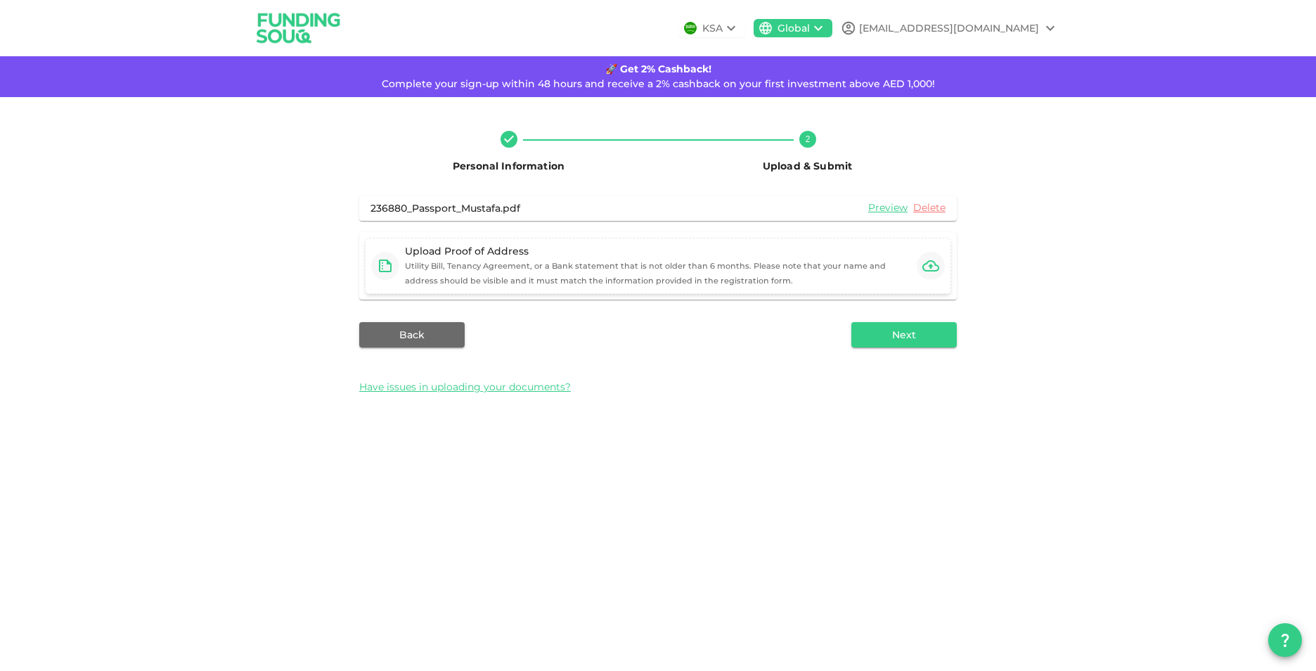
click at [662, 275] on div "Upload Proof of Address Utility Bill, Tenancy Agreement, or a Bank statement th…" at bounding box center [658, 266] width 506 height 44
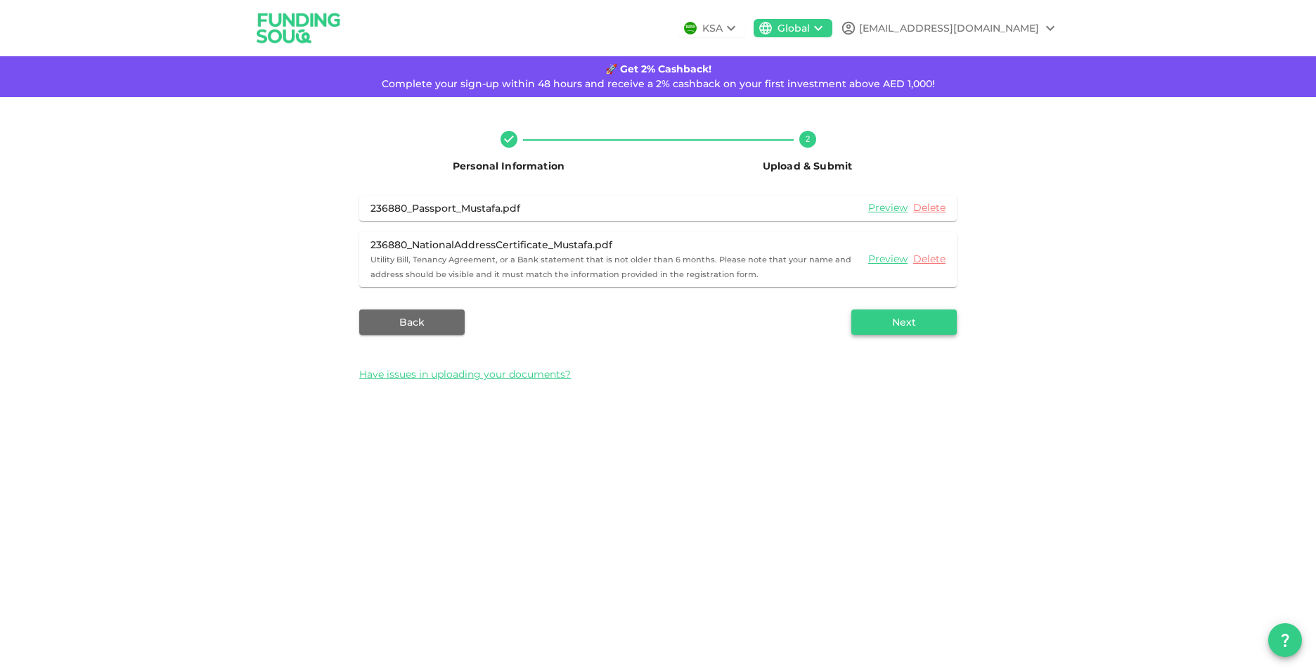
click at [915, 321] on button "Next" at bounding box center [903, 321] width 105 height 25
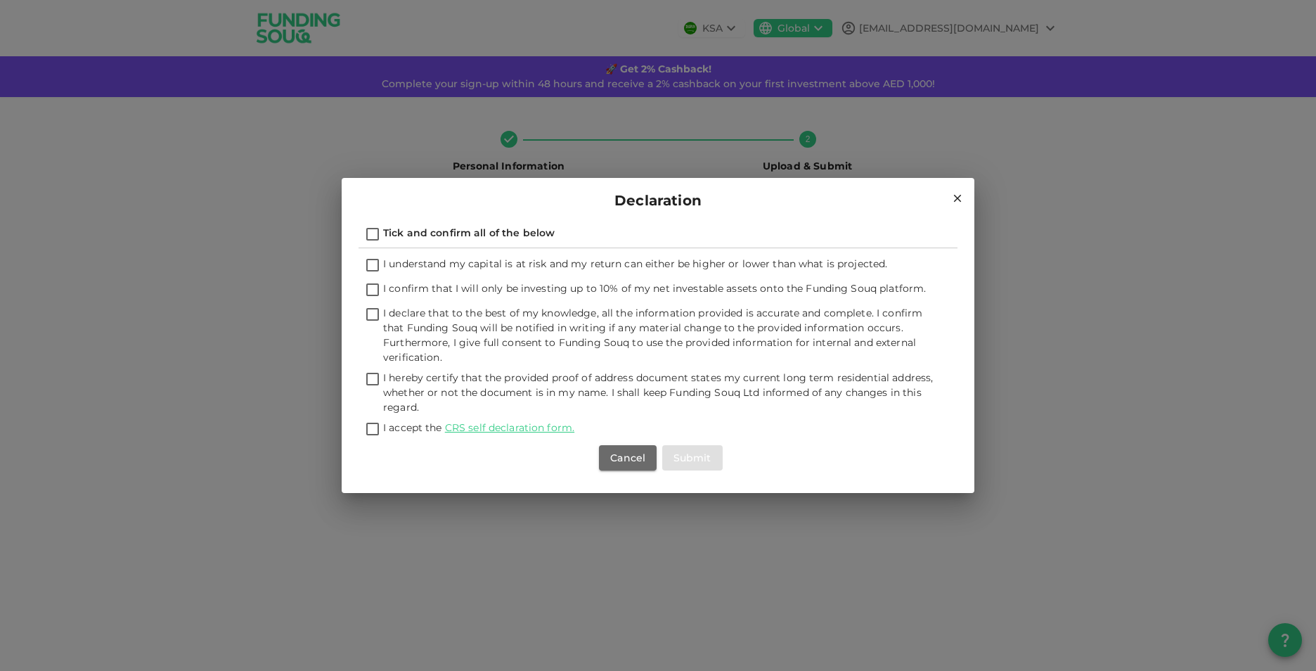
click at [372, 264] on input "I understand my capital is at risk and my return can either be higher or lower …" at bounding box center [372, 266] width 21 height 19
checkbox input "true"
click at [373, 290] on input "I confirm that I will only be investing up to 10% of my net investable assets o…" at bounding box center [372, 290] width 21 height 19
checkbox input "true"
click at [375, 318] on input "I declare that to the best of my knowledge, all the information provided is acc…" at bounding box center [372, 315] width 21 height 19
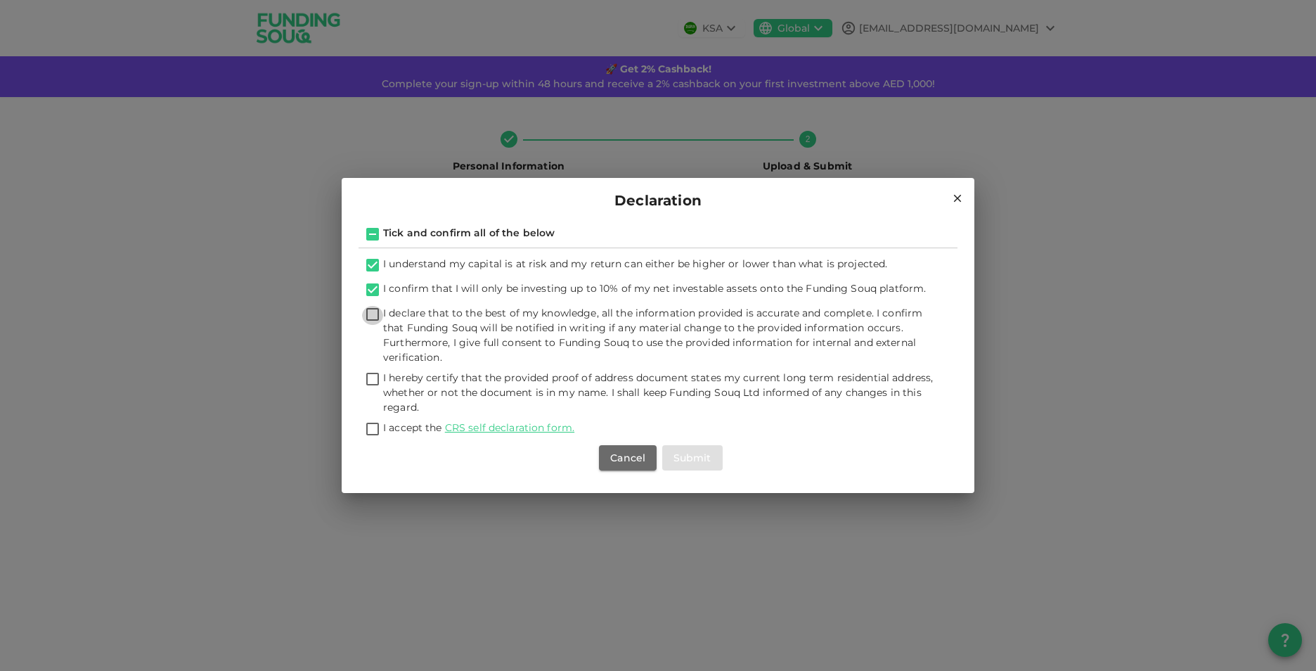
checkbox input "true"
click at [373, 380] on input "I hereby certify that the provided proof of address document states my current …" at bounding box center [372, 379] width 21 height 19
checkbox input "true"
click at [375, 426] on input "I accept the CRS self declaration form." at bounding box center [372, 429] width 21 height 19
checkbox input "true"
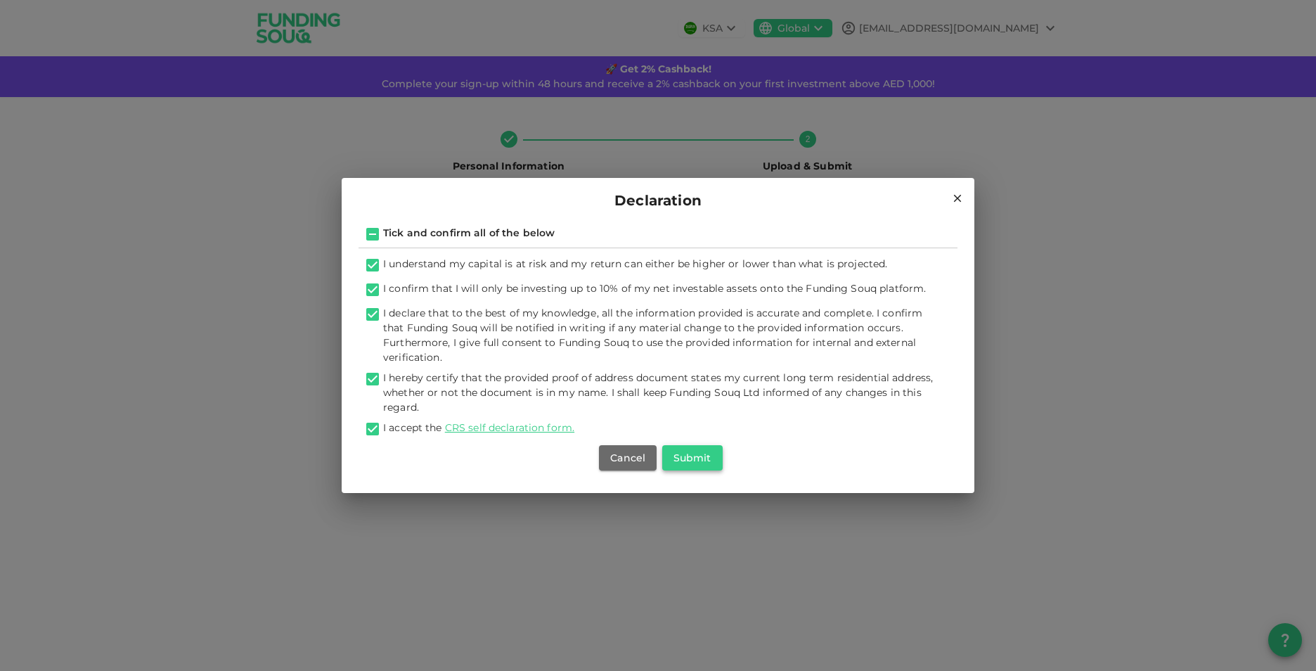
click at [707, 460] on button "Submit" at bounding box center [692, 457] width 60 height 25
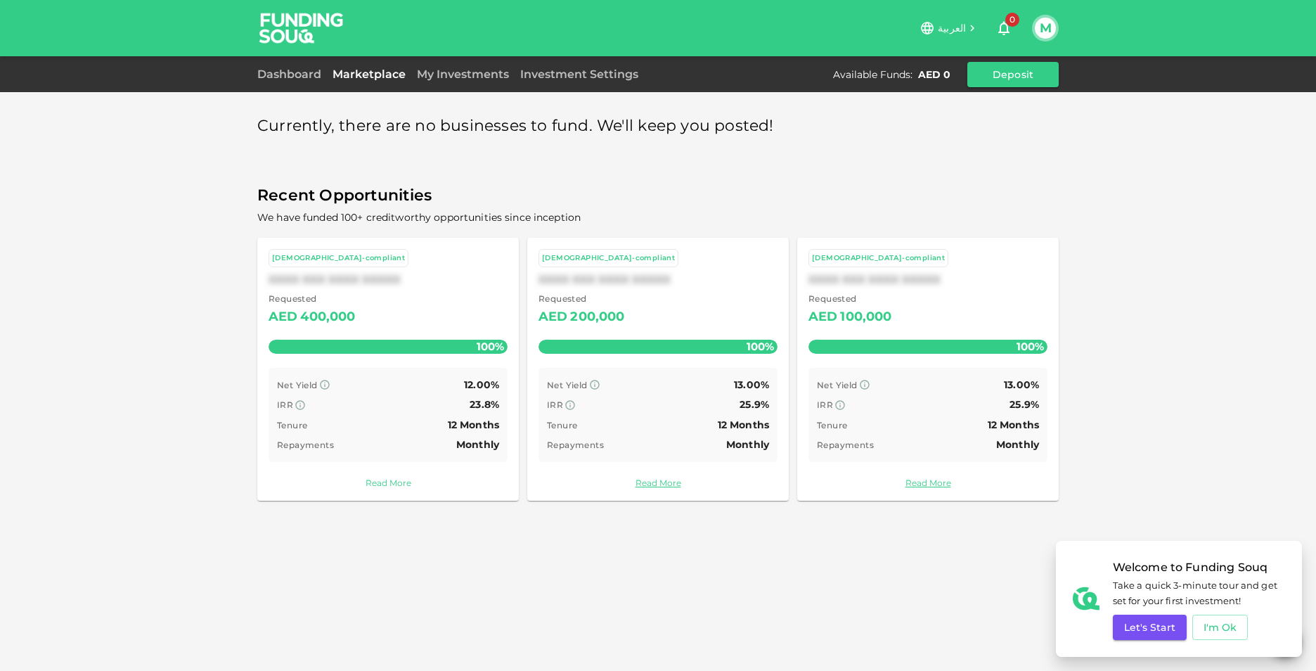
click at [386, 484] on link "Read More" at bounding box center [388, 482] width 239 height 13
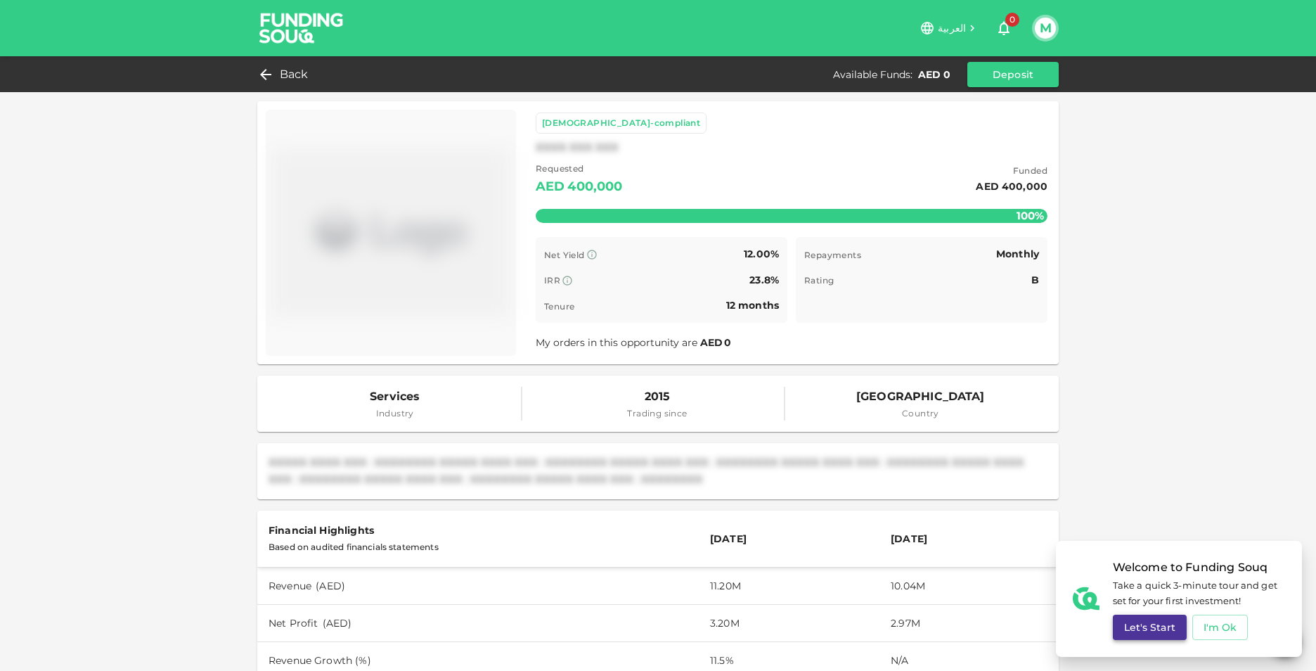
click at [1147, 633] on button "Let's Start" at bounding box center [1150, 626] width 74 height 25
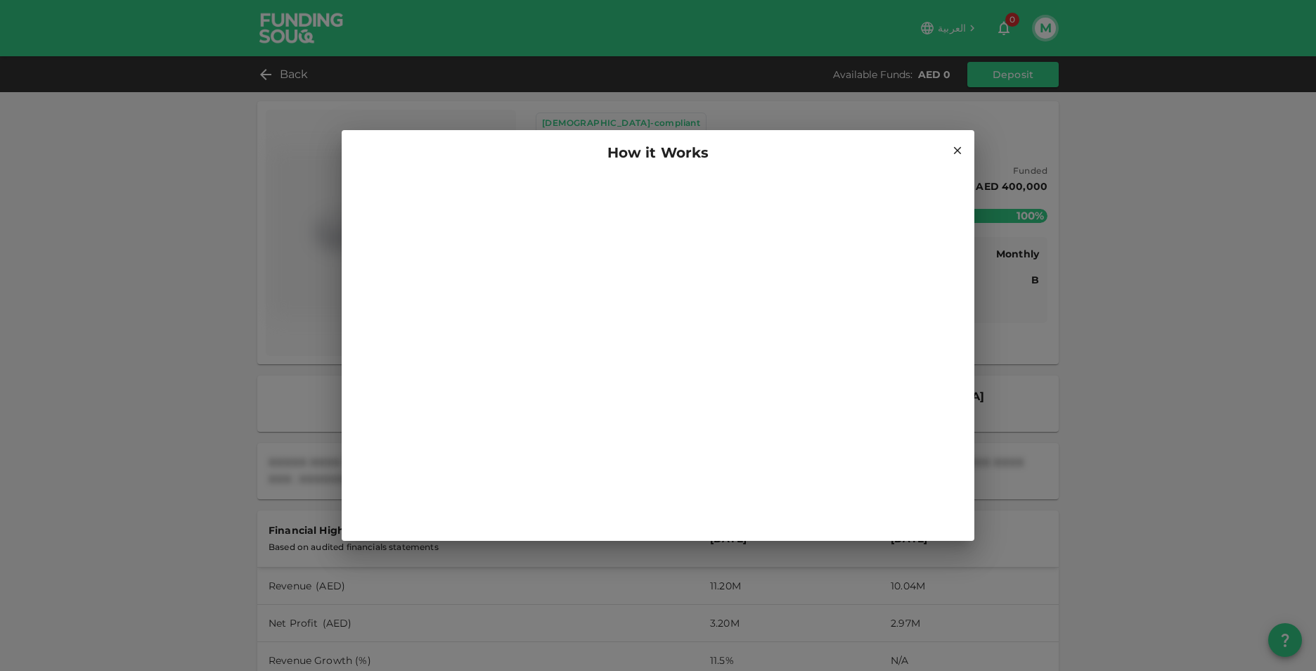
click at [957, 150] on icon at bounding box center [958, 151] width 8 height 8
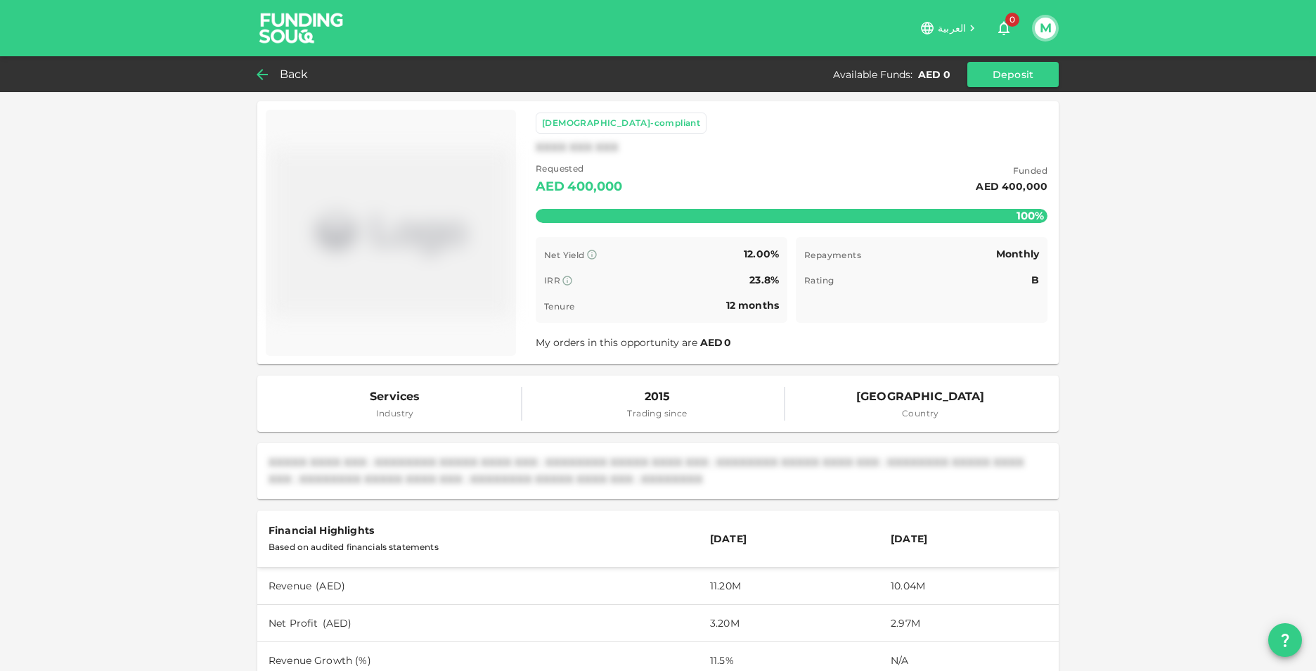
click at [271, 74] on div "Back" at bounding box center [285, 75] width 57 height 20
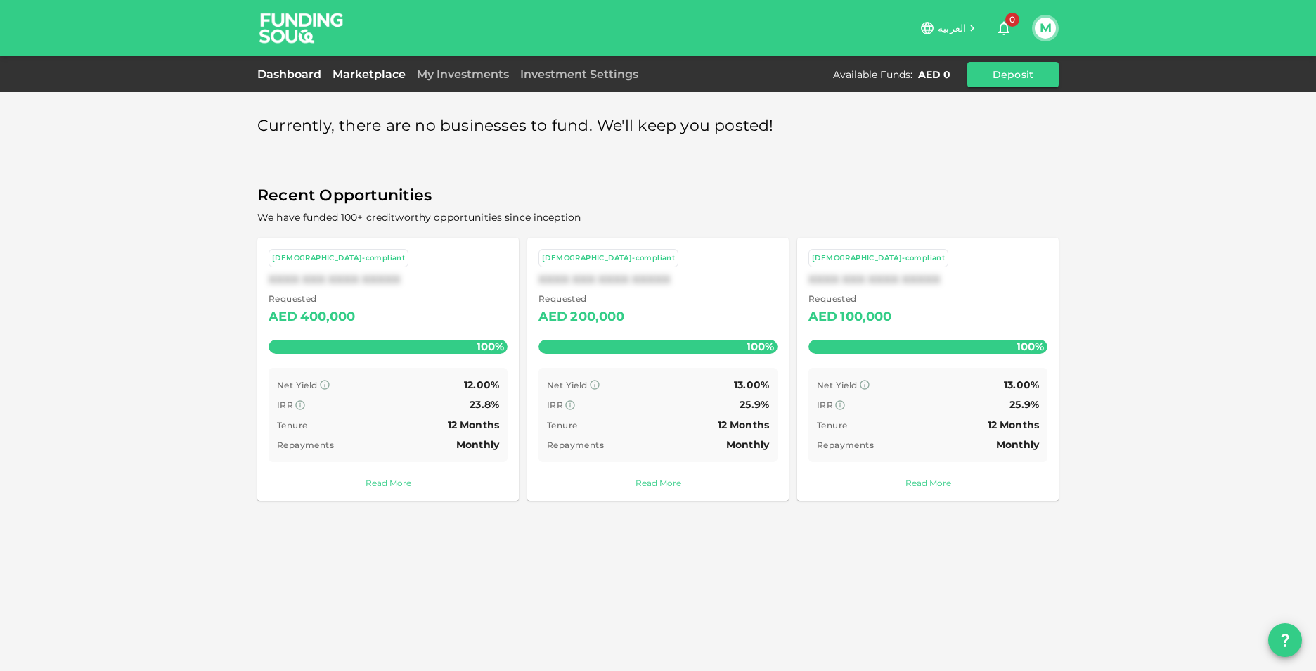
click at [285, 73] on link "Dashboard" at bounding box center [292, 73] width 70 height 13
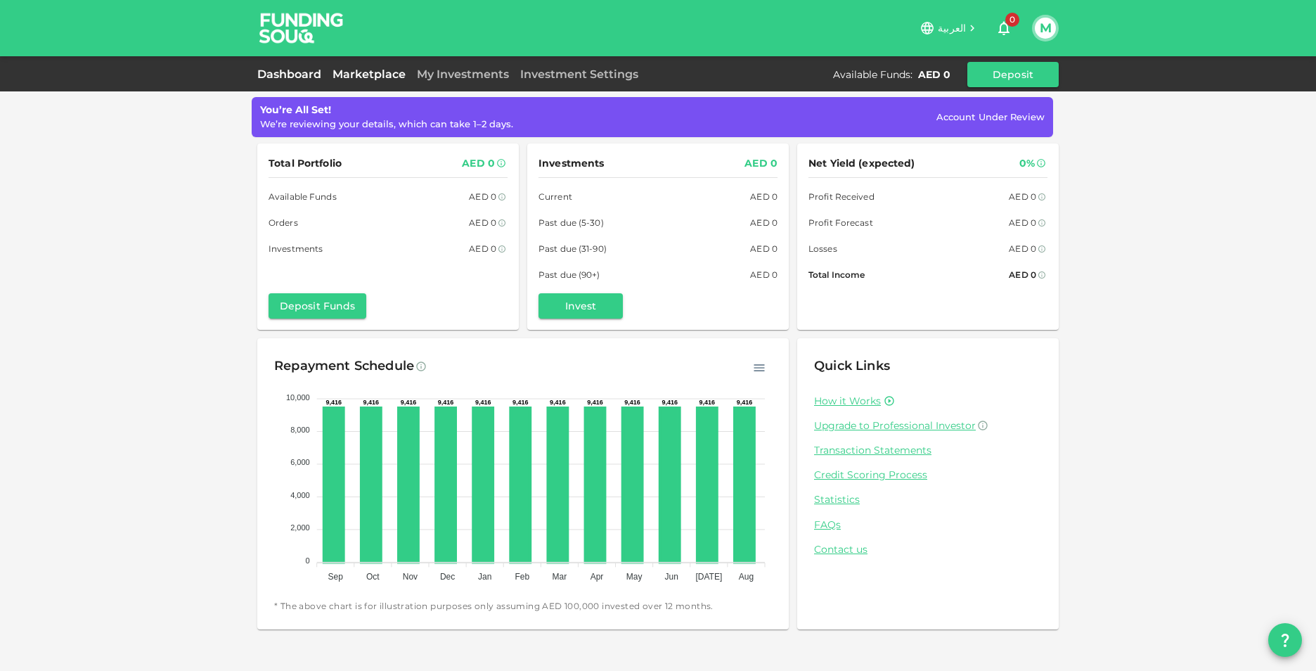
click at [372, 71] on link "Marketplace" at bounding box center [369, 73] width 84 height 13
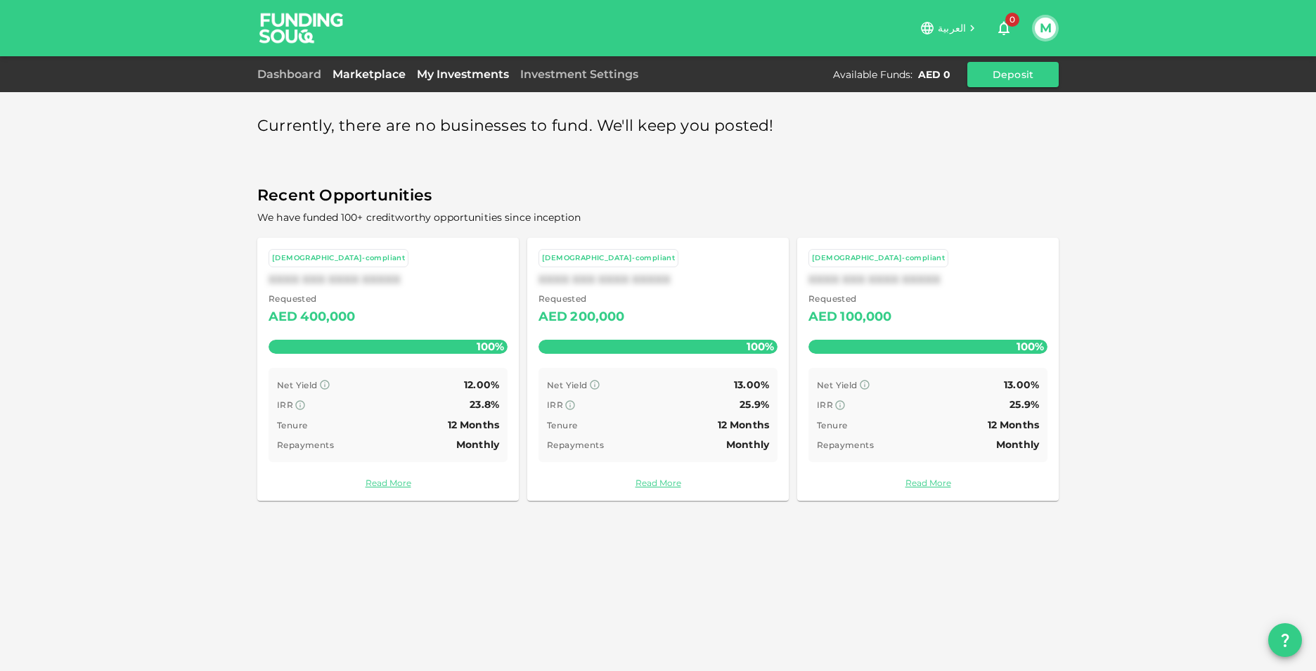
click at [456, 75] on link "My Investments" at bounding box center [462, 73] width 103 height 13
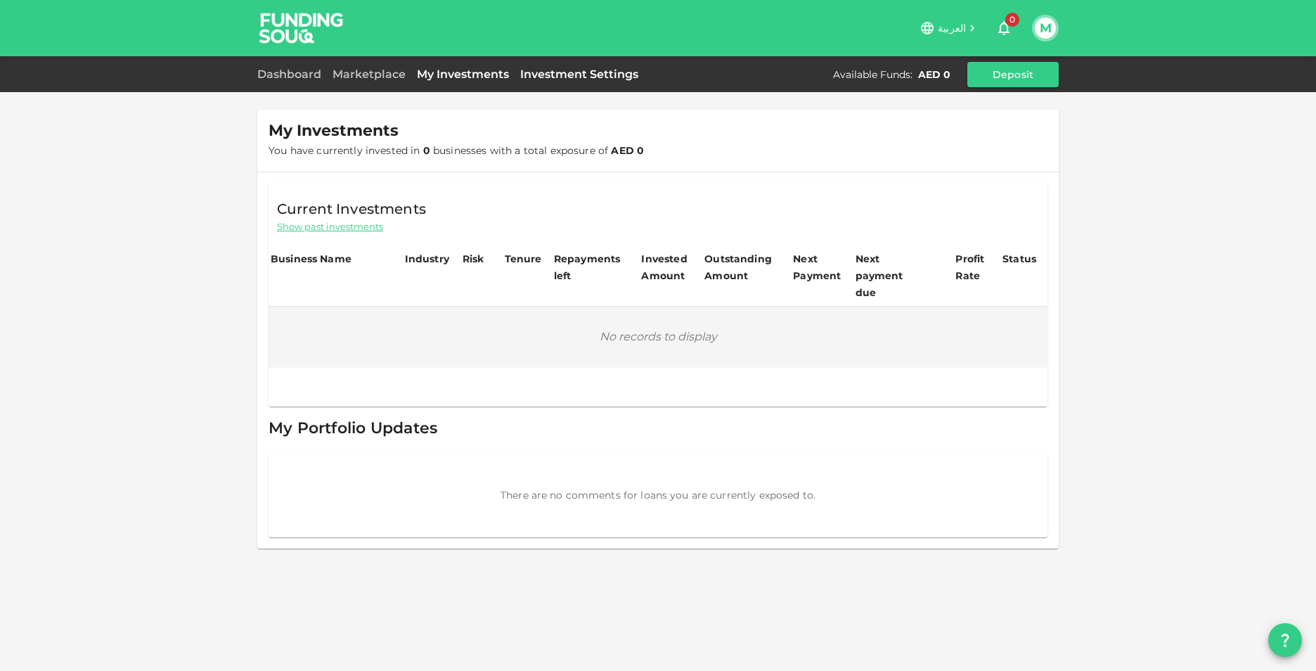
click at [599, 79] on link "Investment Settings" at bounding box center [579, 73] width 129 height 13
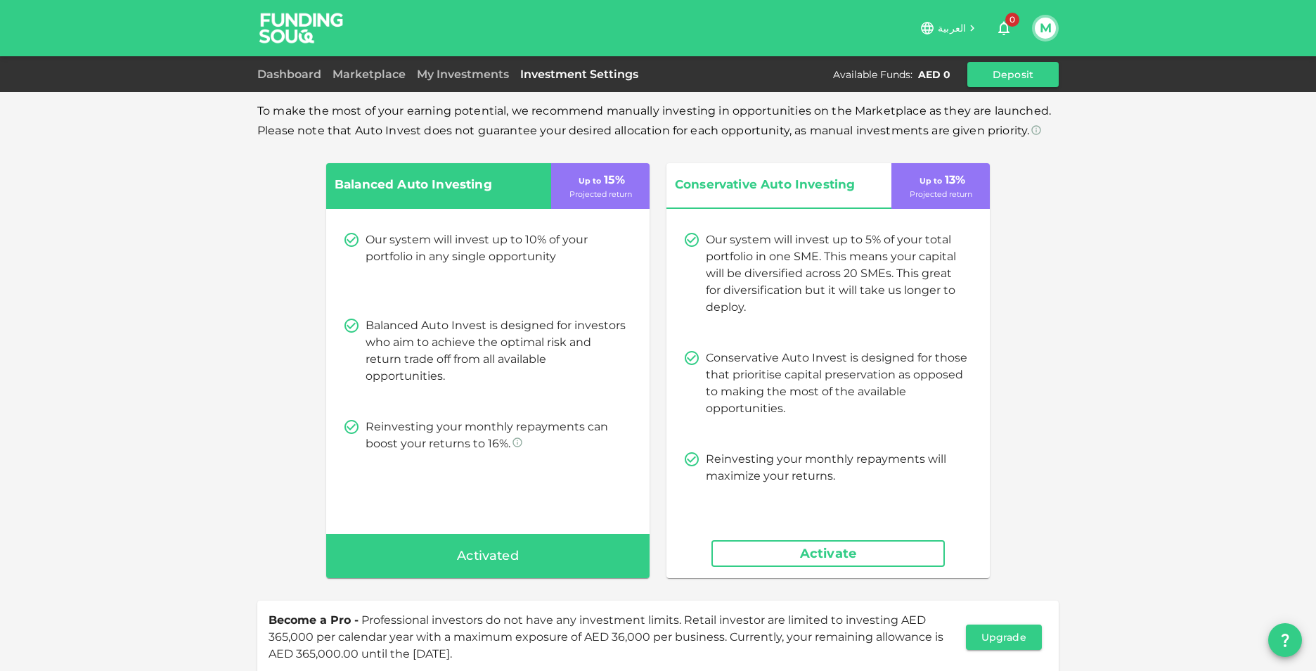
click at [377, 82] on div "Marketplace" at bounding box center [369, 74] width 84 height 17
click at [377, 73] on link "Marketplace" at bounding box center [369, 73] width 84 height 13
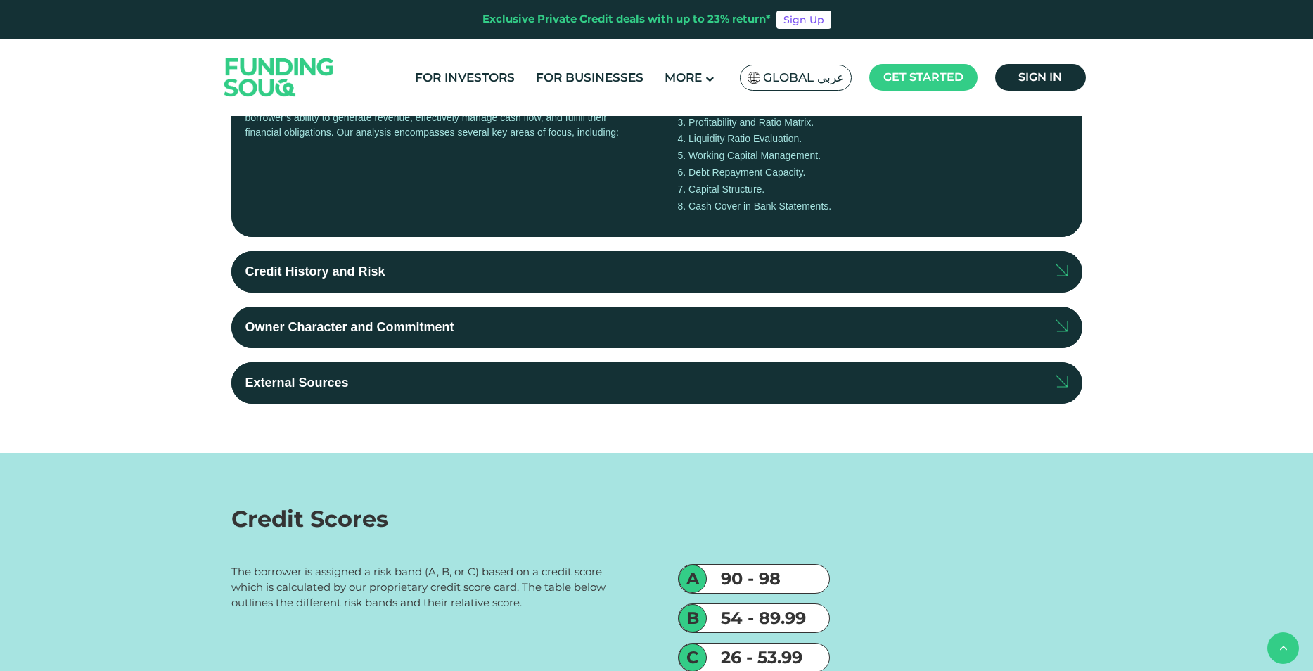
click at [1062, 269] on img at bounding box center [1061, 270] width 12 height 13
click at [0, 0] on input "Credit History and Risk" at bounding box center [0, 0] width 0 height 0
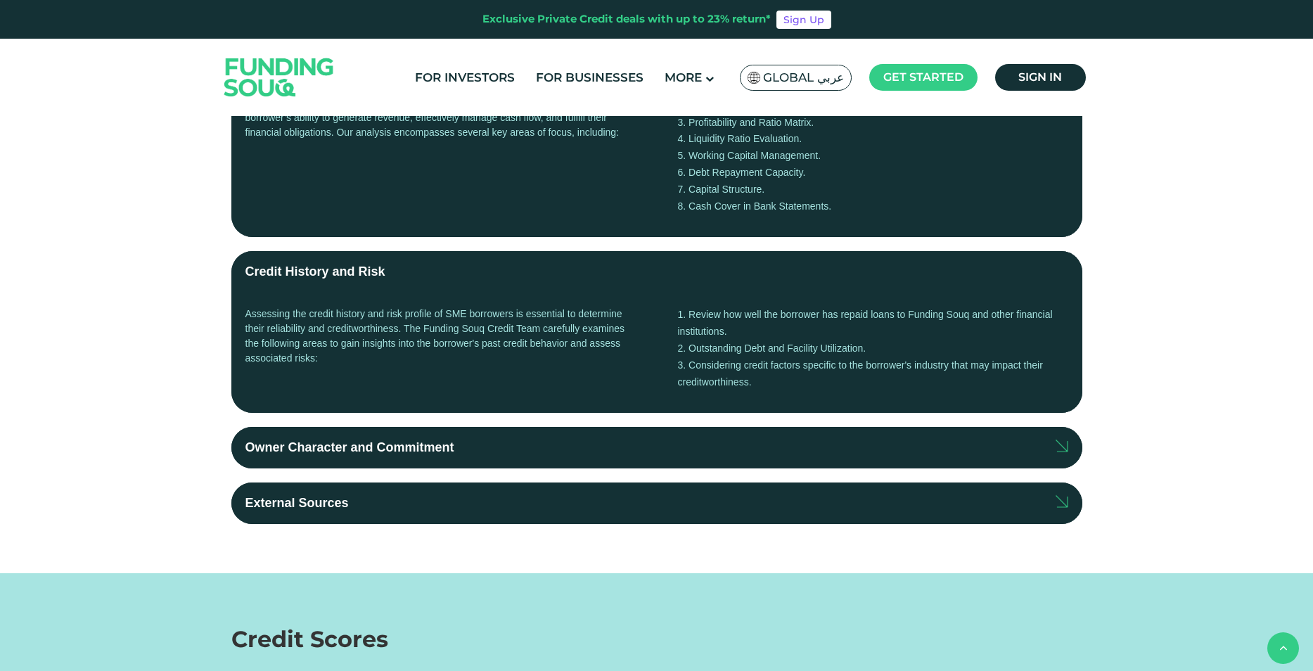
click at [1064, 446] on img at bounding box center [1061, 445] width 12 height 13
click at [0, 0] on input "Owner Character and Commitment" at bounding box center [0, 0] width 0 height 0
